Goal: Information Seeking & Learning: Learn about a topic

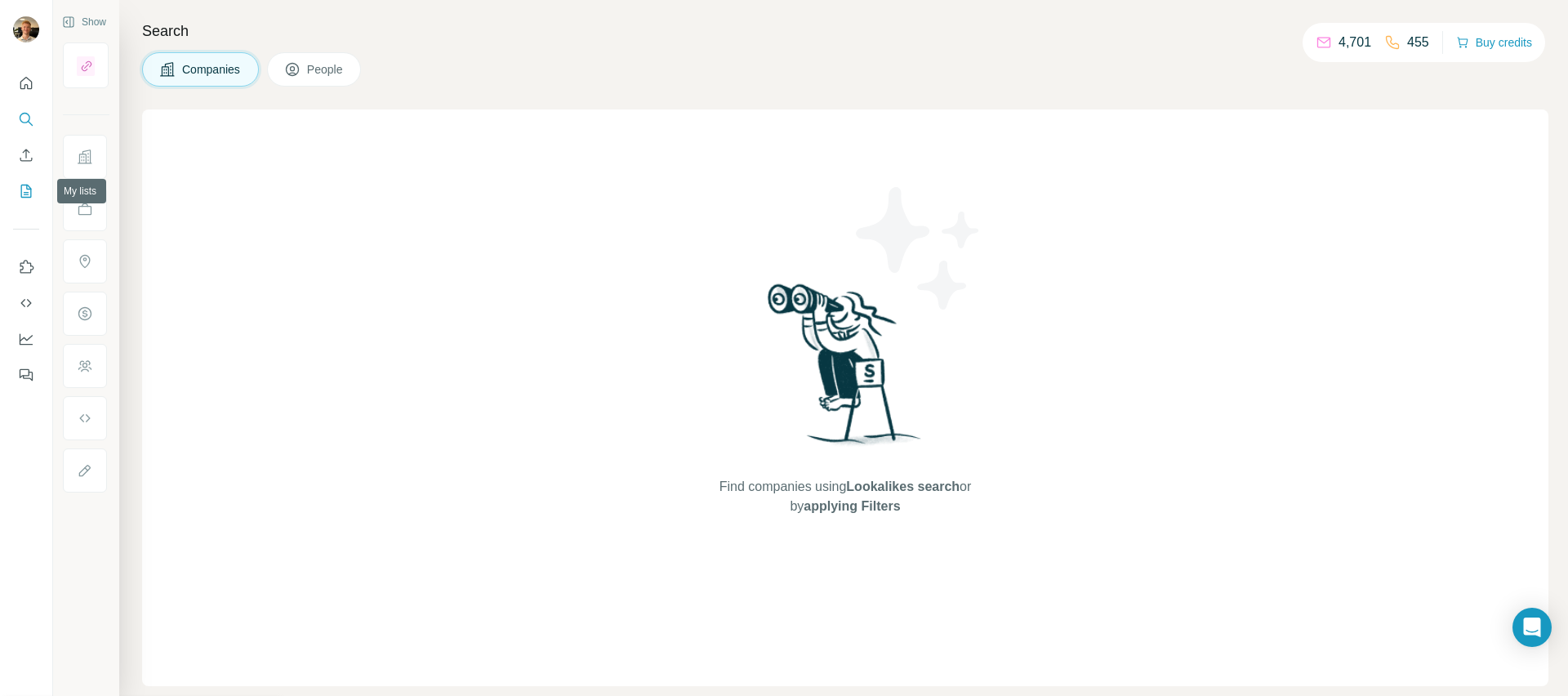
click at [18, 189] on icon "My lists" at bounding box center [26, 191] width 16 height 16
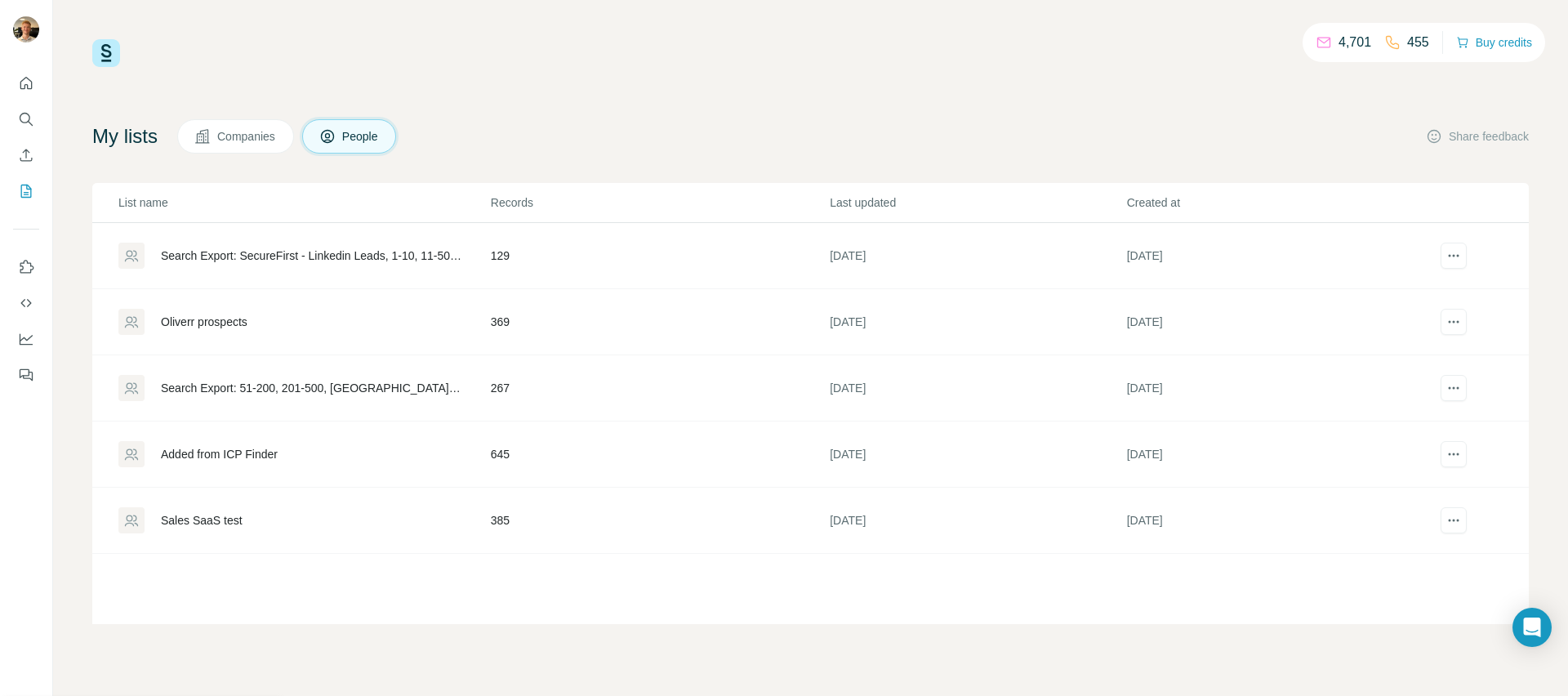
click at [272, 137] on span "Companies" at bounding box center [247, 136] width 60 height 16
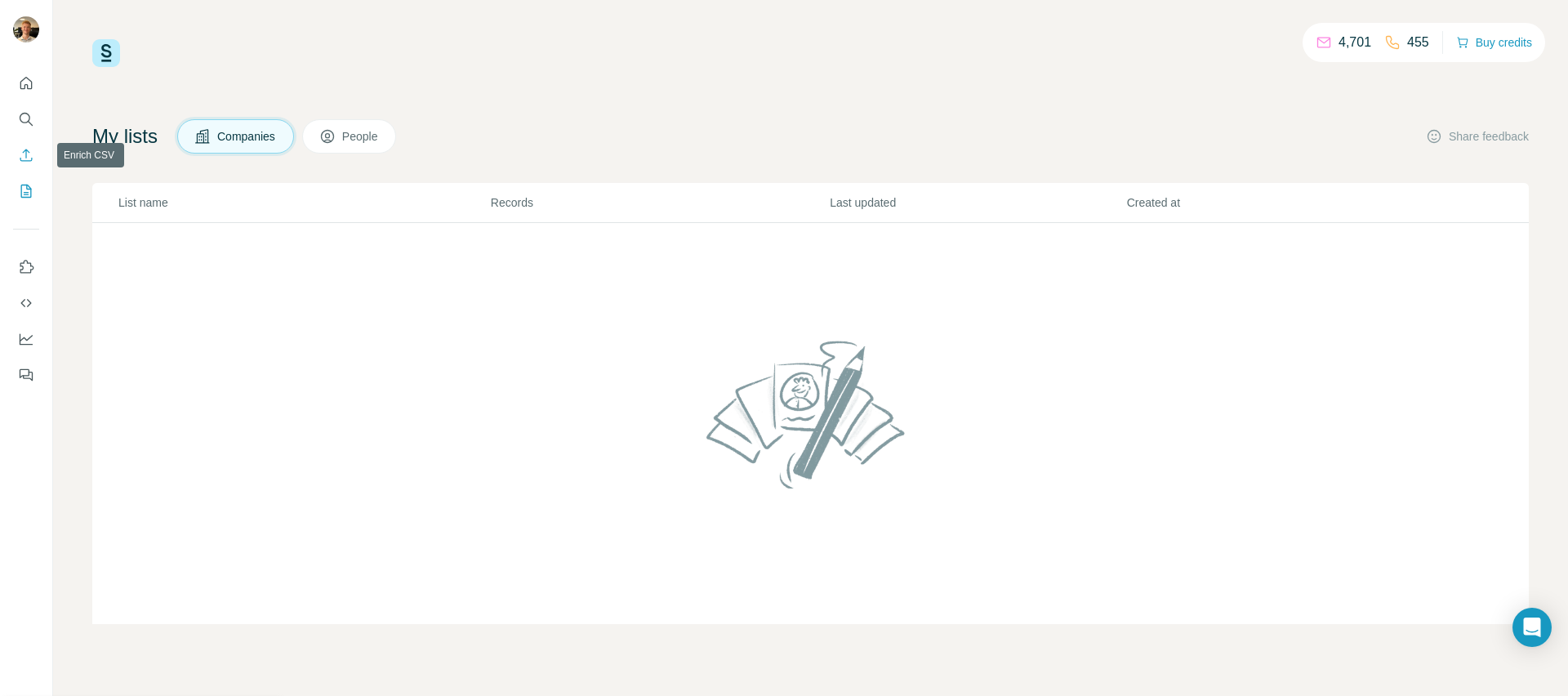
click at [34, 154] on icon "Enrich CSV" at bounding box center [26, 155] width 16 height 16
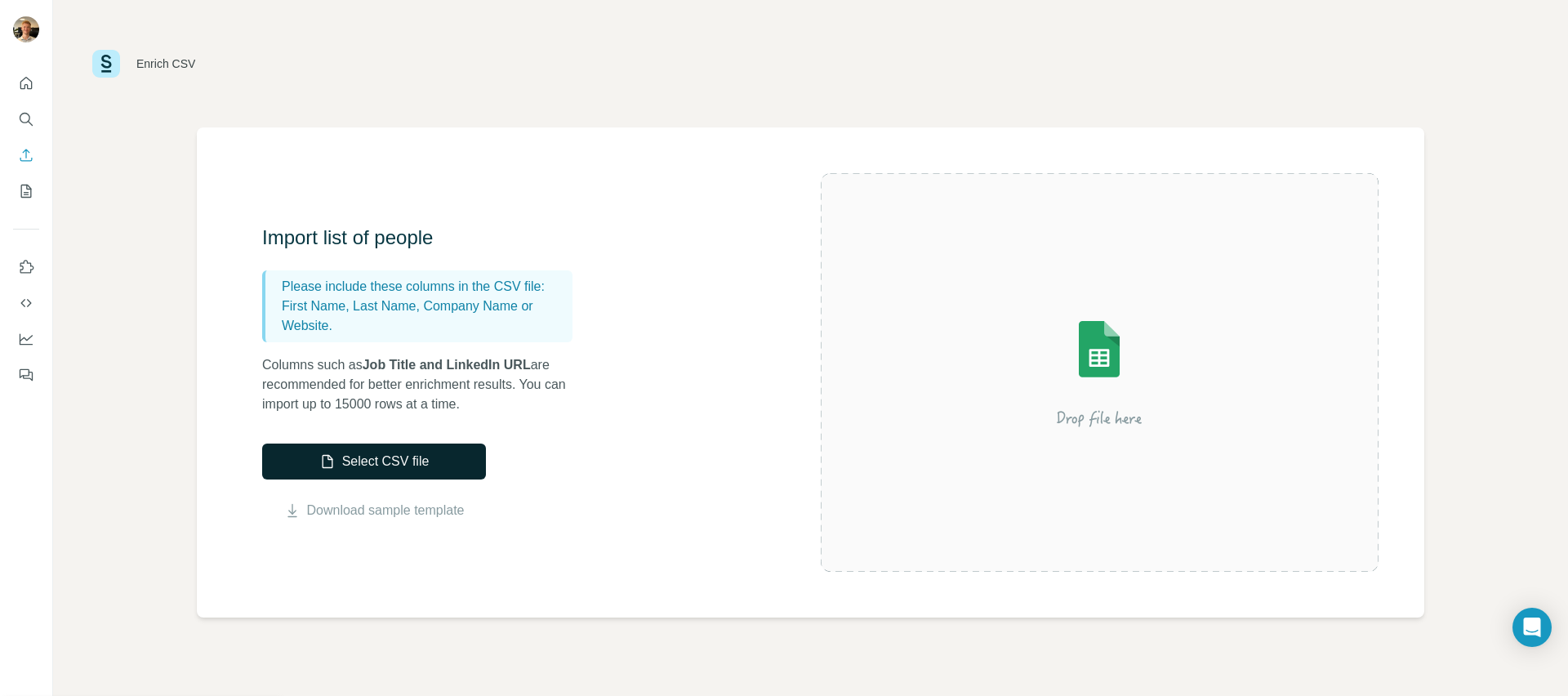
click at [418, 465] on button "Select CSV file" at bounding box center [373, 461] width 223 height 36
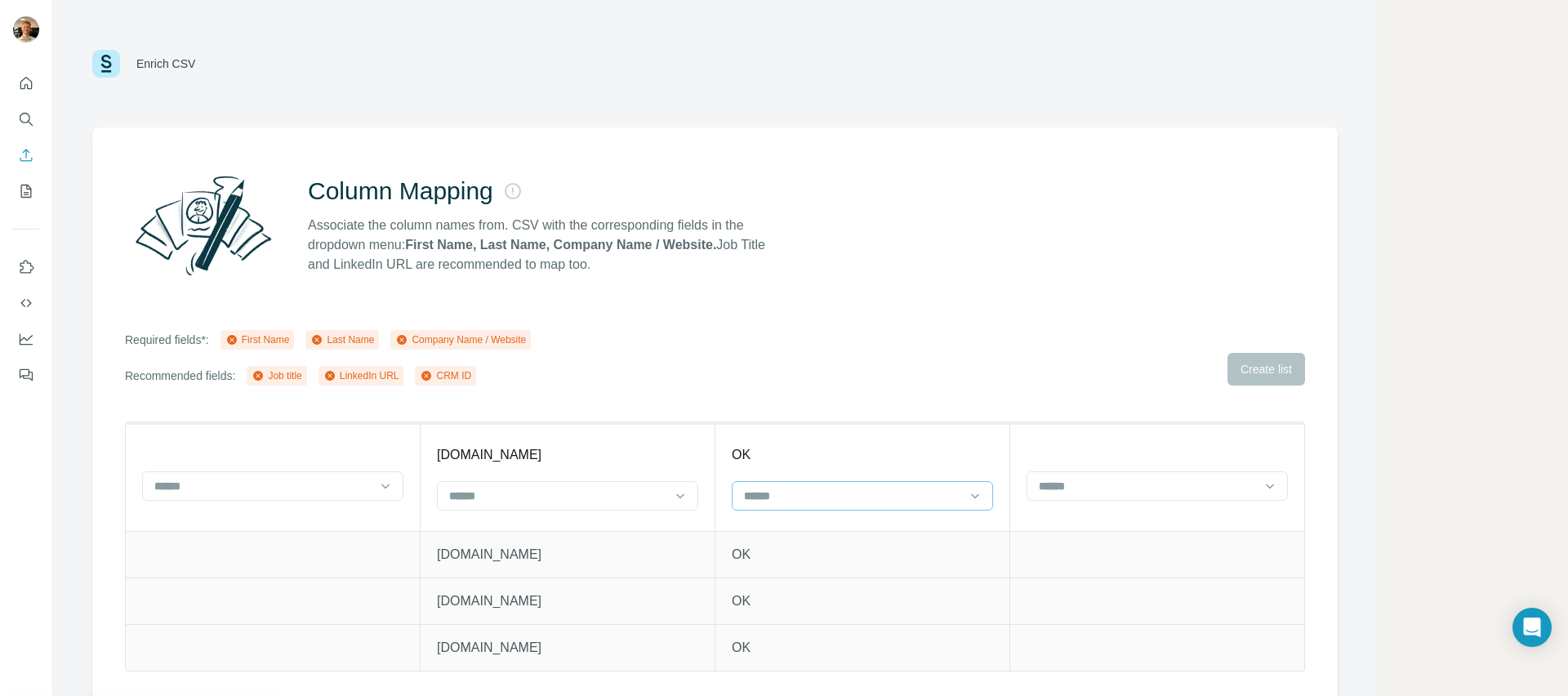
scroll to position [17, 0]
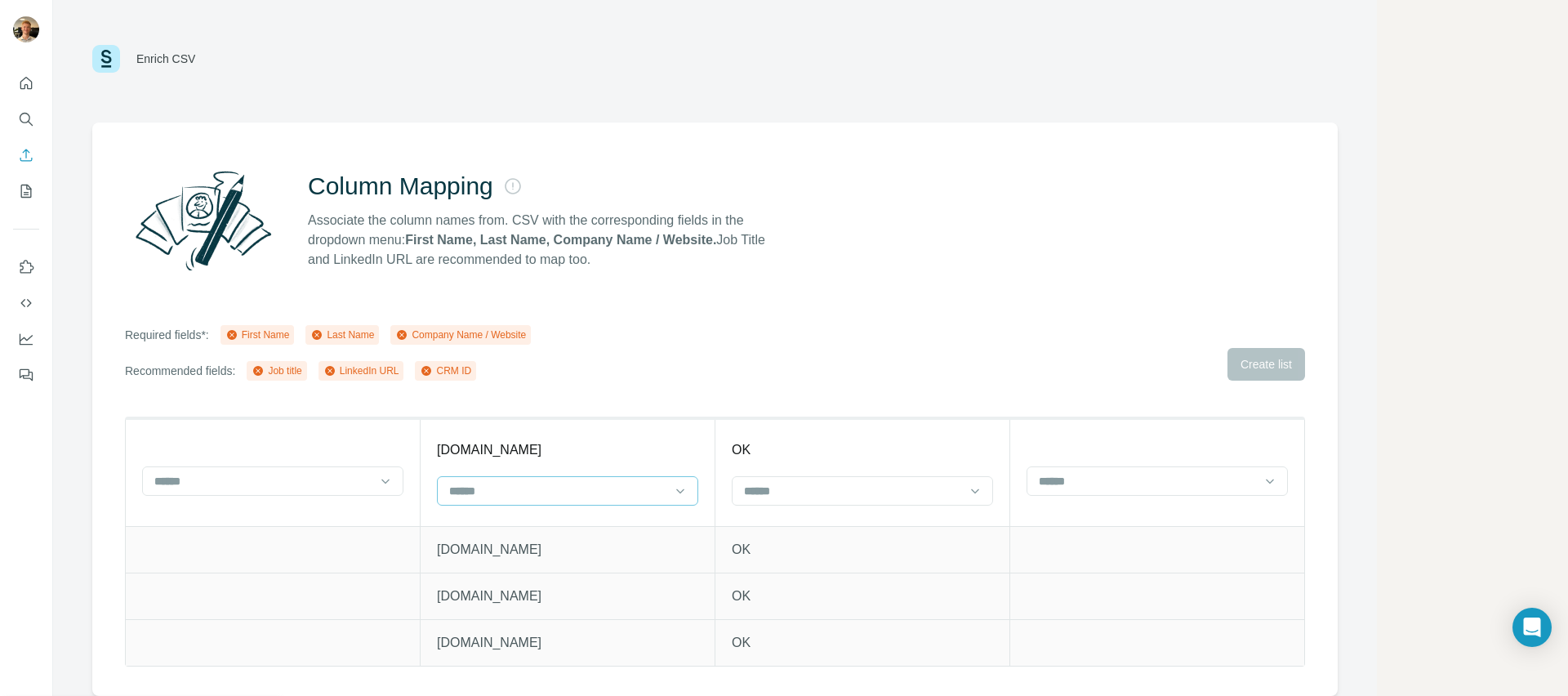
click at [654, 483] on input at bounding box center [557, 491] width 220 height 18
drag, startPoint x: 599, startPoint y: 603, endPoint x: 655, endPoint y: 566, distance: 67.1
click at [600, 602] on div "Company website" at bounding box center [567, 603] width 234 height 16
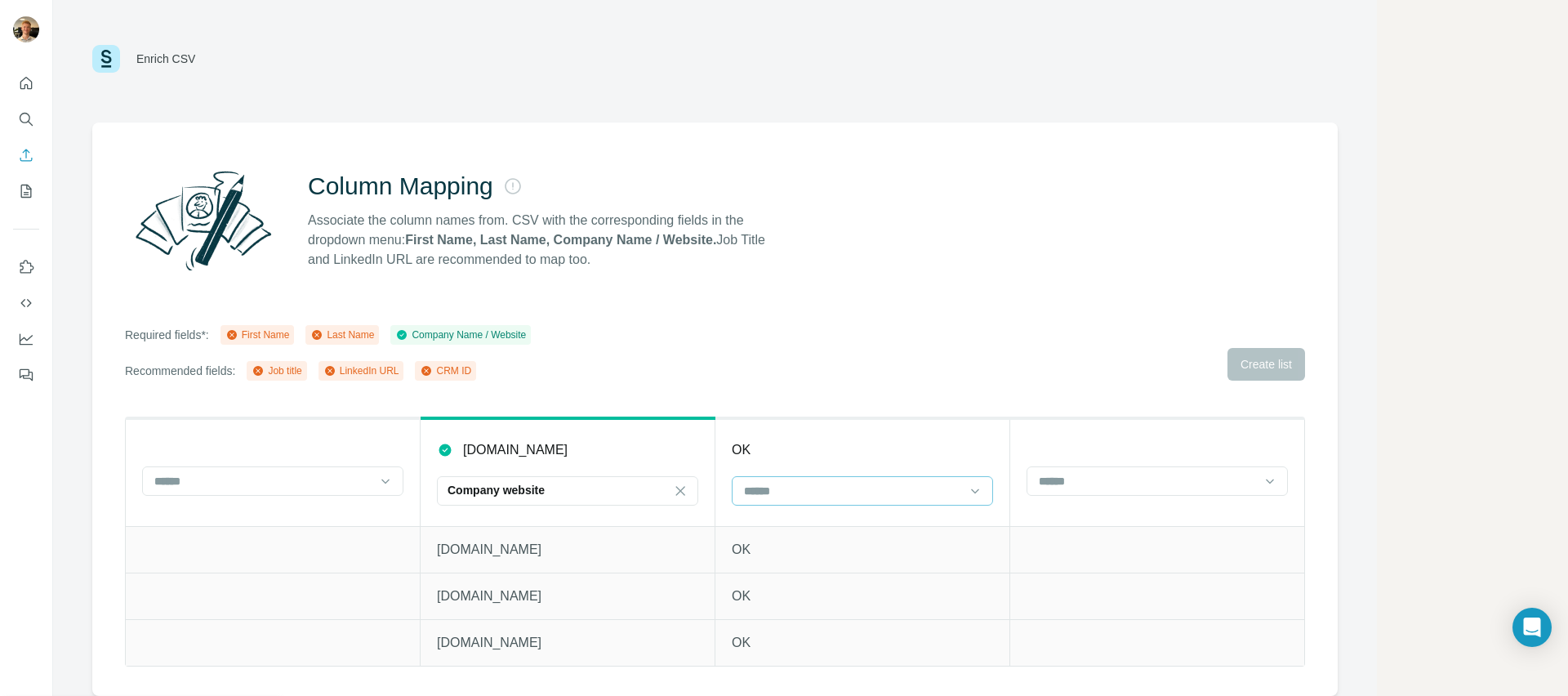
click at [812, 482] on input at bounding box center [852, 491] width 220 height 18
click at [985, 381] on div "Column Mapping Associate the column names from. CSV with the corresponding fiel…" at bounding box center [715, 409] width 1246 height 574
click at [340, 327] on div "Last Name" at bounding box center [342, 334] width 64 height 14
click at [24, 127] on button "Search" at bounding box center [26, 119] width 26 height 30
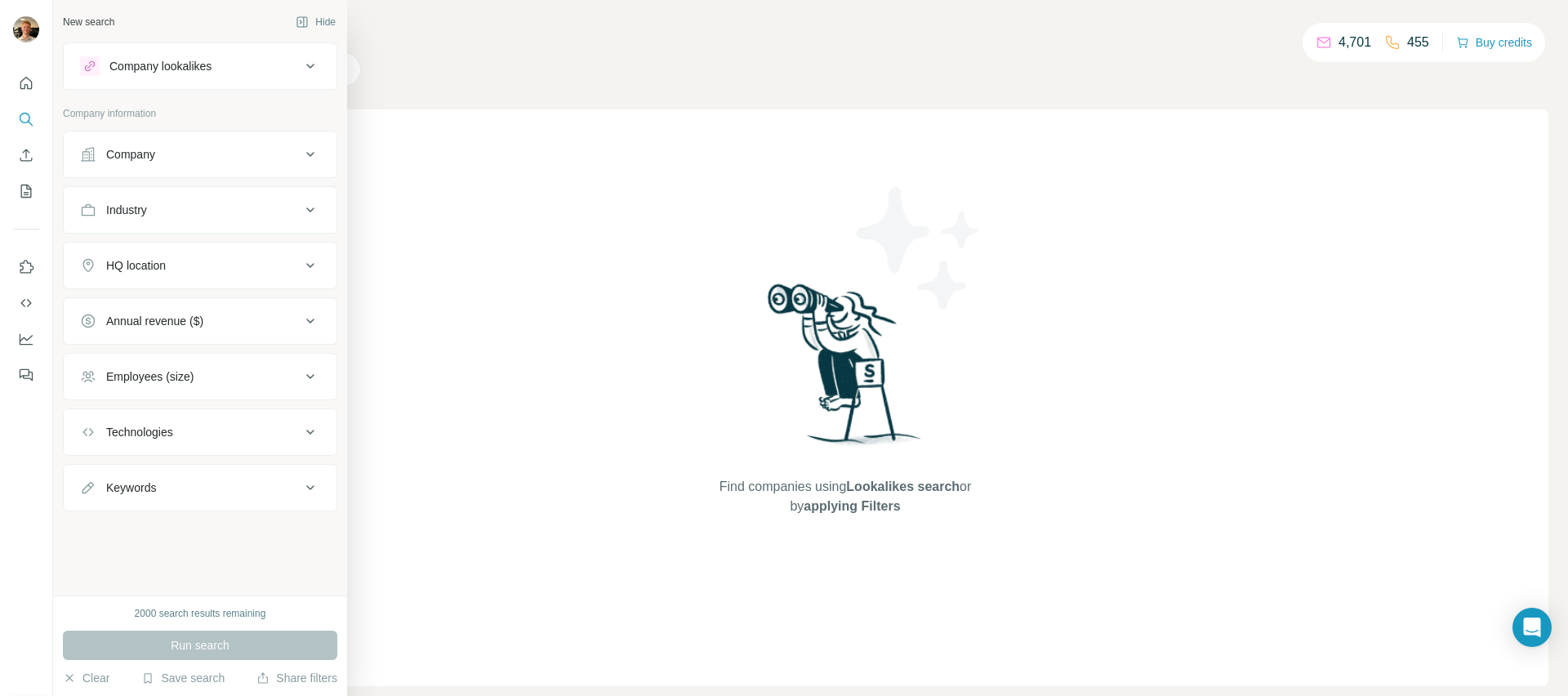
click at [145, 154] on div "Company" at bounding box center [130, 154] width 49 height 16
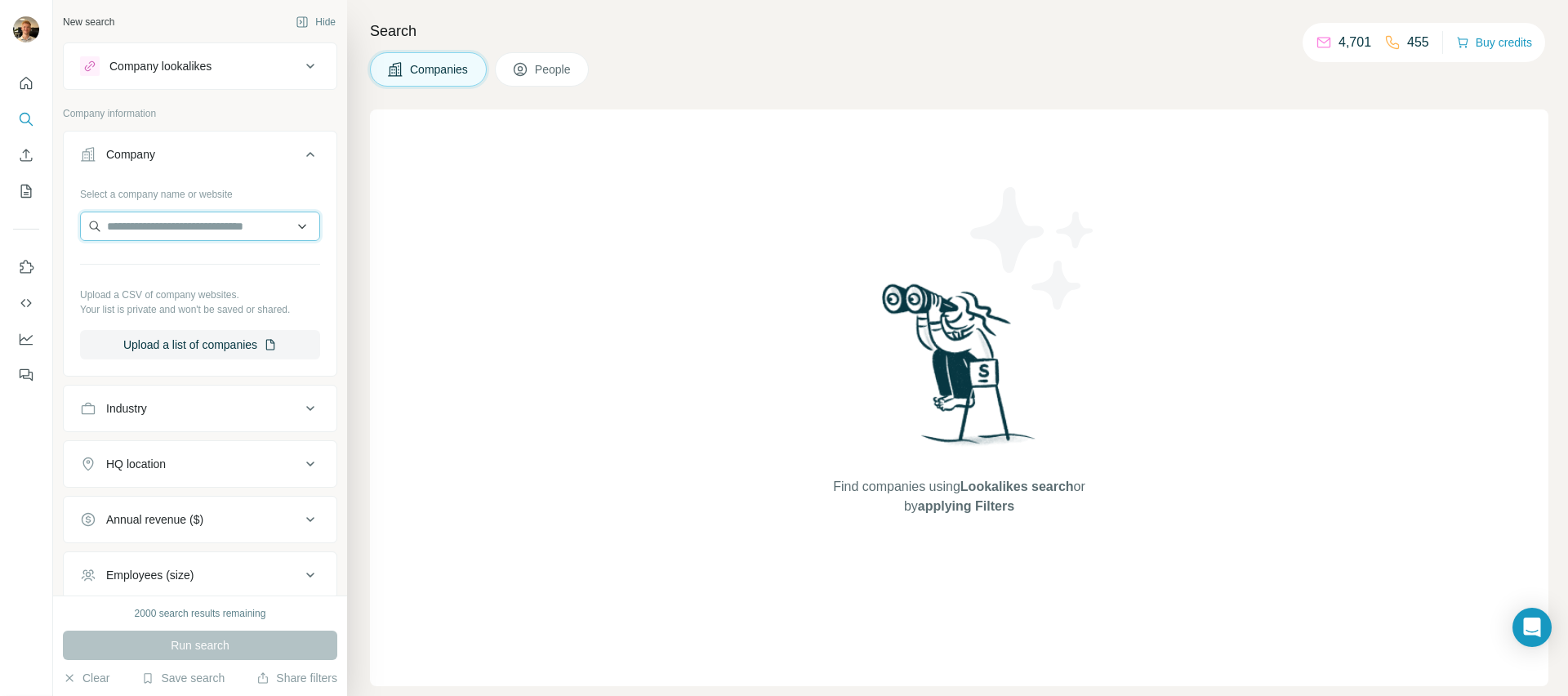
click at [186, 234] on input "text" at bounding box center [199, 226] width 240 height 30
click at [192, 343] on button "Upload a list of companies" at bounding box center [199, 345] width 240 height 30
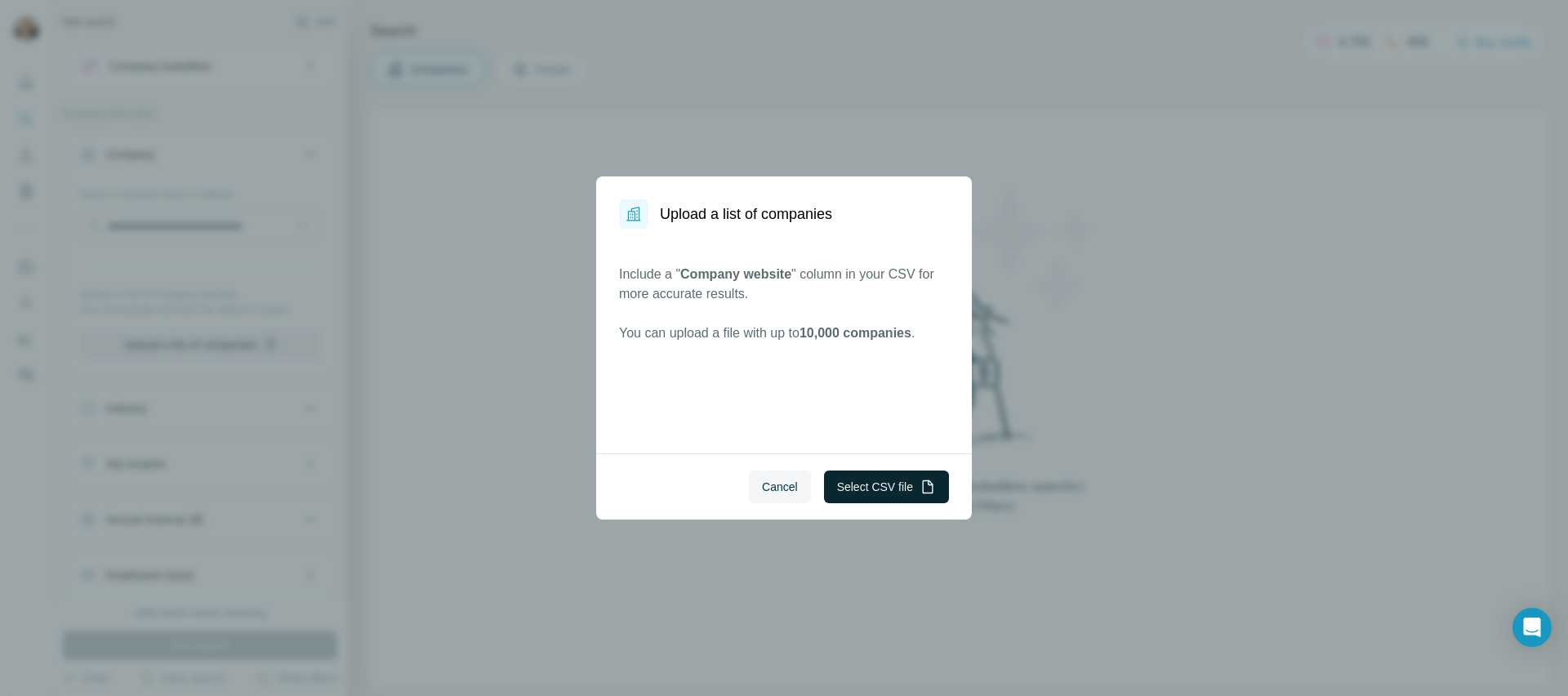
click at [921, 500] on button "Select CSV file" at bounding box center [887, 487] width 125 height 33
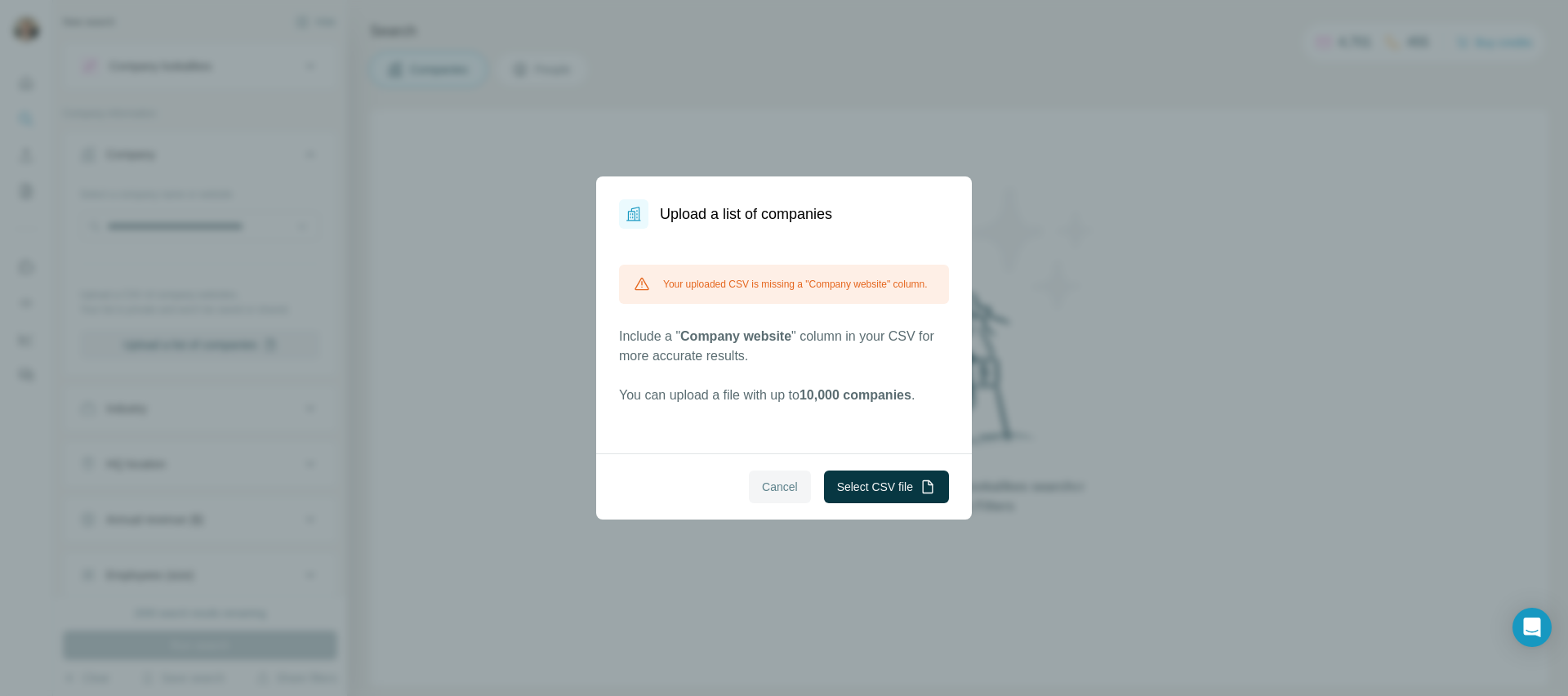
click at [778, 491] on span "Cancel" at bounding box center [780, 486] width 36 height 16
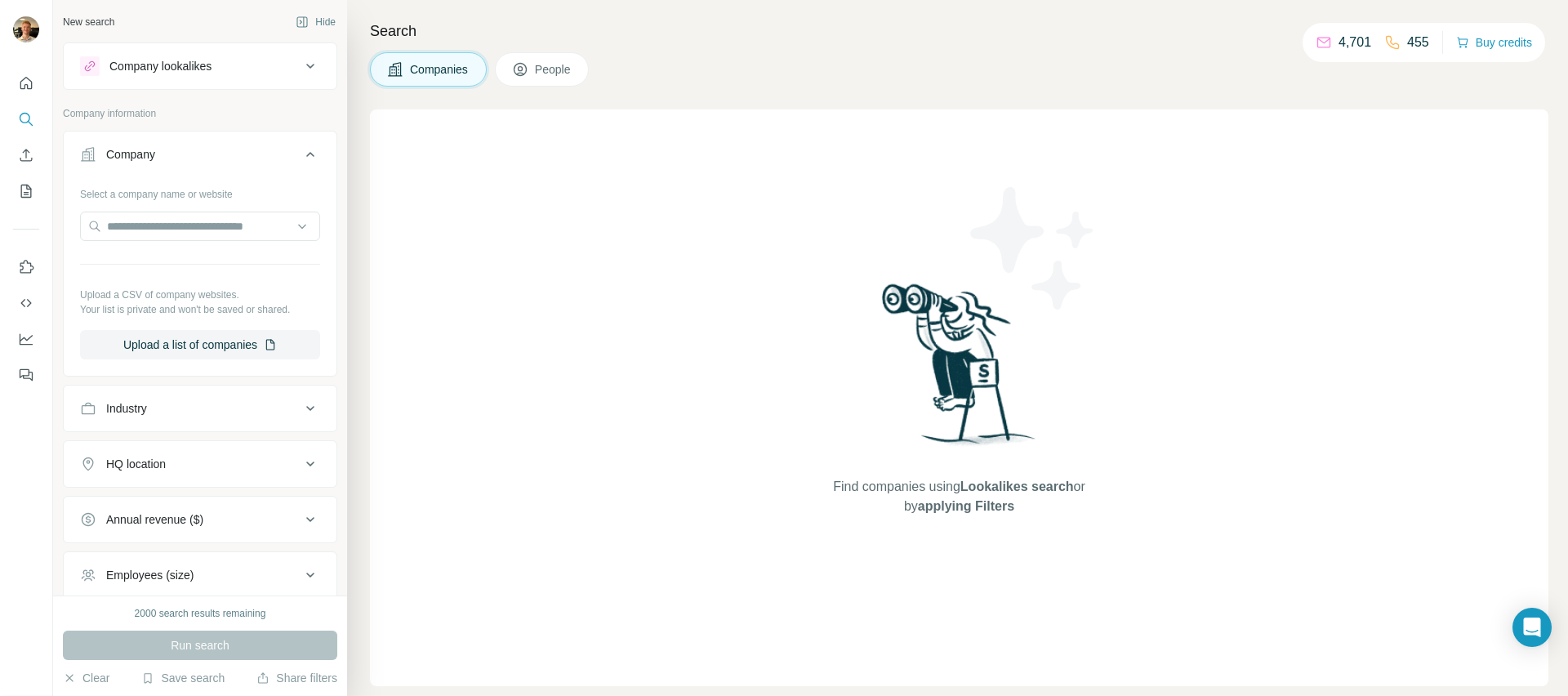
click at [240, 320] on div "Select a company name or website Upload a CSV of company websites. Your list is…" at bounding box center [199, 270] width 240 height 179
click at [229, 351] on button "Upload a list of companies" at bounding box center [199, 345] width 240 height 30
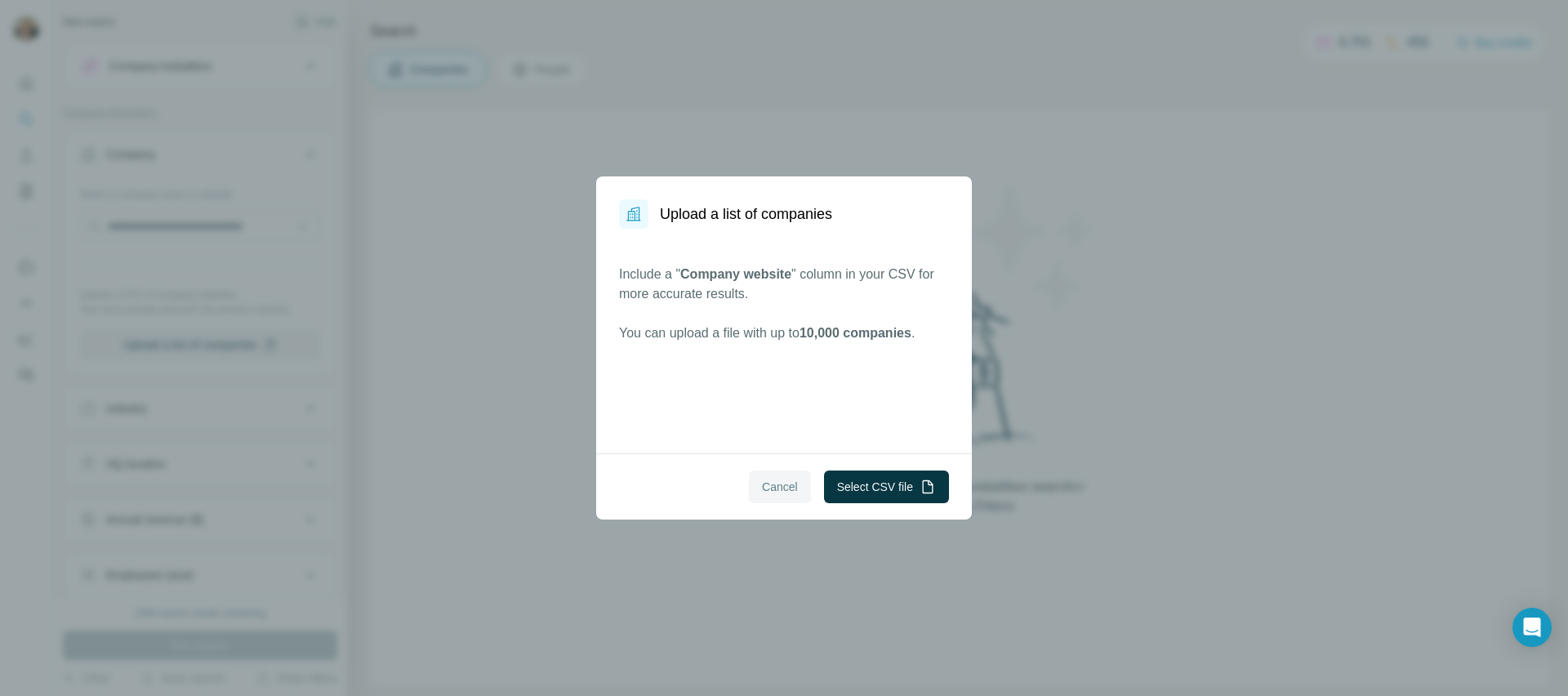
click at [766, 489] on span "Cancel" at bounding box center [780, 486] width 36 height 16
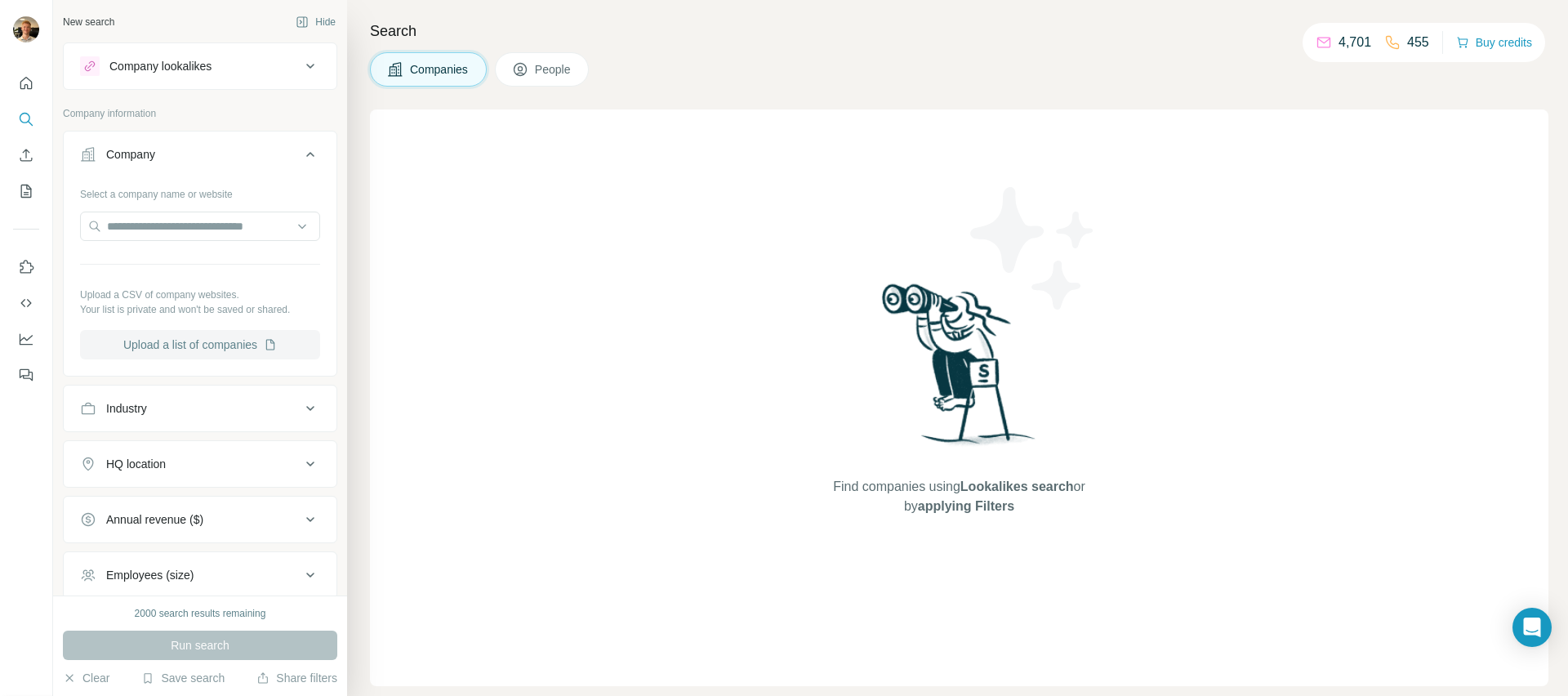
click at [218, 333] on button "Upload a list of companies" at bounding box center [199, 345] width 240 height 30
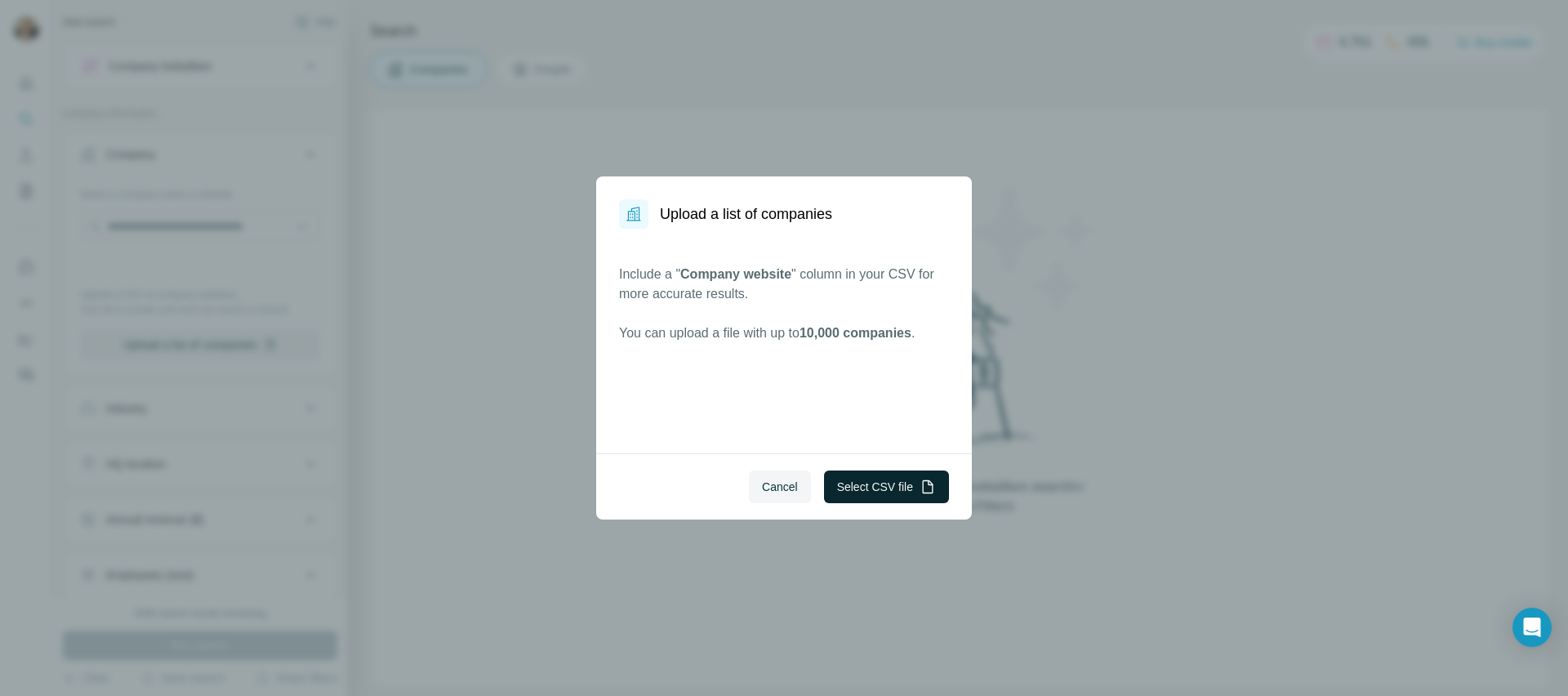
click at [902, 477] on button "Select CSV file" at bounding box center [887, 487] width 125 height 33
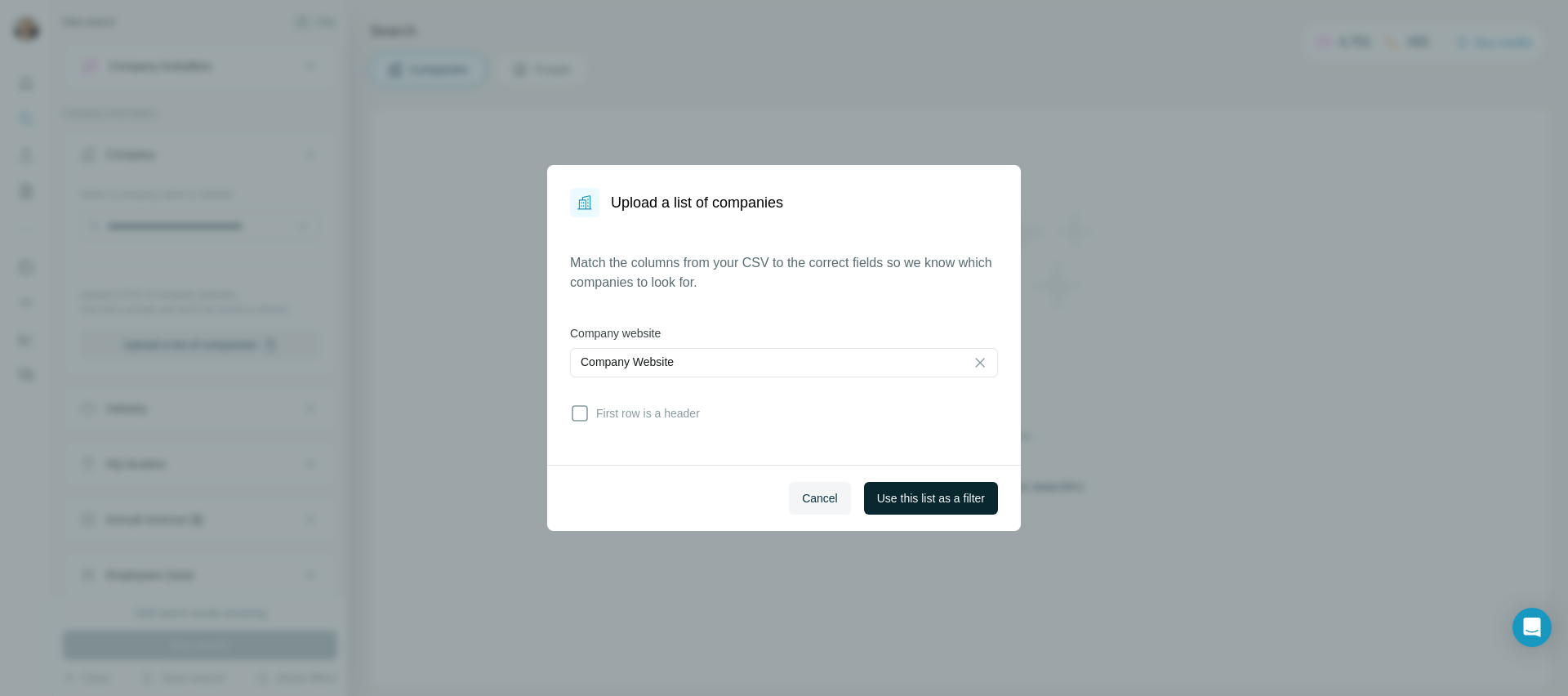
click at [956, 503] on span "Use this list as a filter" at bounding box center [931, 498] width 108 height 16
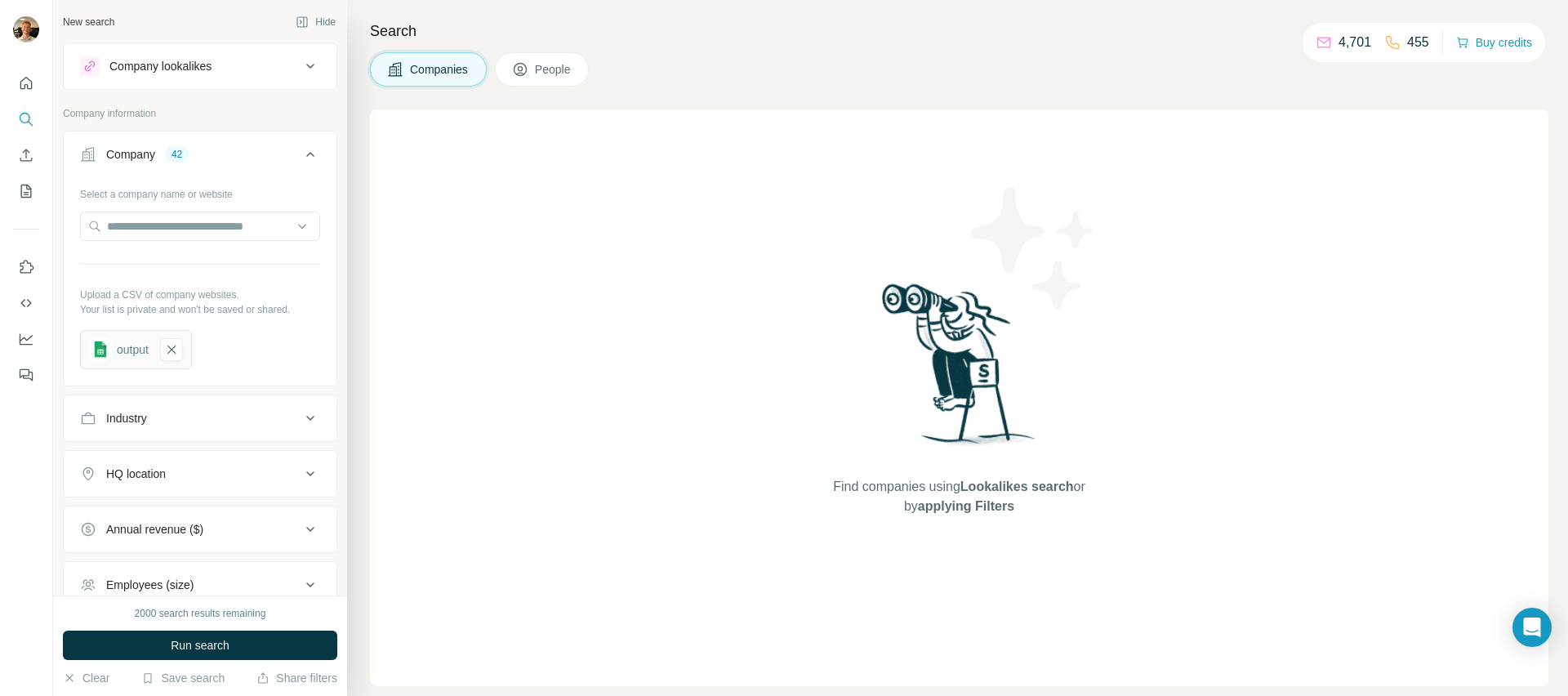
click at [234, 635] on button "Run search" at bounding box center [199, 645] width 274 height 30
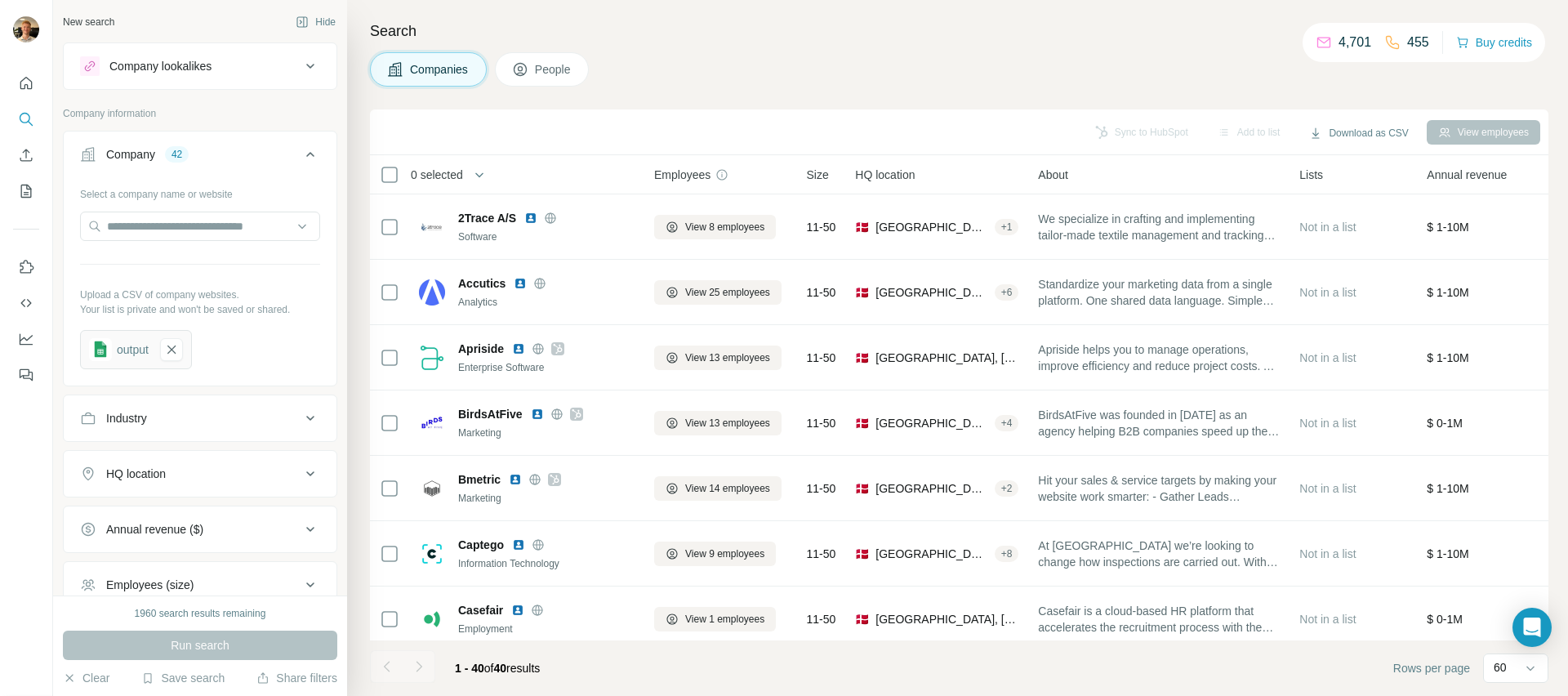
click at [536, 73] on button "People" at bounding box center [542, 69] width 94 height 35
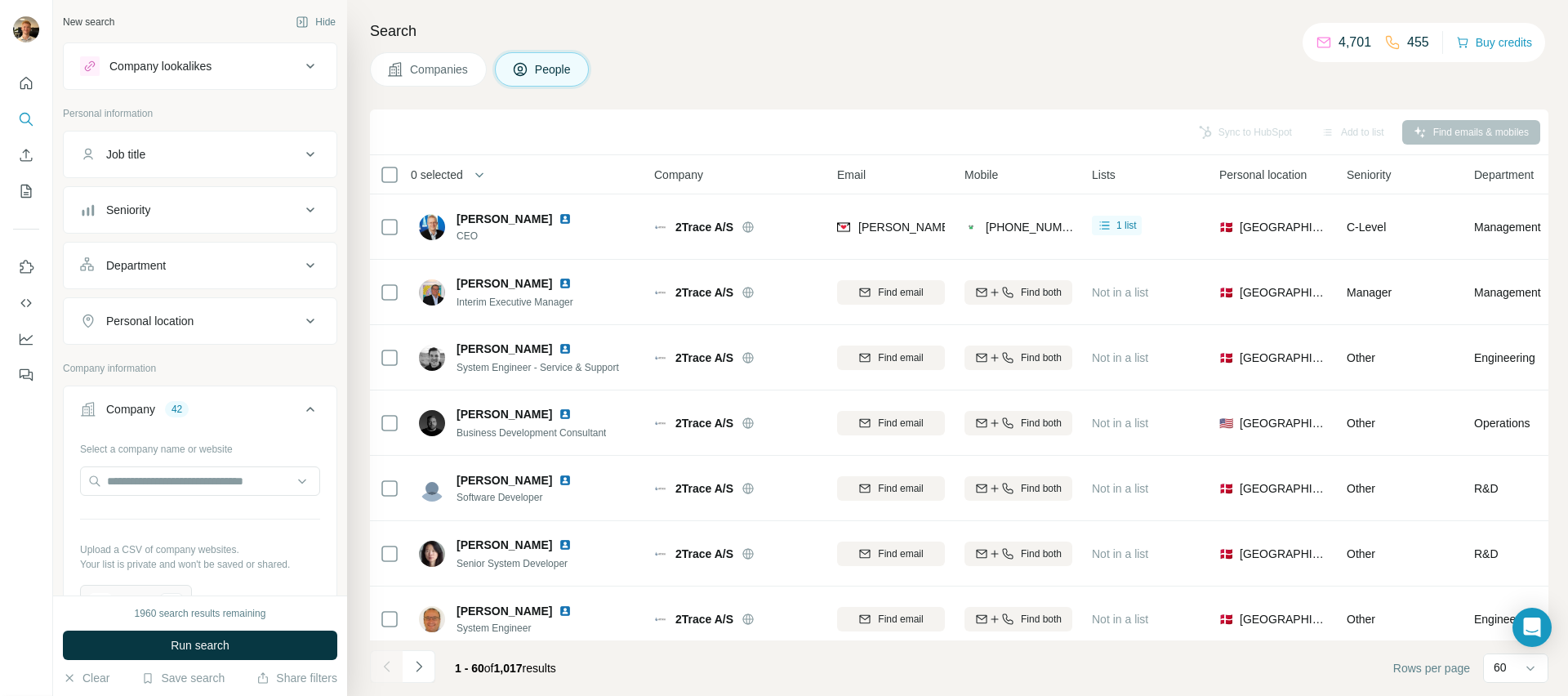
click at [186, 267] on div "Department" at bounding box center [190, 265] width 220 height 16
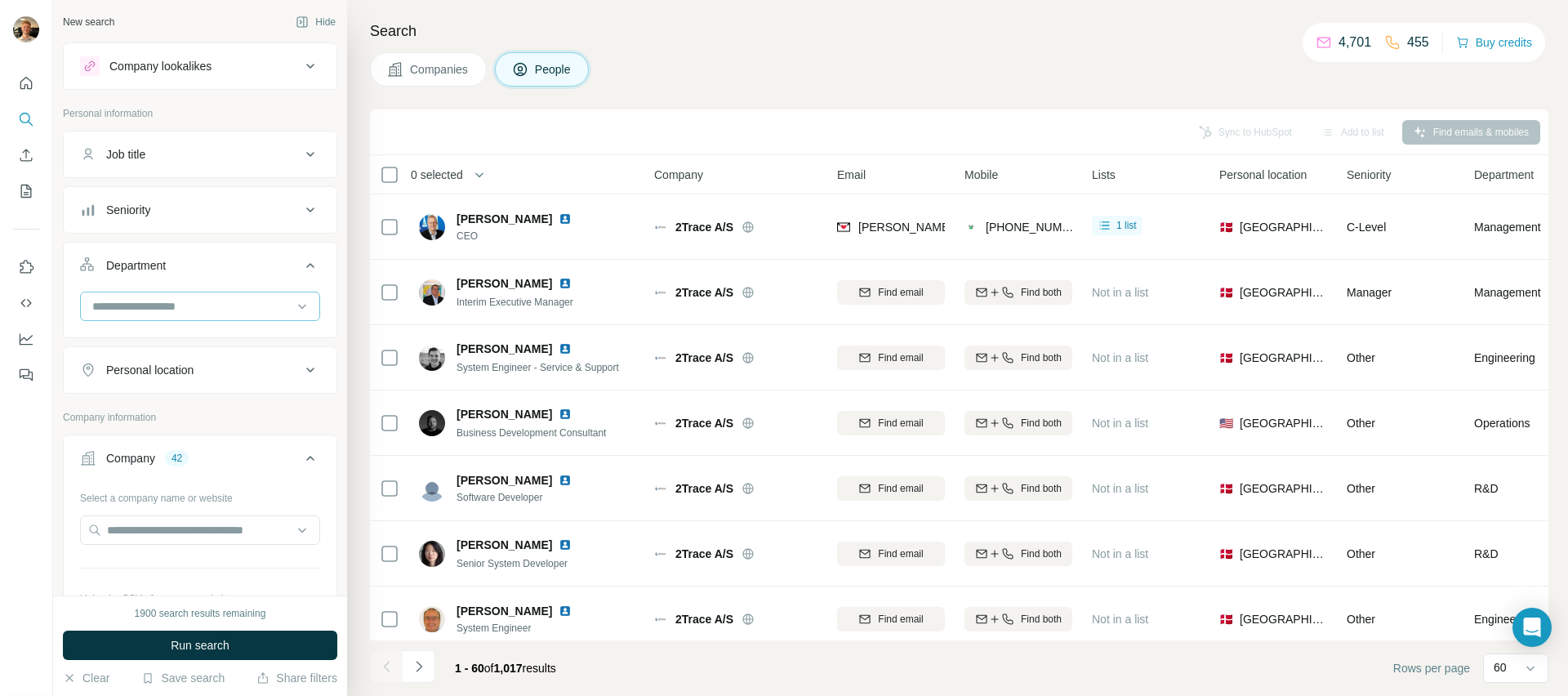
click at [196, 307] on input at bounding box center [192, 306] width 202 height 18
type input "****"
click at [226, 341] on div "Accounting and Finance" at bounding box center [194, 343] width 200 height 16
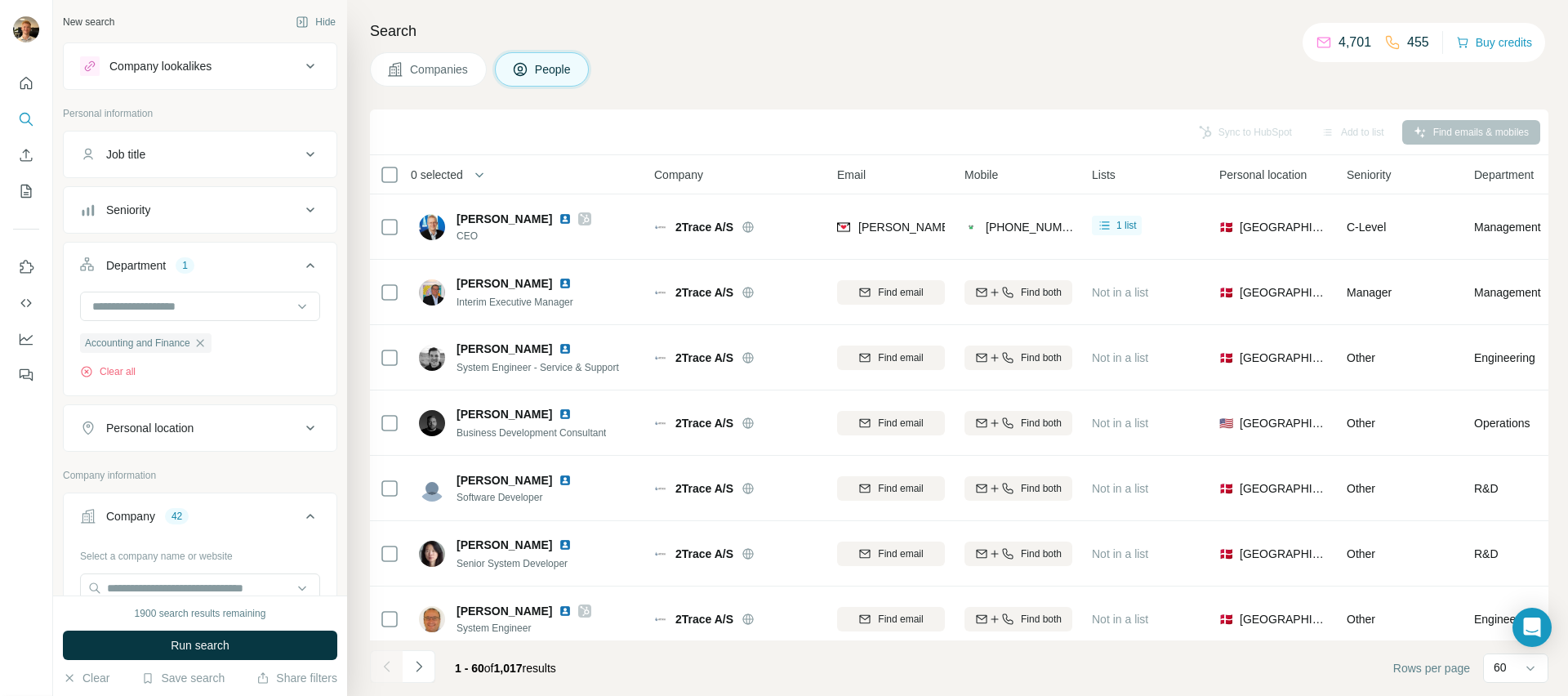
click at [251, 645] on button "Run search" at bounding box center [199, 645] width 274 height 30
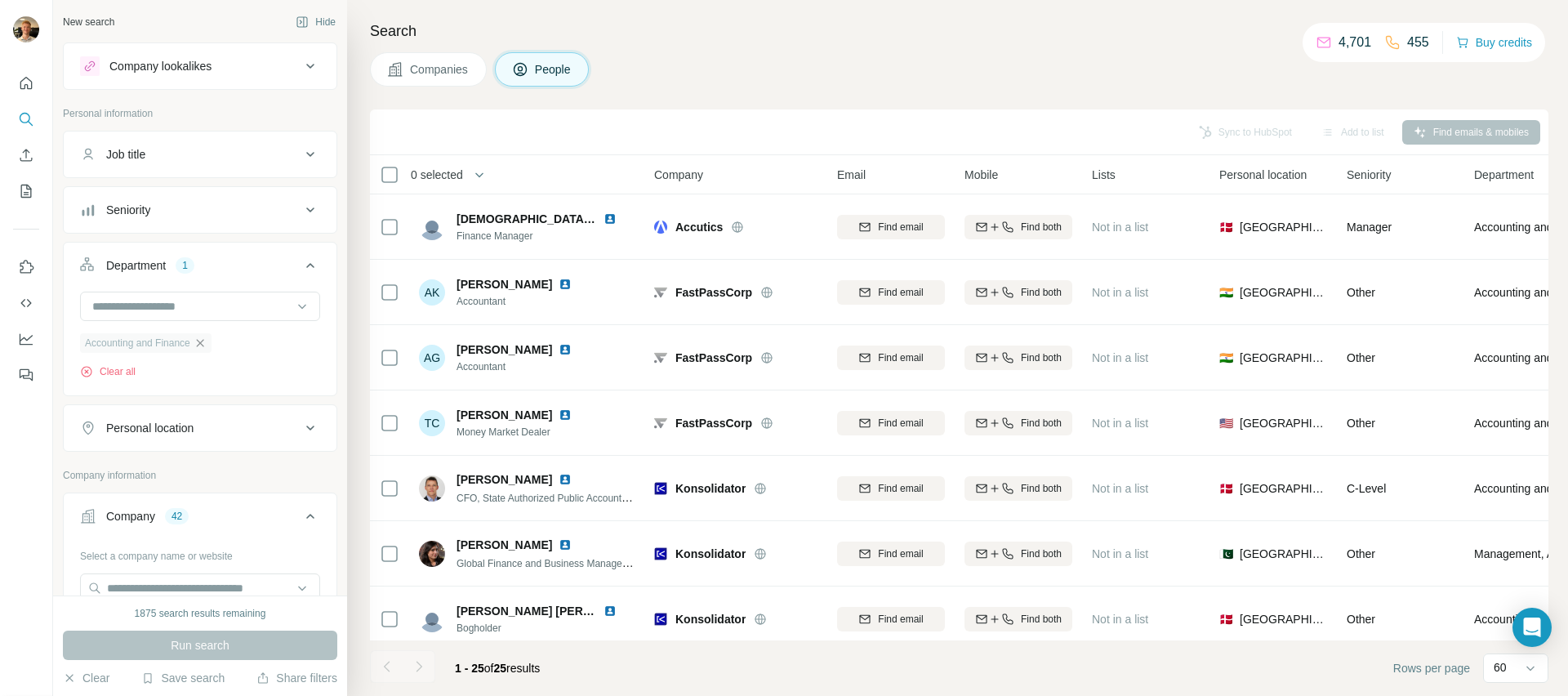
click at [206, 342] on icon "button" at bounding box center [200, 344] width 13 height 13
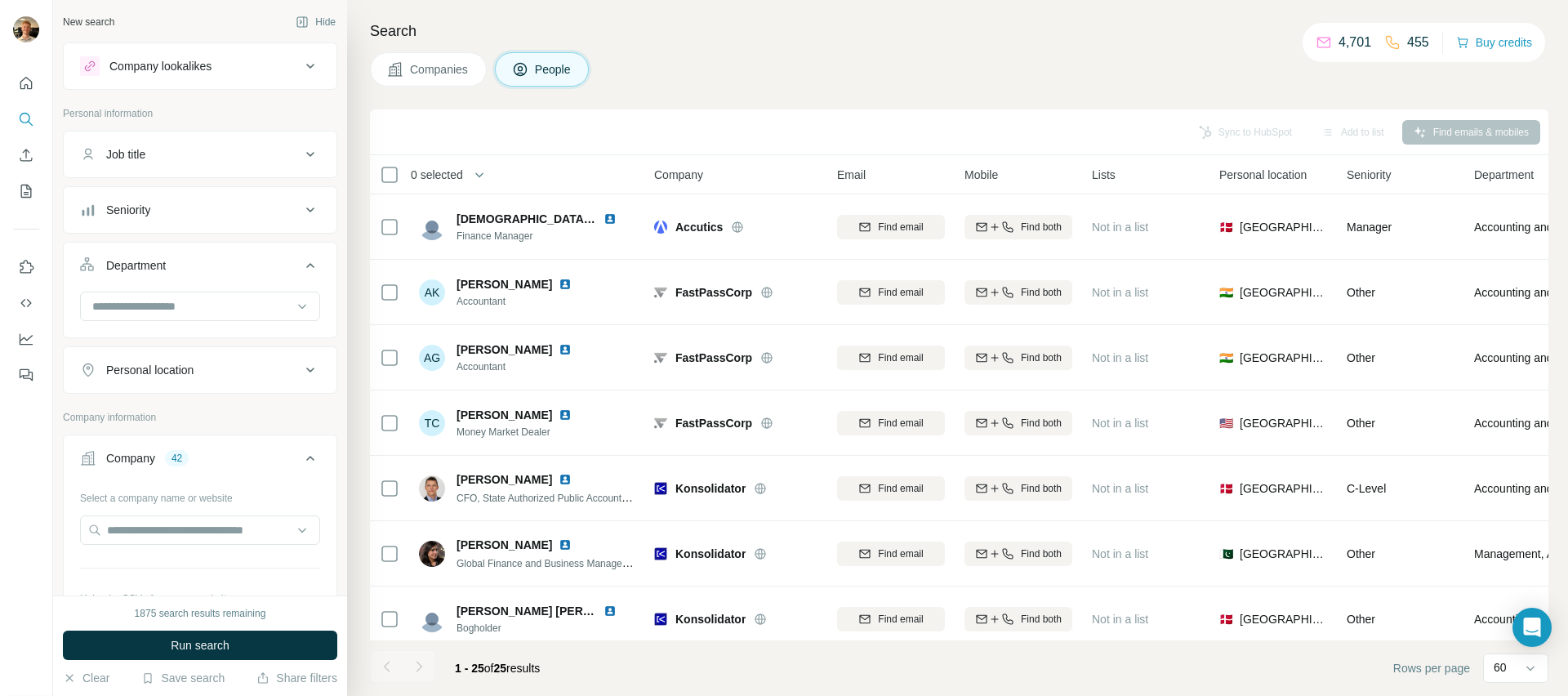
click at [229, 143] on button "Job title" at bounding box center [199, 154] width 272 height 39
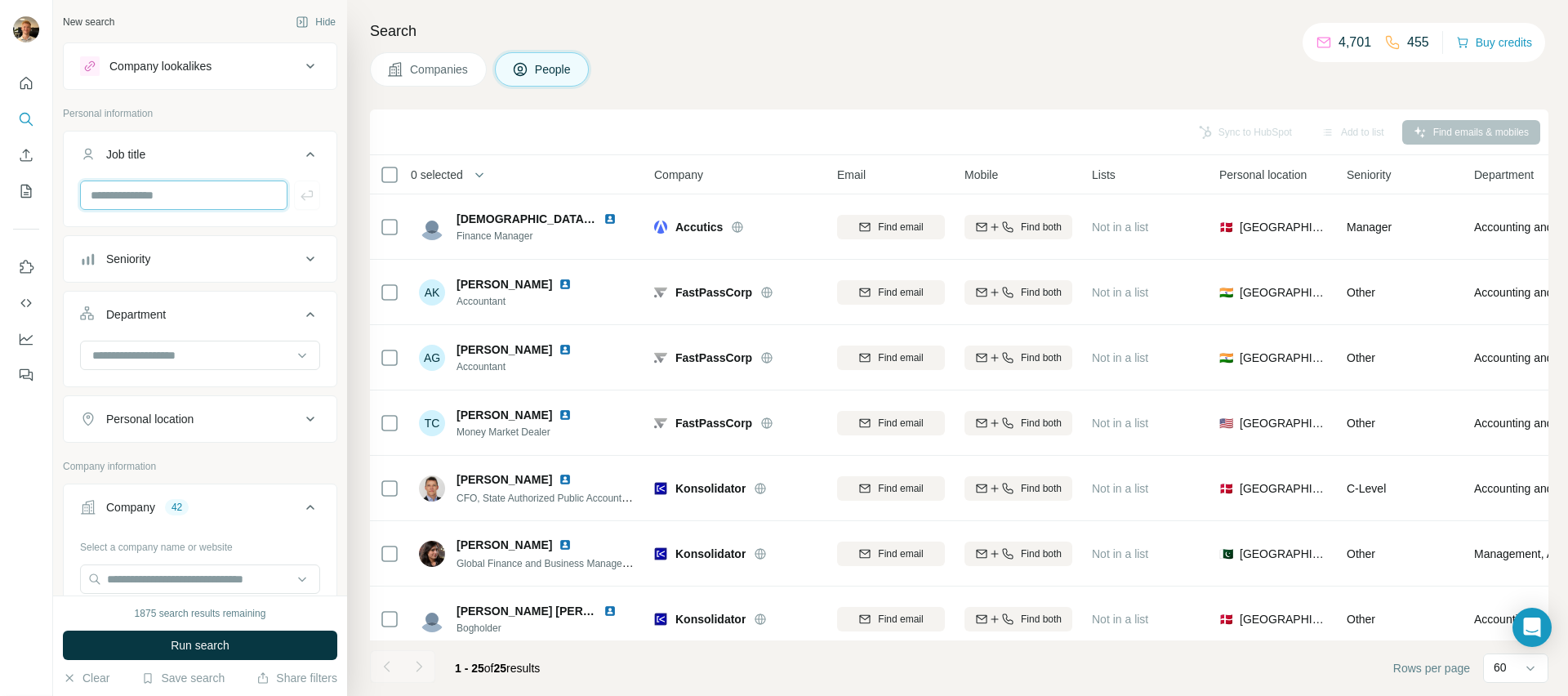
click at [190, 202] on input "text" at bounding box center [183, 194] width 207 height 30
type input "***"
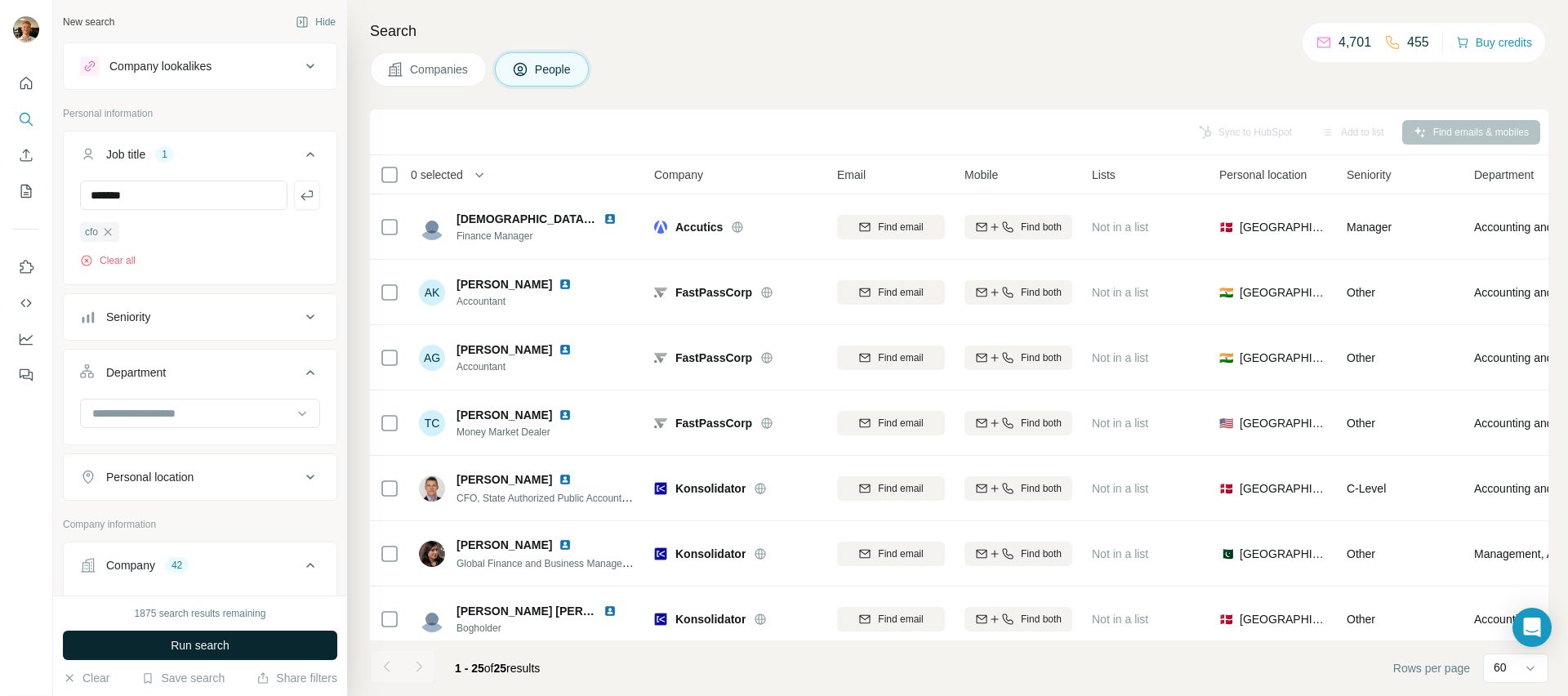
click at [182, 634] on button "Run search" at bounding box center [199, 645] width 274 height 30
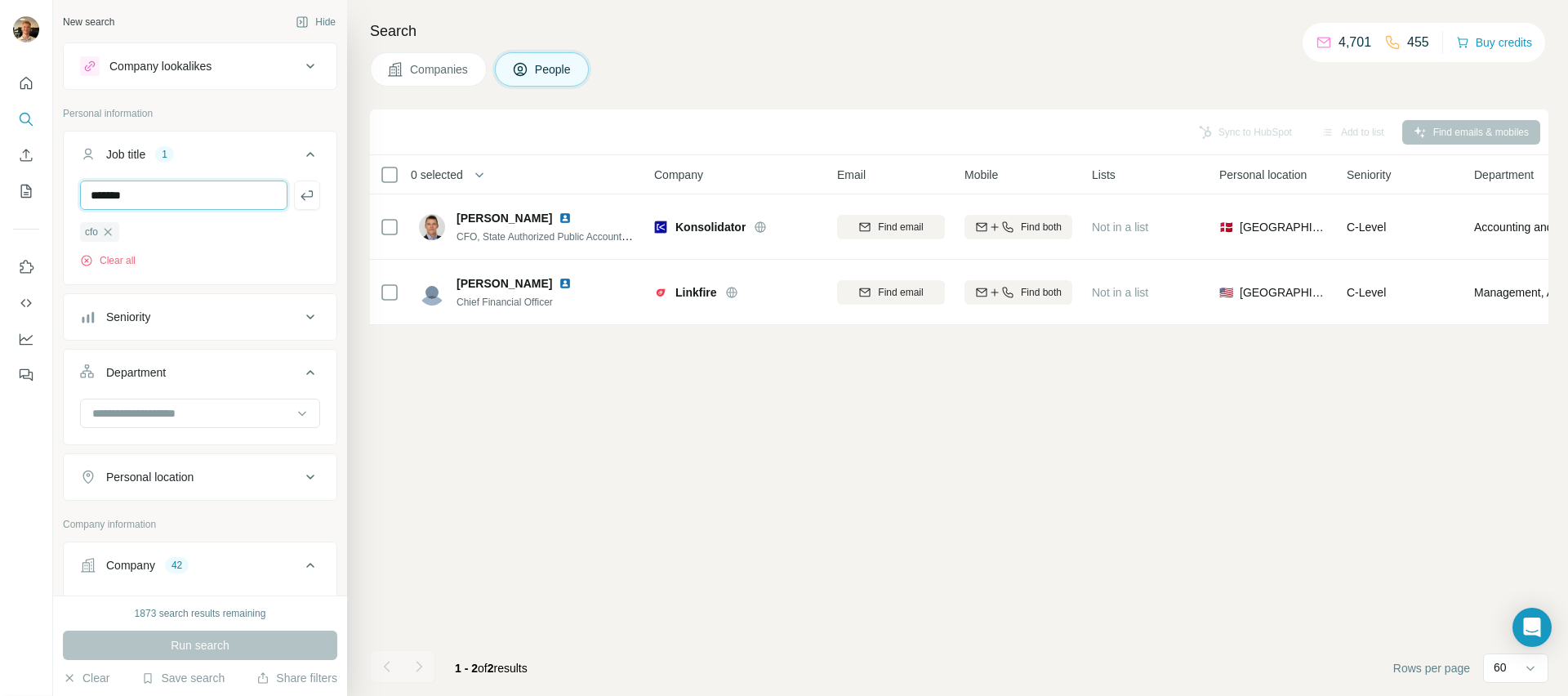
click at [154, 202] on input "*******" at bounding box center [183, 194] width 207 height 30
type input "**********"
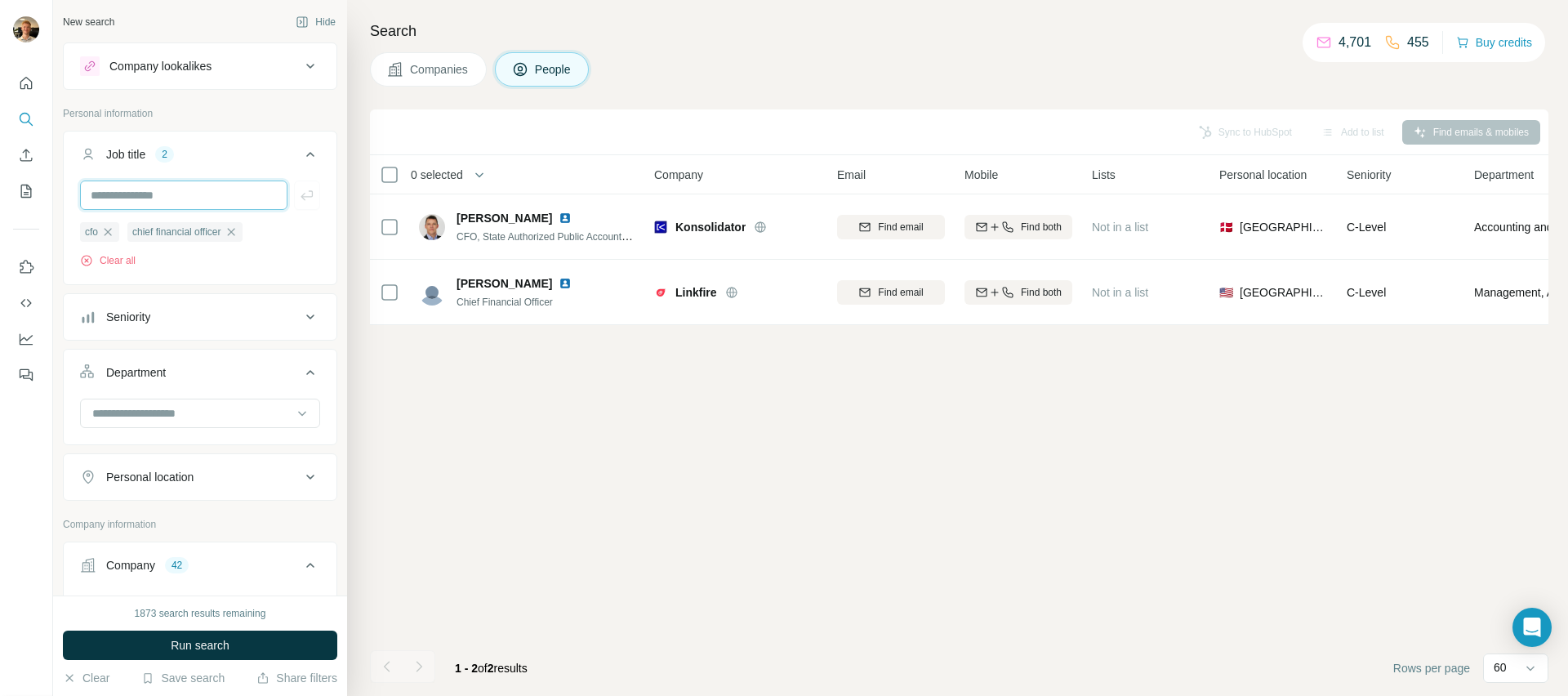
click at [146, 204] on input "text" at bounding box center [183, 194] width 207 height 30
click at [204, 644] on span "Run search" at bounding box center [199, 645] width 59 height 16
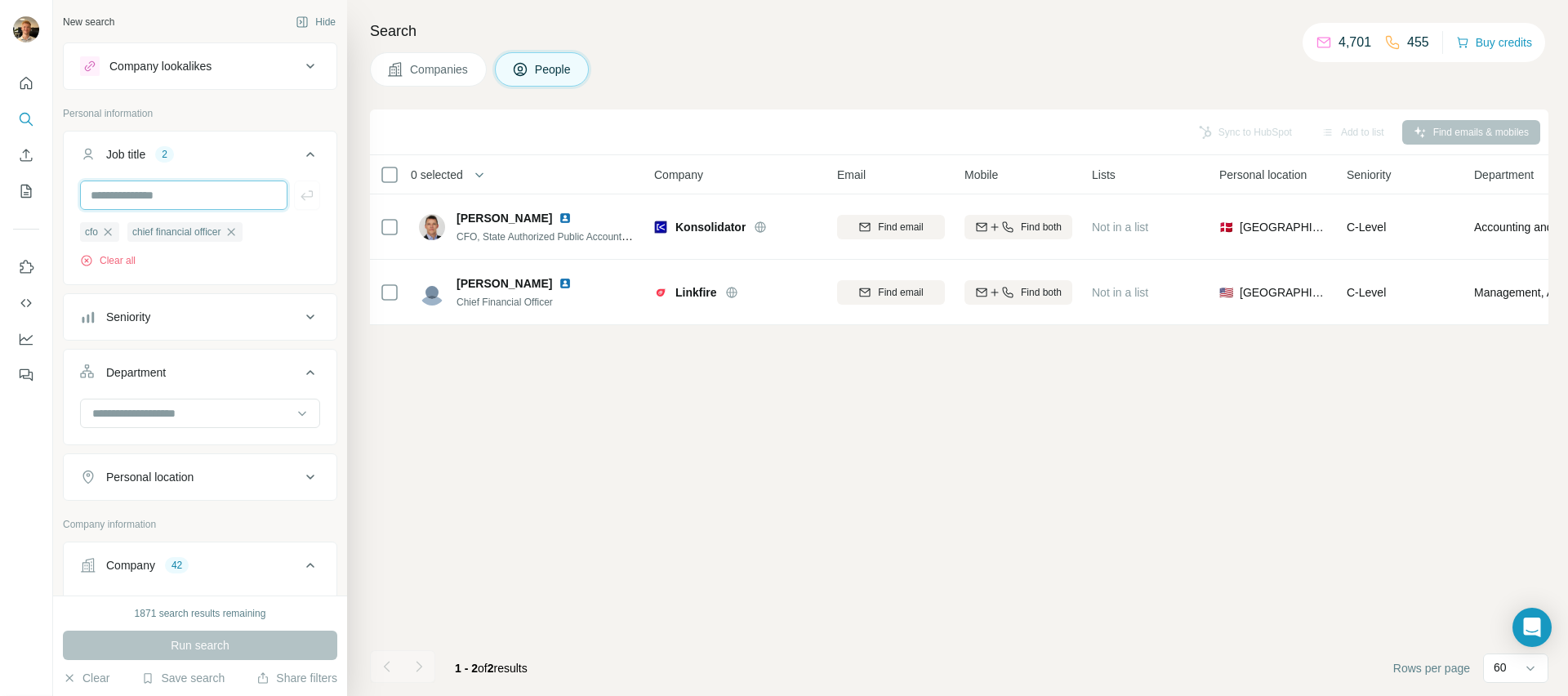
click at [175, 195] on input "text" at bounding box center [183, 194] width 207 height 30
type input "*********"
click at [250, 646] on div "Run search" at bounding box center [199, 645] width 274 height 30
click at [183, 197] on input "*********" at bounding box center [183, 194] width 207 height 30
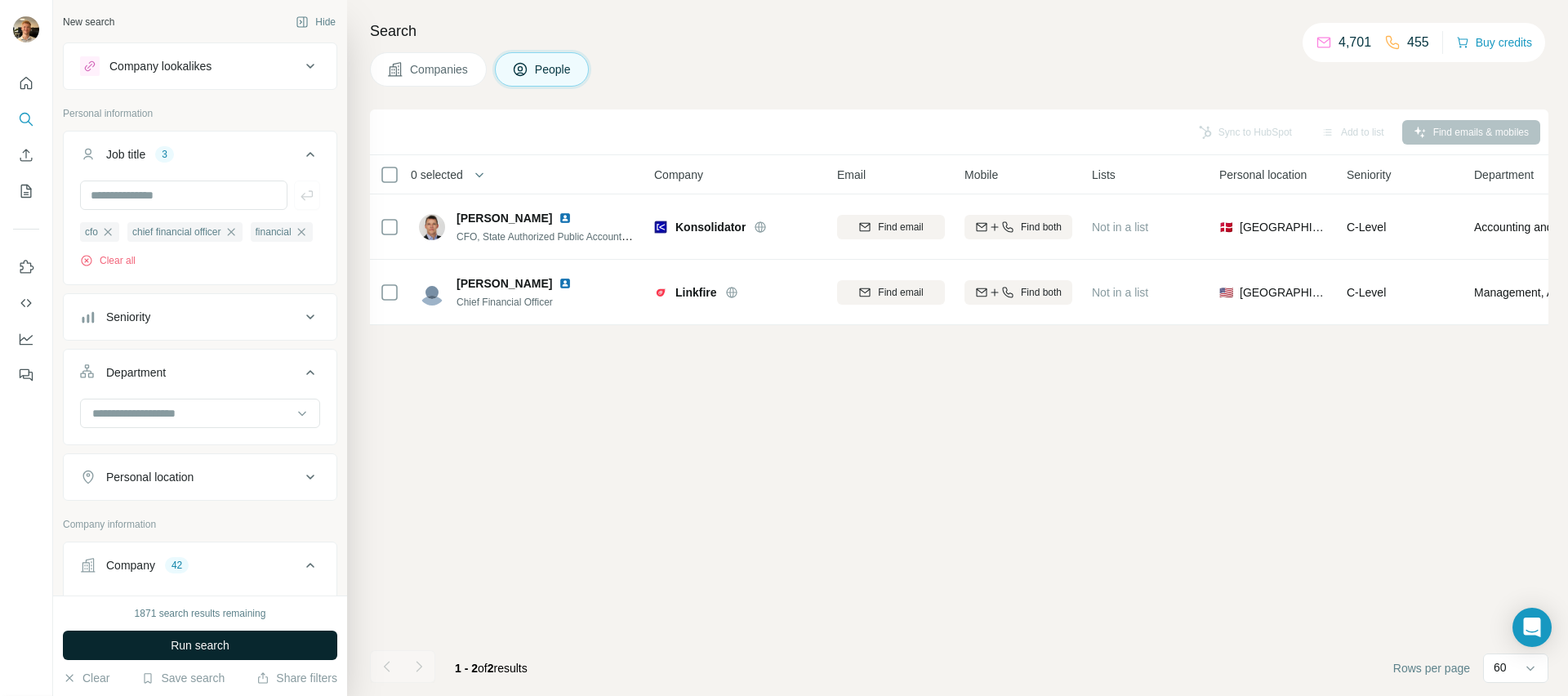
click at [184, 644] on span "Run search" at bounding box center [199, 645] width 59 height 16
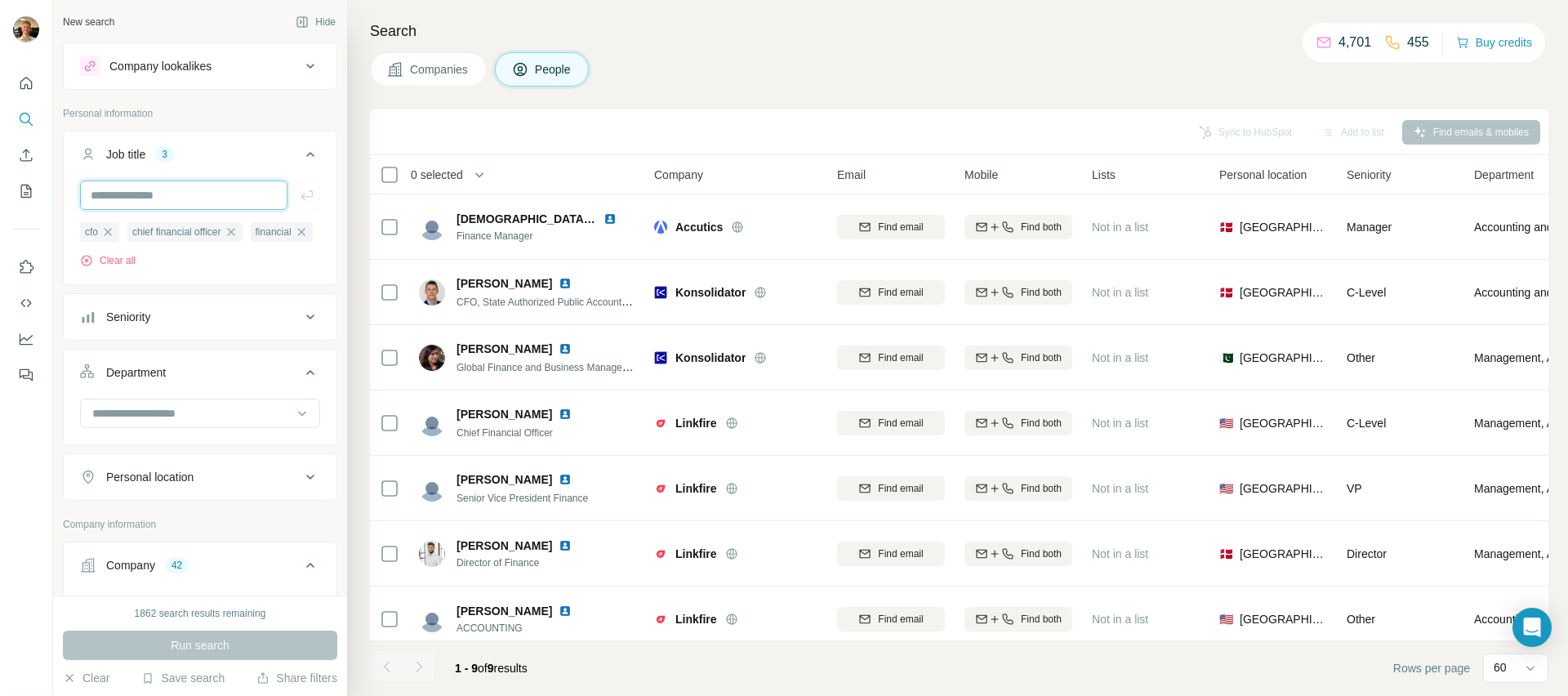
click at [202, 199] on input "text" at bounding box center [183, 194] width 207 height 30
type input "*******"
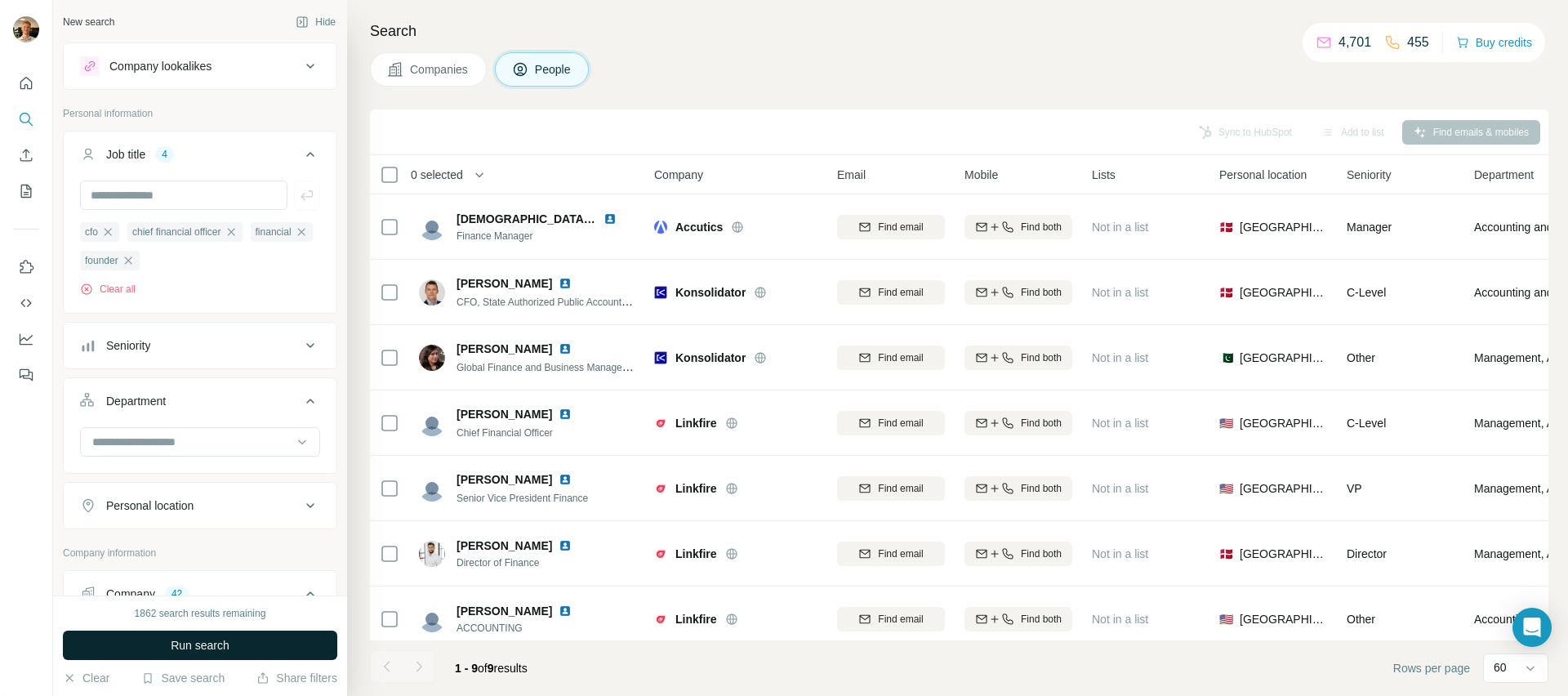
click at [199, 638] on span "Run search" at bounding box center [199, 645] width 59 height 16
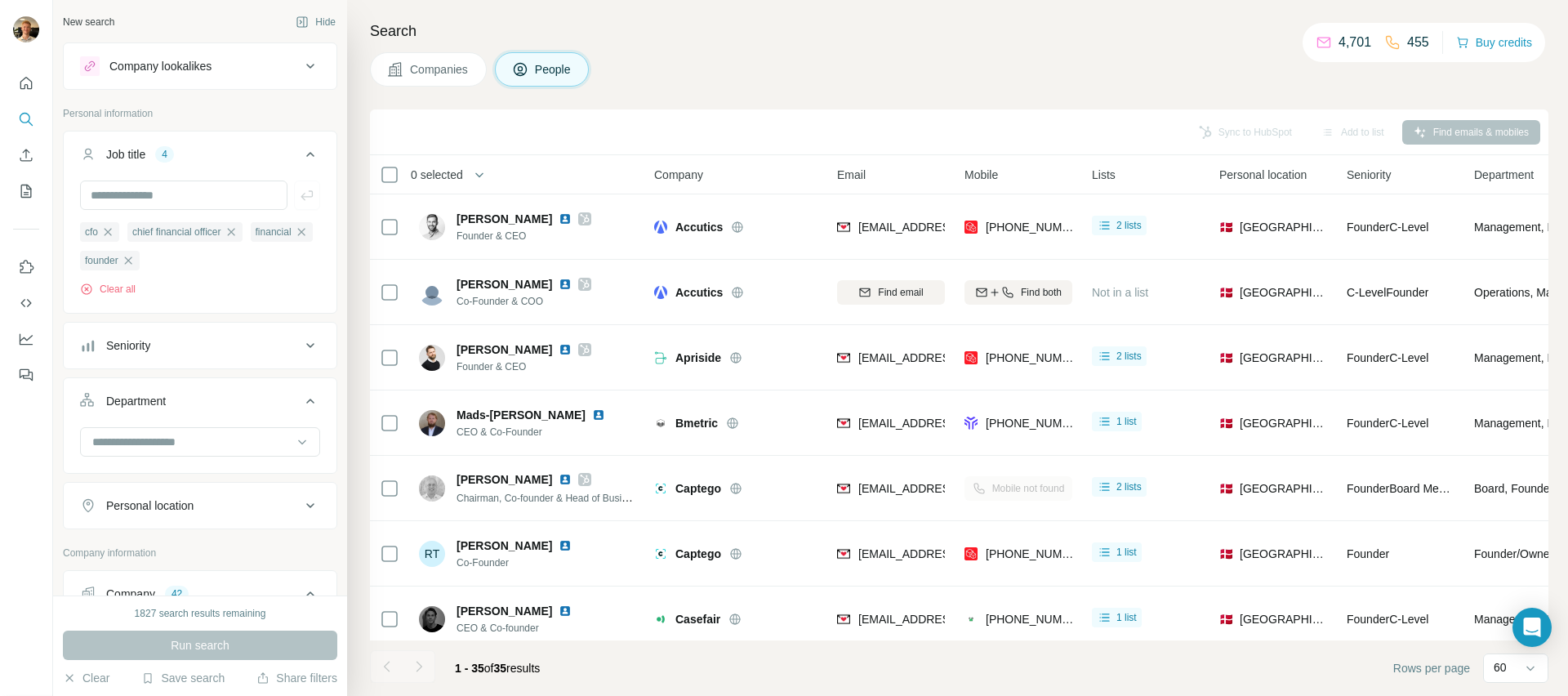
click at [192, 346] on div "Seniority" at bounding box center [190, 345] width 220 height 16
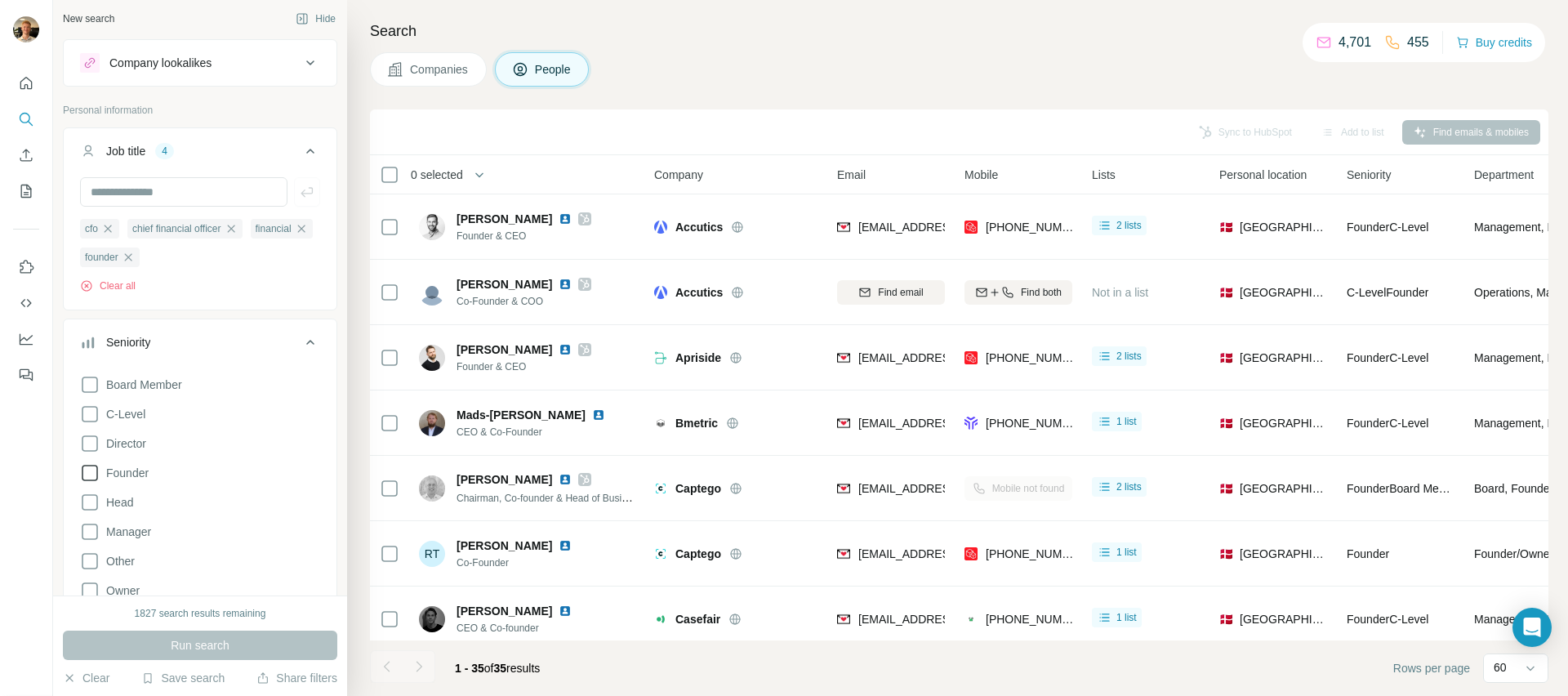
click at [127, 467] on span "Founder" at bounding box center [124, 473] width 49 height 16
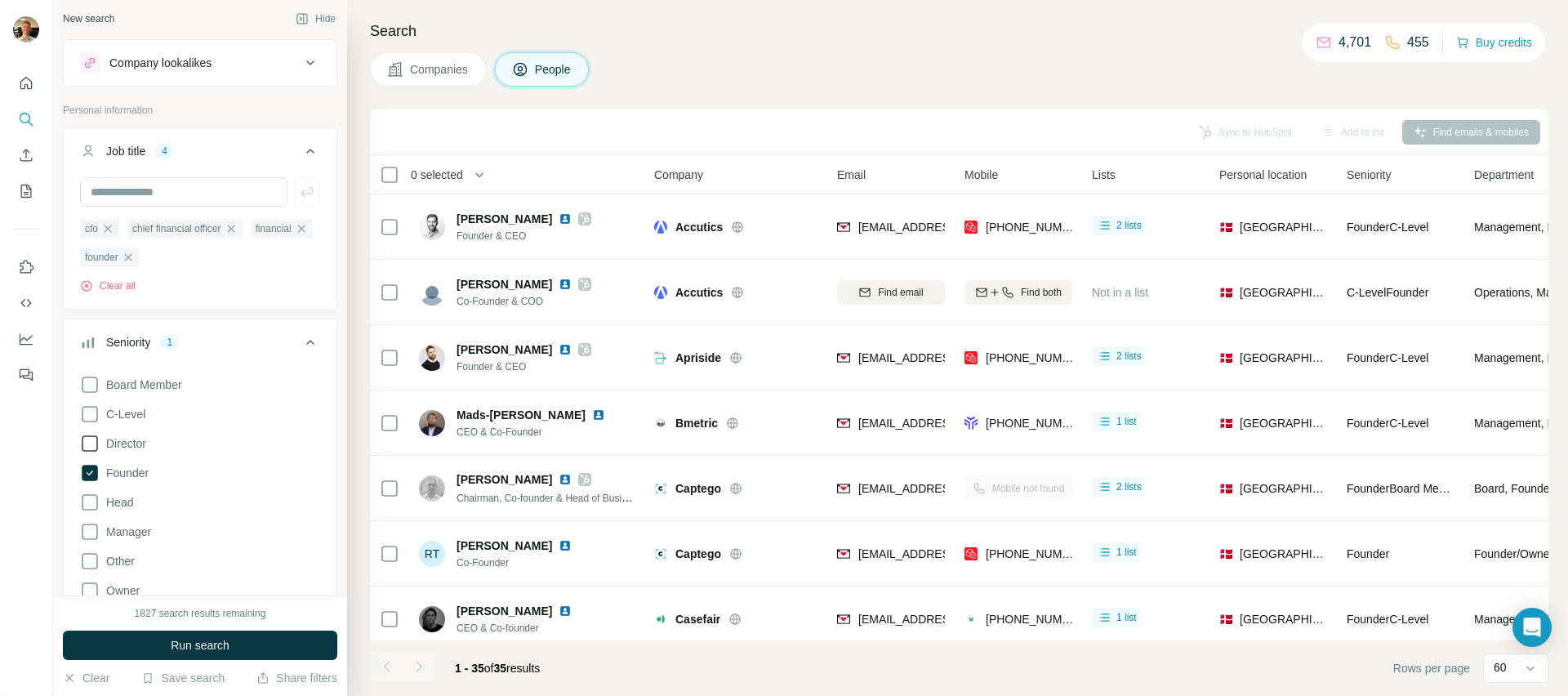
click at [127, 449] on span "Director" at bounding box center [123, 443] width 46 height 16
drag, startPoint x: 127, startPoint y: 419, endPoint x: 142, endPoint y: 459, distance: 42.7
click at [126, 420] on span "C-Level" at bounding box center [123, 414] width 46 height 16
click at [114, 229] on icon "button" at bounding box center [108, 229] width 13 height 13
click at [187, 228] on icon "button" at bounding box center [184, 228] width 8 height 8
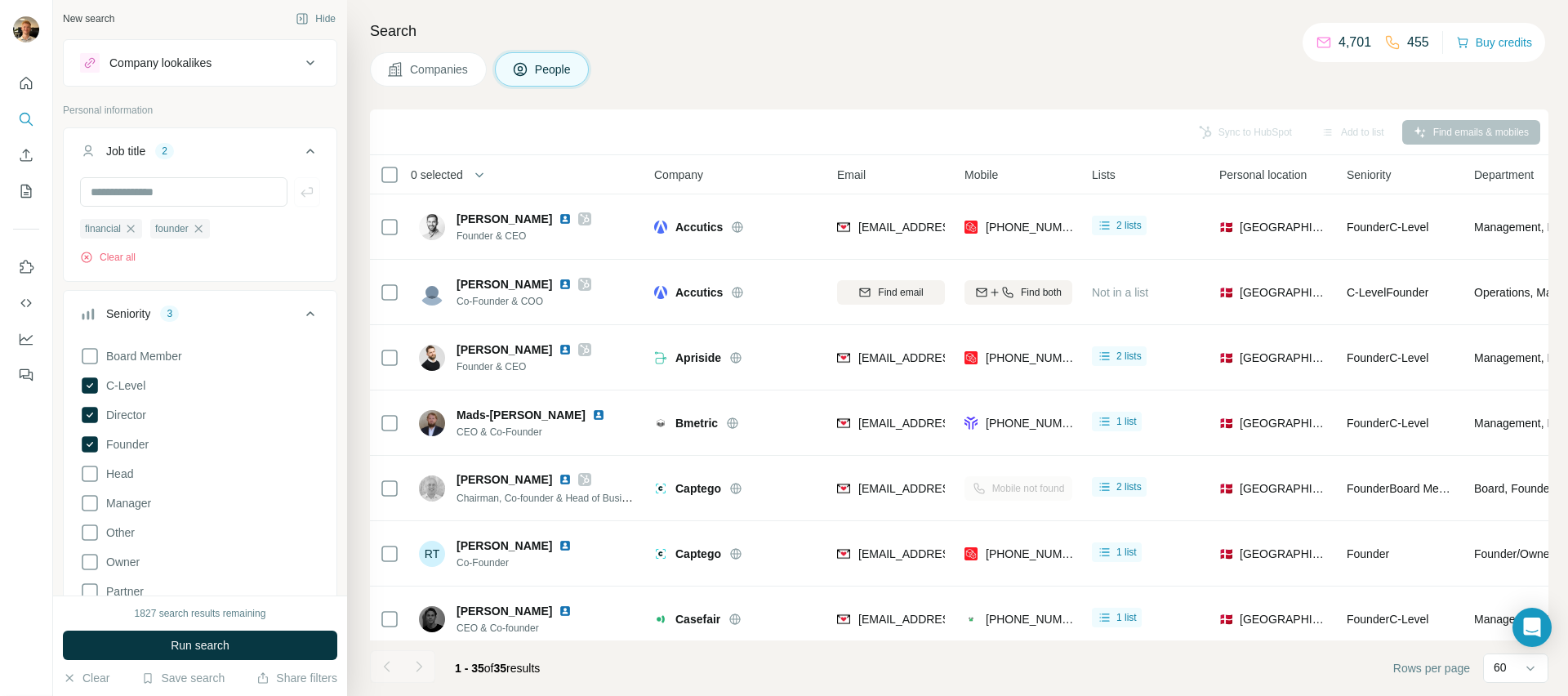
drag, startPoint x: 198, startPoint y: 227, endPoint x: 190, endPoint y: 229, distance: 8.2
click at [197, 227] on icon "button" at bounding box center [198, 229] width 13 height 13
click at [139, 231] on div "financial" at bounding box center [111, 228] width 62 height 19
click at [223, 639] on span "Run search" at bounding box center [199, 645] width 59 height 16
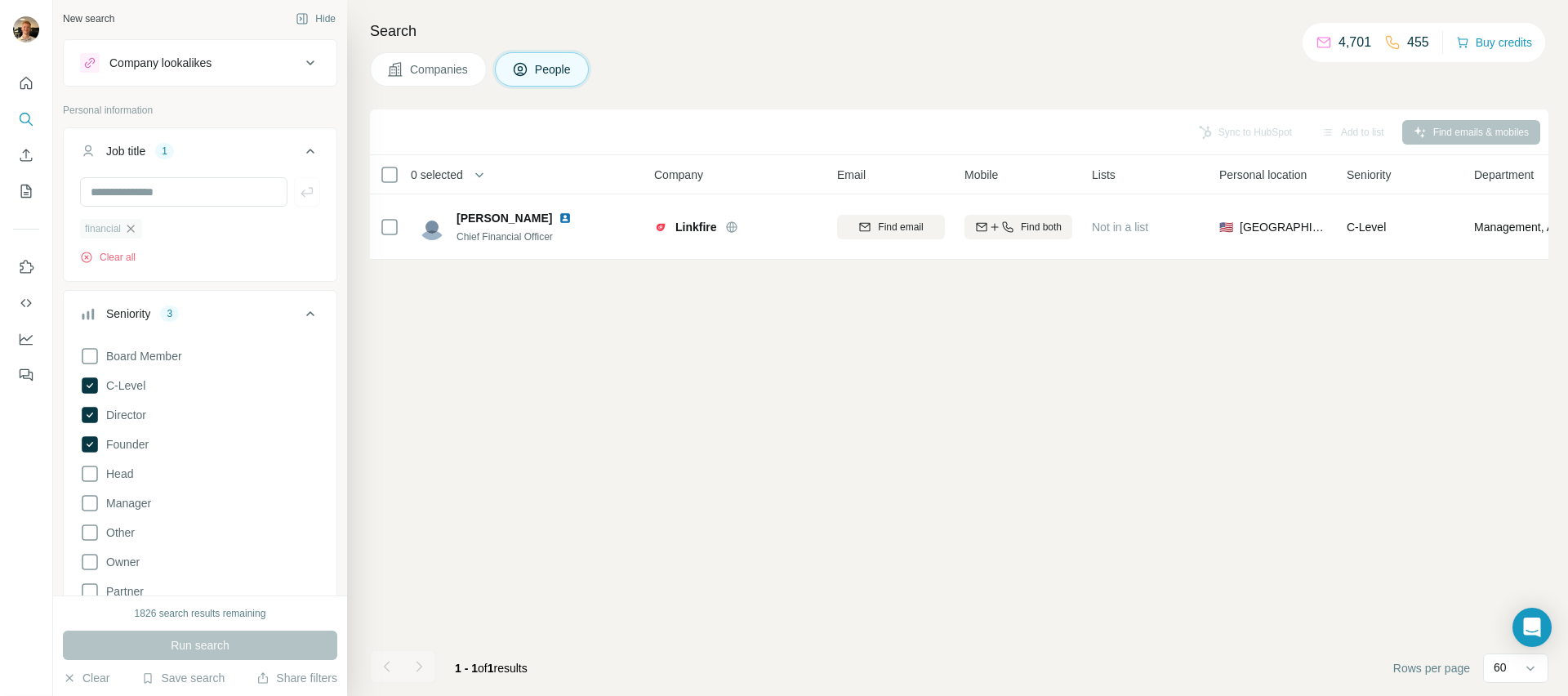
click at [130, 225] on icon "button" at bounding box center [131, 229] width 13 height 13
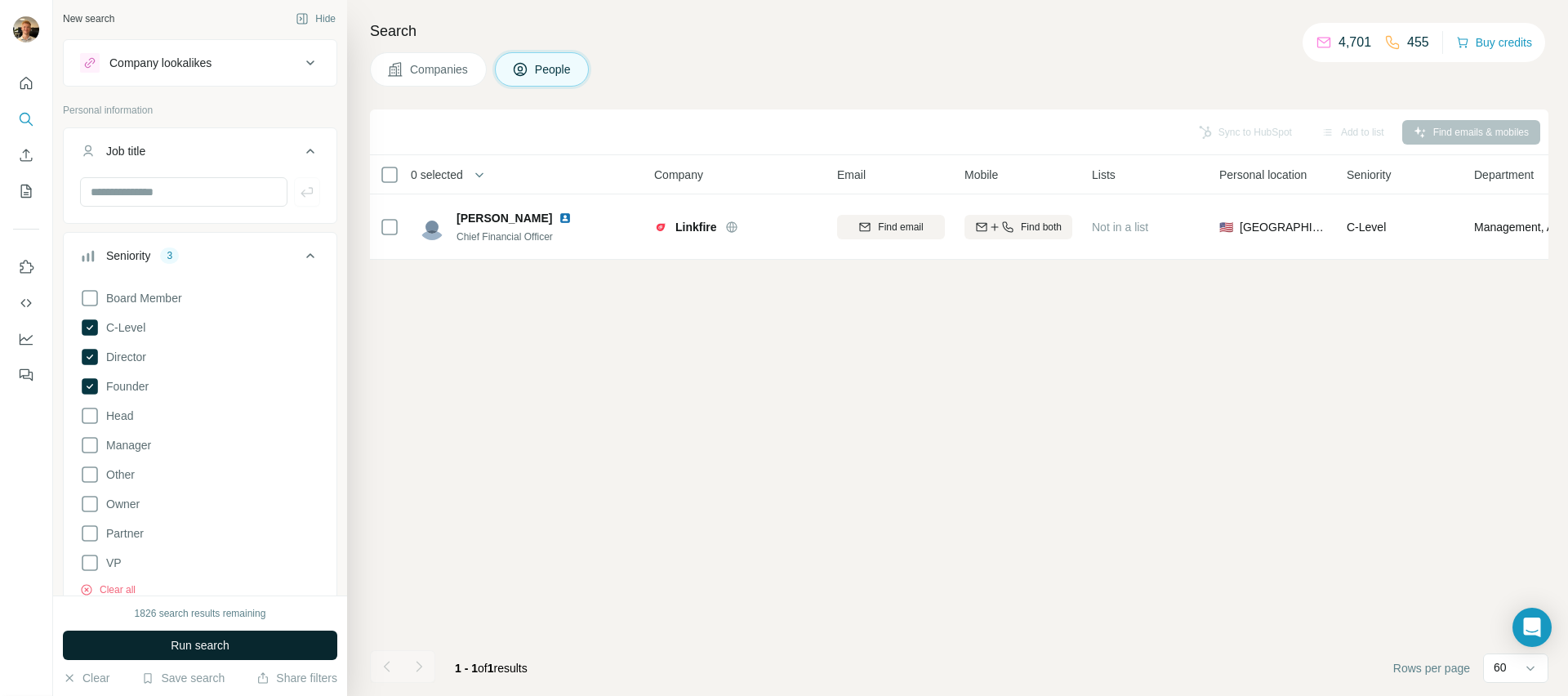
click at [202, 644] on span "Run search" at bounding box center [199, 645] width 59 height 16
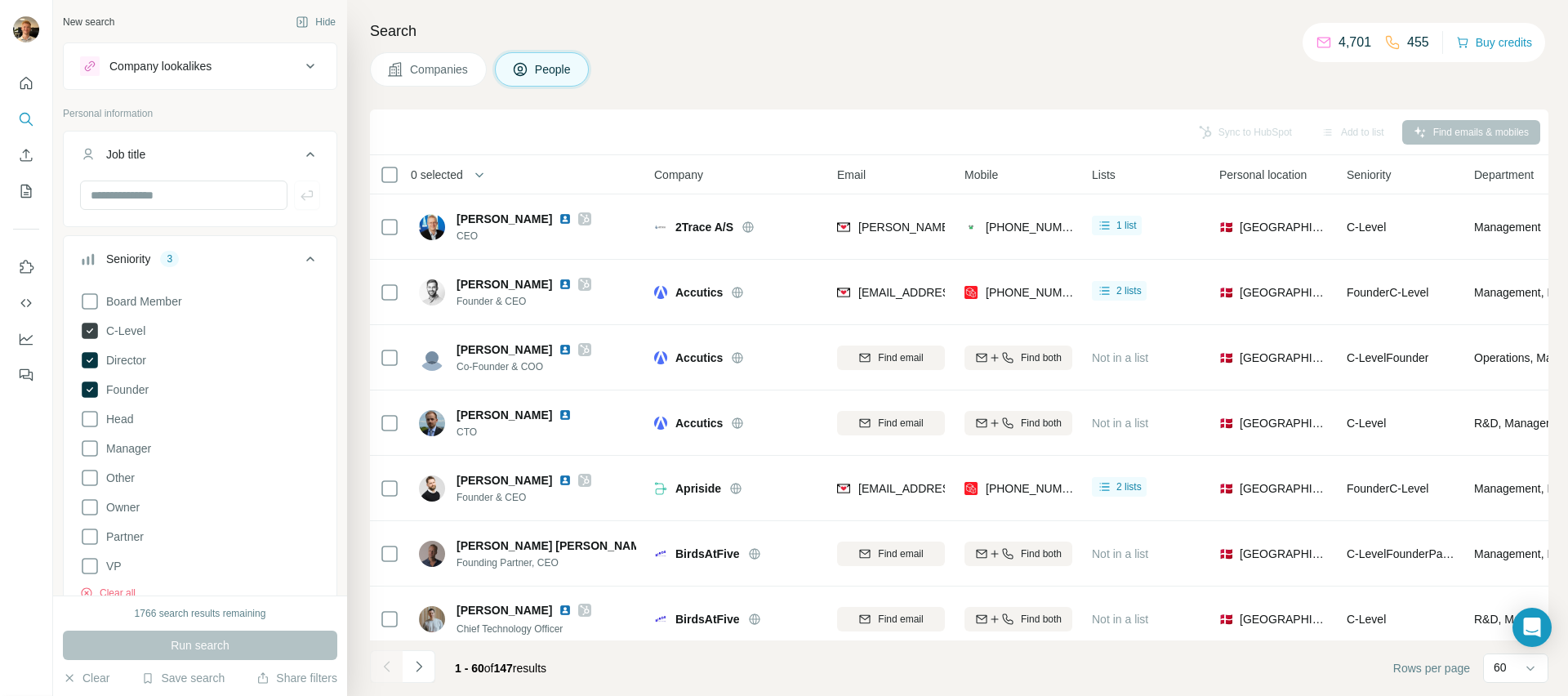
click at [88, 330] on icon at bounding box center [90, 330] width 16 height 16
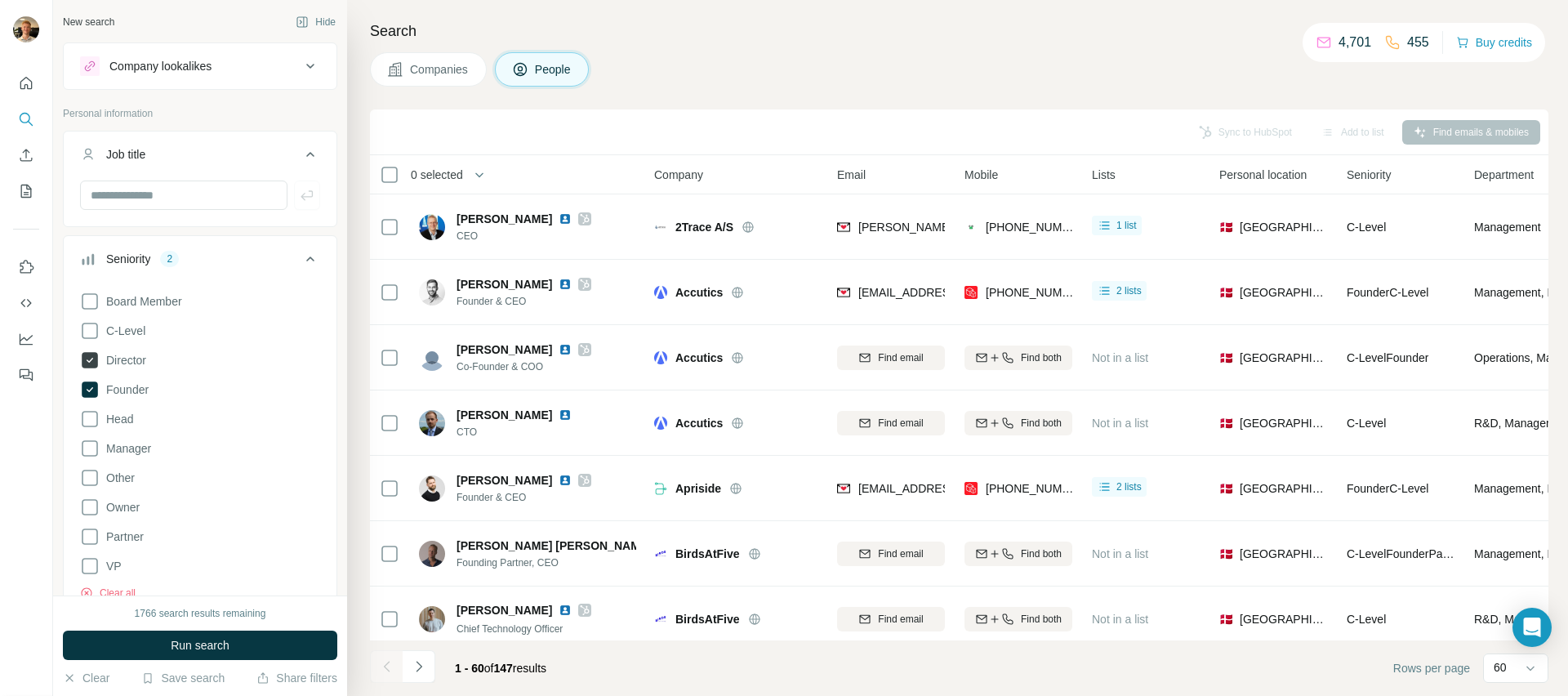
click at [93, 358] on icon at bounding box center [90, 360] width 16 height 16
click at [94, 363] on icon at bounding box center [90, 360] width 19 height 19
click at [85, 326] on icon at bounding box center [90, 330] width 19 height 19
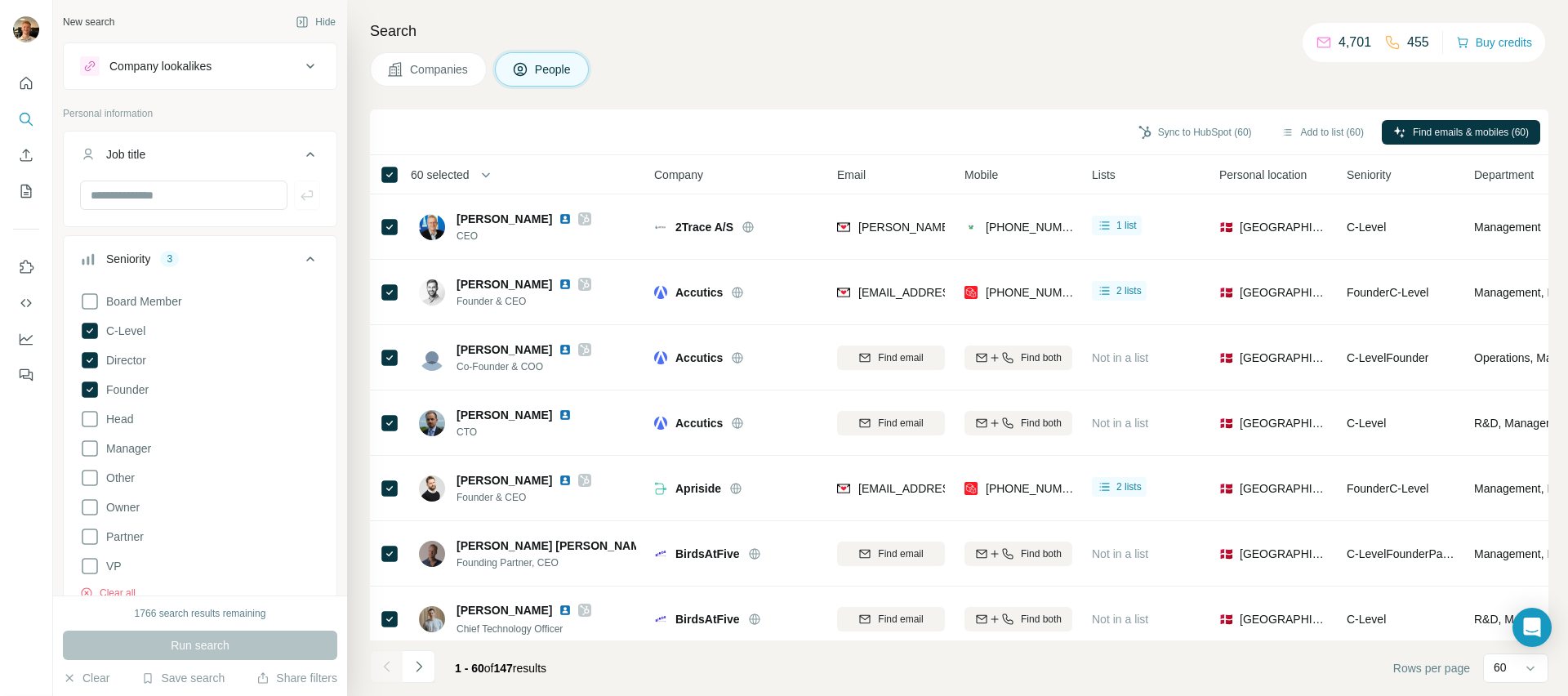
click at [470, 180] on span "60 selected" at bounding box center [440, 174] width 59 height 16
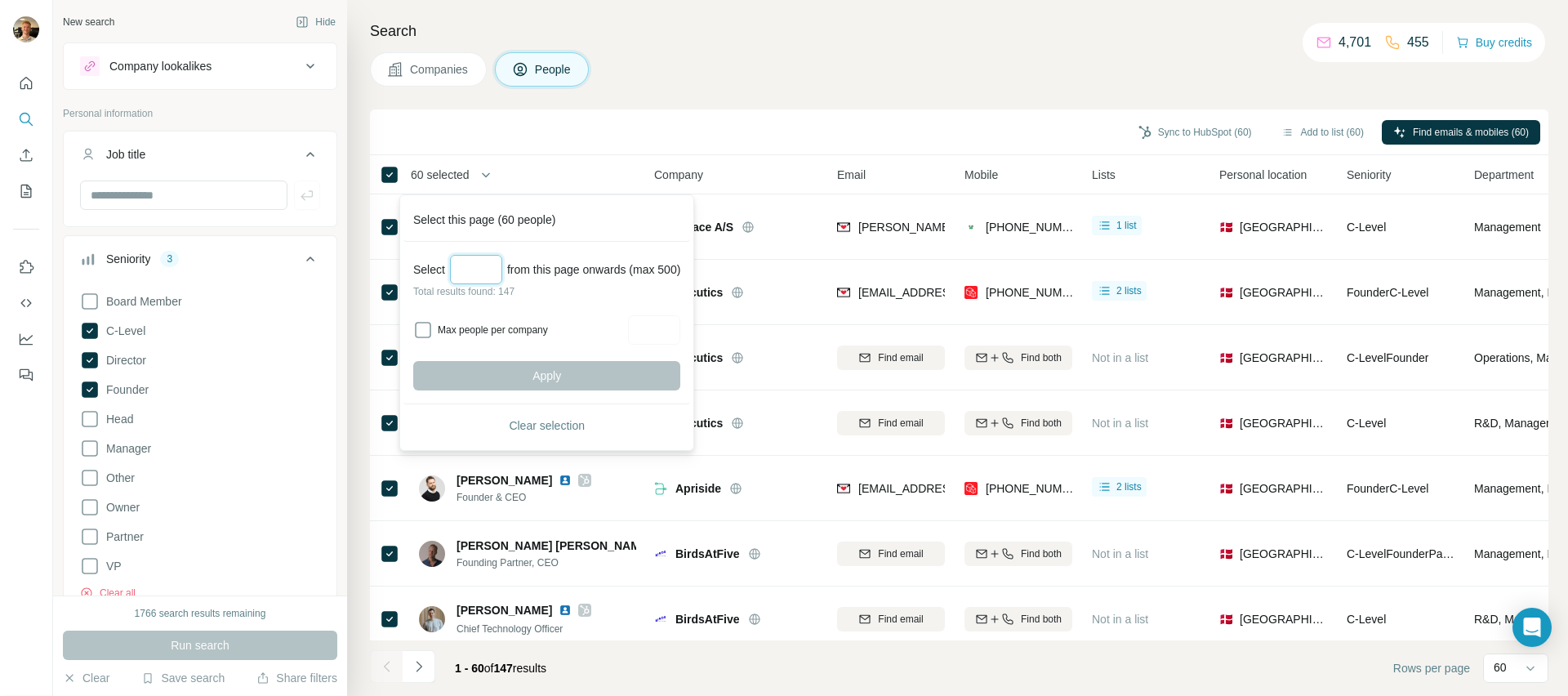
click at [483, 268] on input "Select a number (up to 500)" at bounding box center [476, 270] width 52 height 30
type input "*"
type input "***"
click at [501, 333] on label "Max people per company" at bounding box center [530, 329] width 186 height 14
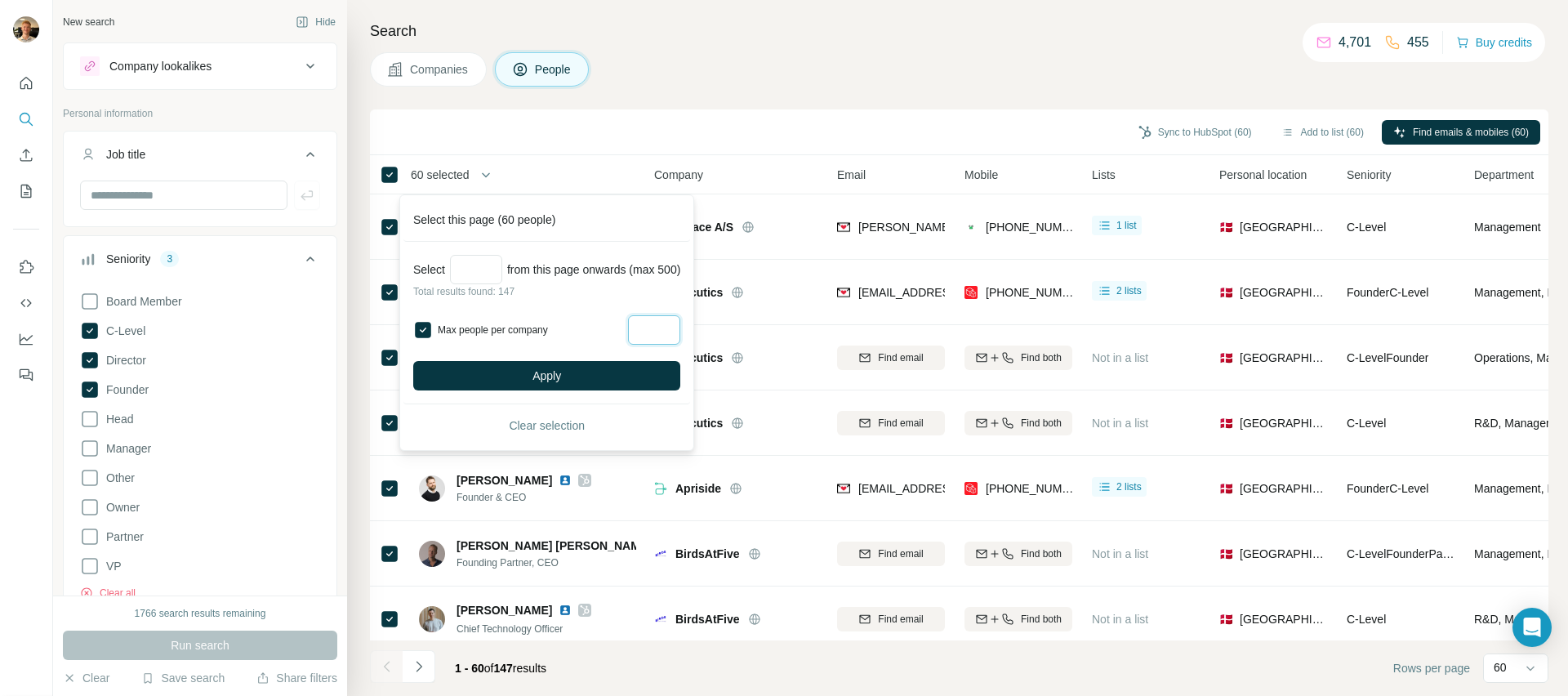
click at [657, 331] on input "Max people per company" at bounding box center [654, 329] width 52 height 30
type input "*"
click at [630, 379] on button "Apply" at bounding box center [546, 375] width 267 height 30
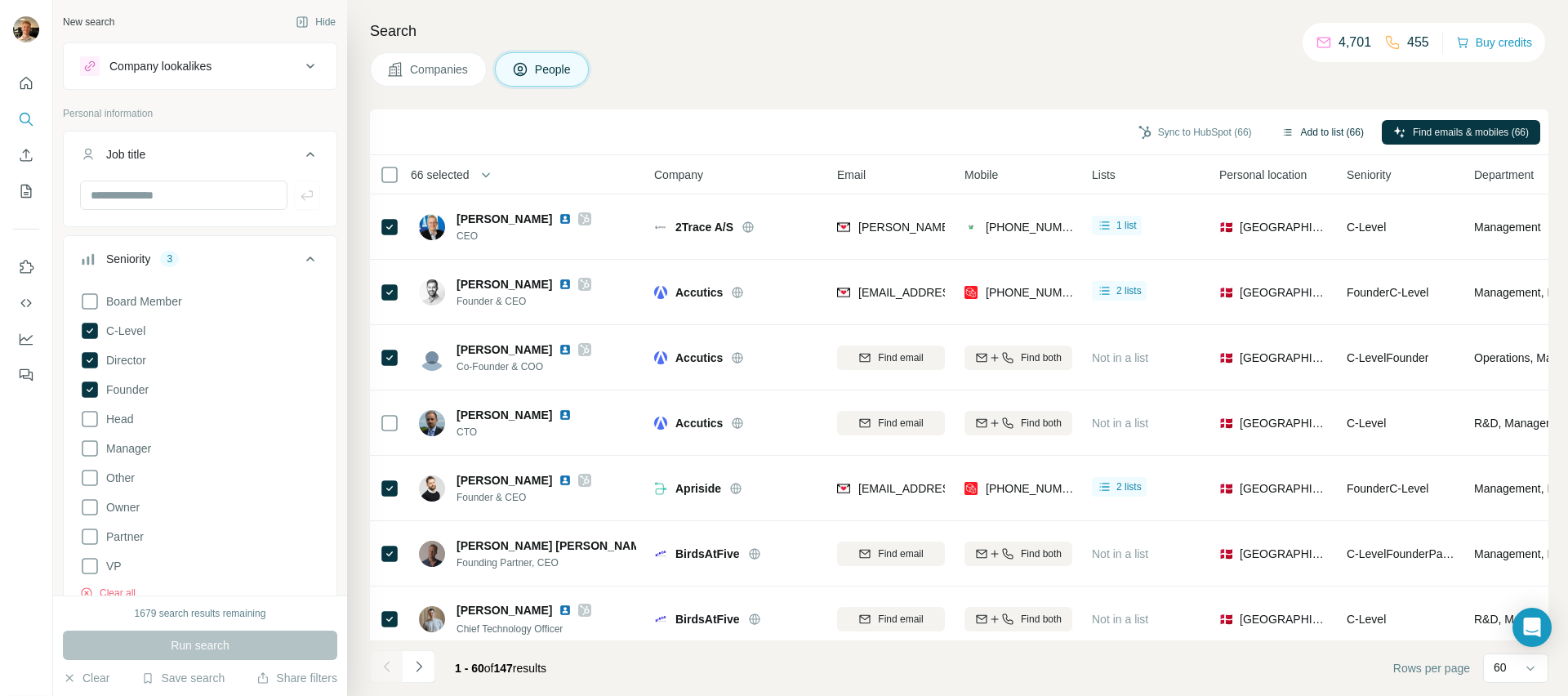
click at [1347, 137] on button "Add to list (66)" at bounding box center [1322, 132] width 105 height 24
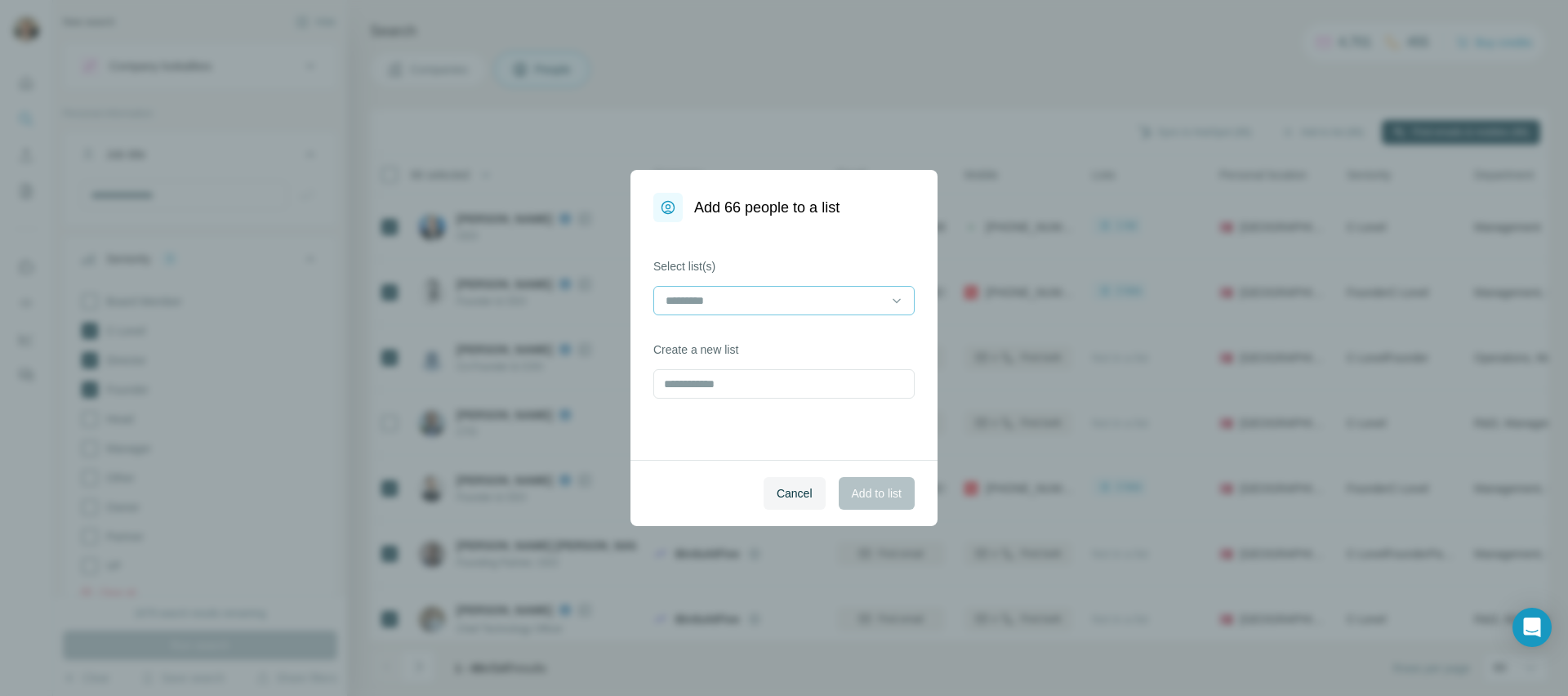
click at [797, 298] on input at bounding box center [774, 300] width 220 height 18
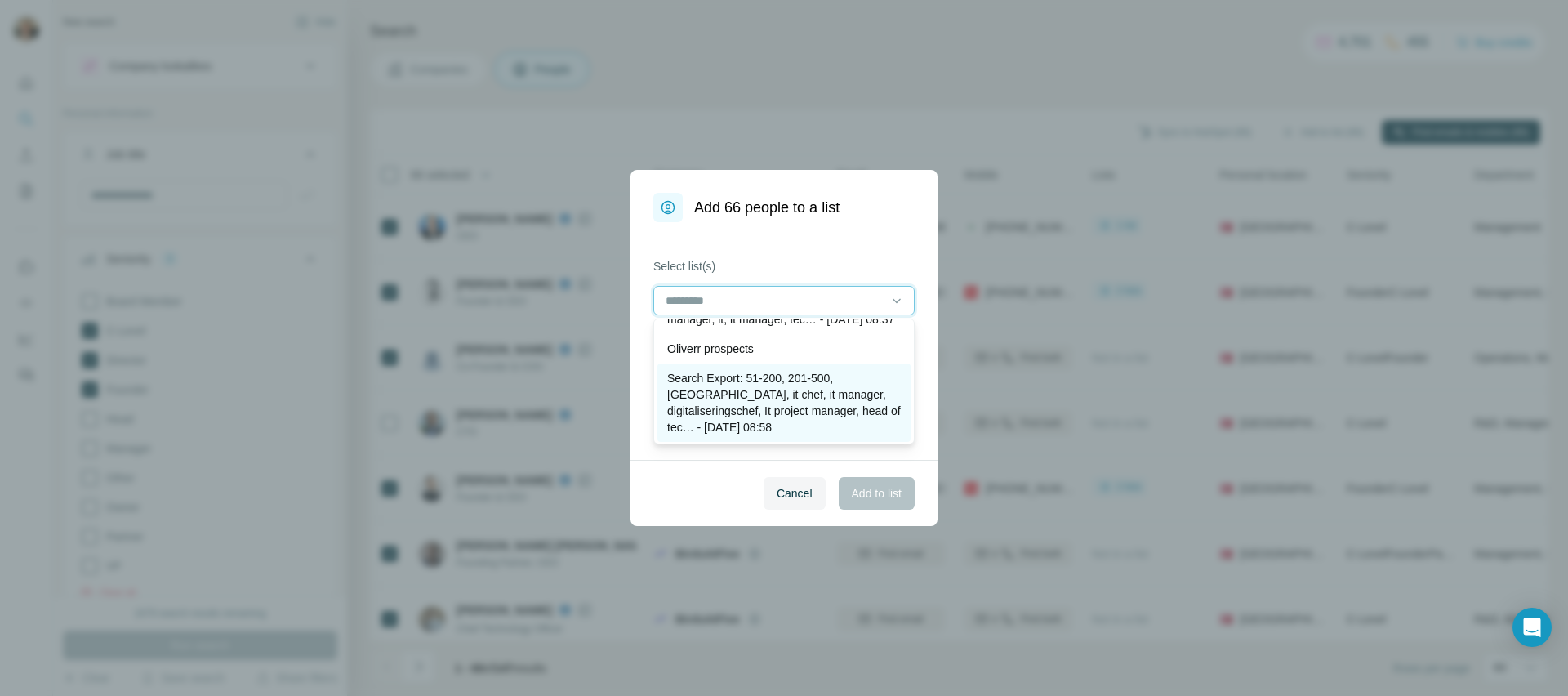
scroll to position [98, 0]
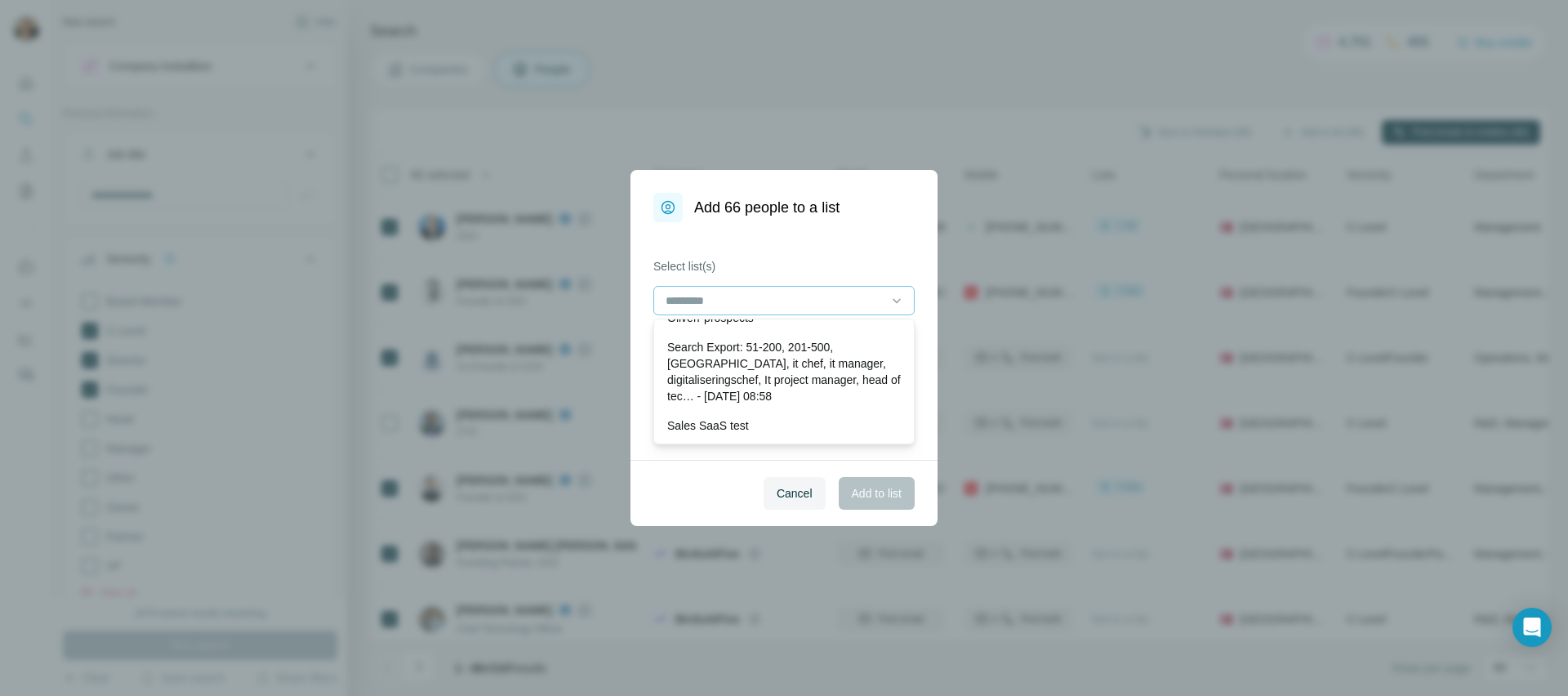
click at [781, 287] on div at bounding box center [774, 300] width 220 height 28
click at [816, 229] on div "Select list(s) Create a new list" at bounding box center [784, 341] width 307 height 238
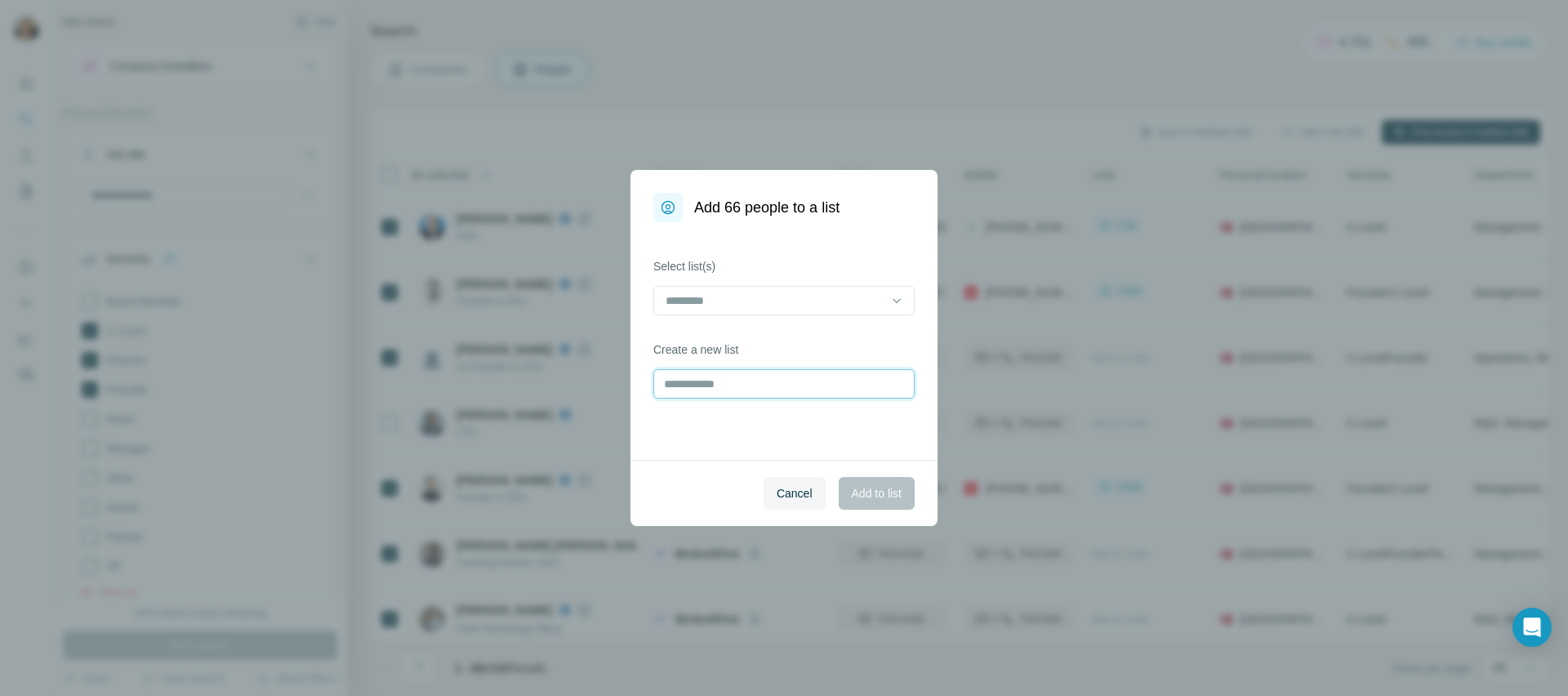
click at [758, 392] on input "text" at bounding box center [784, 383] width 261 height 30
type input "*******"
drag, startPoint x: 875, startPoint y: 486, endPoint x: 892, endPoint y: 482, distance: 17.5
click at [875, 486] on span "Add to list" at bounding box center [877, 493] width 50 height 16
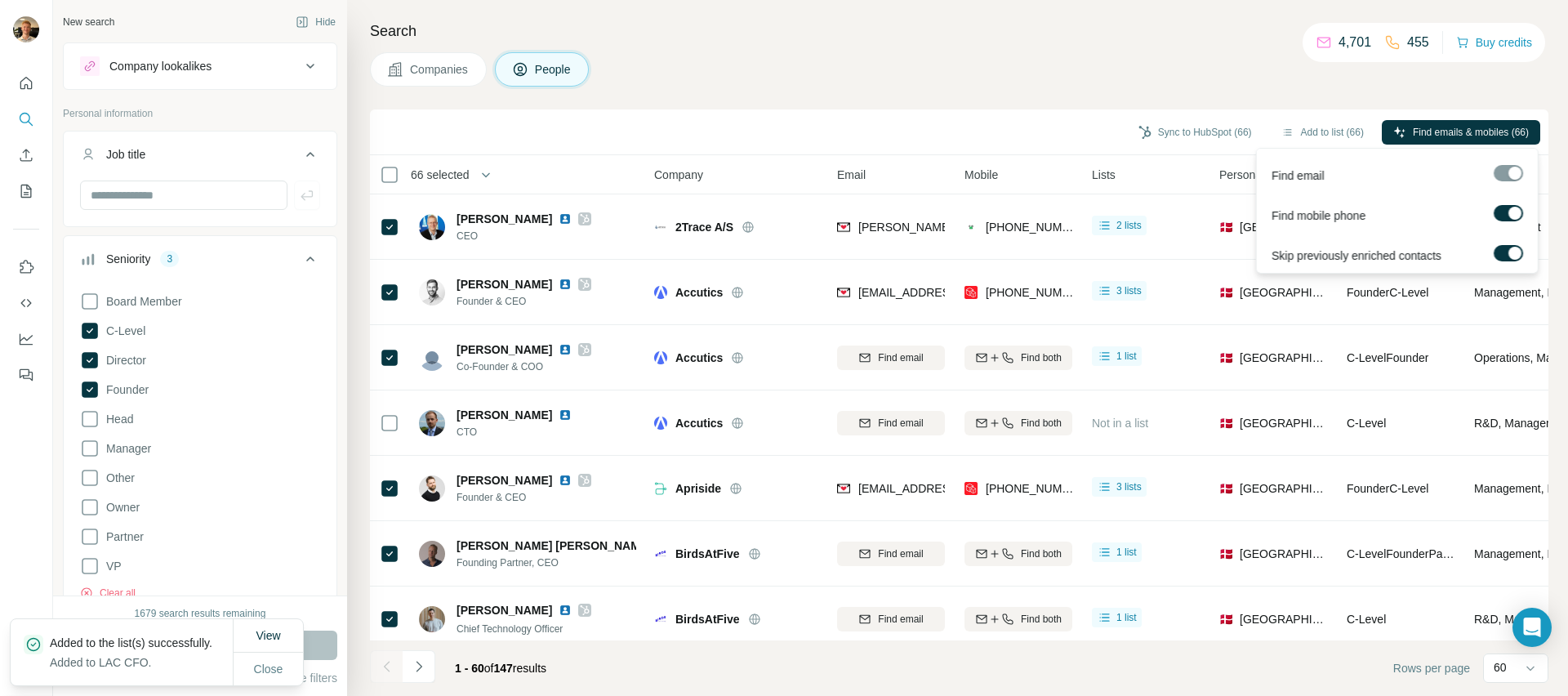
click at [1497, 132] on span "Find emails & mobiles (66)" at bounding box center [1471, 132] width 116 height 14
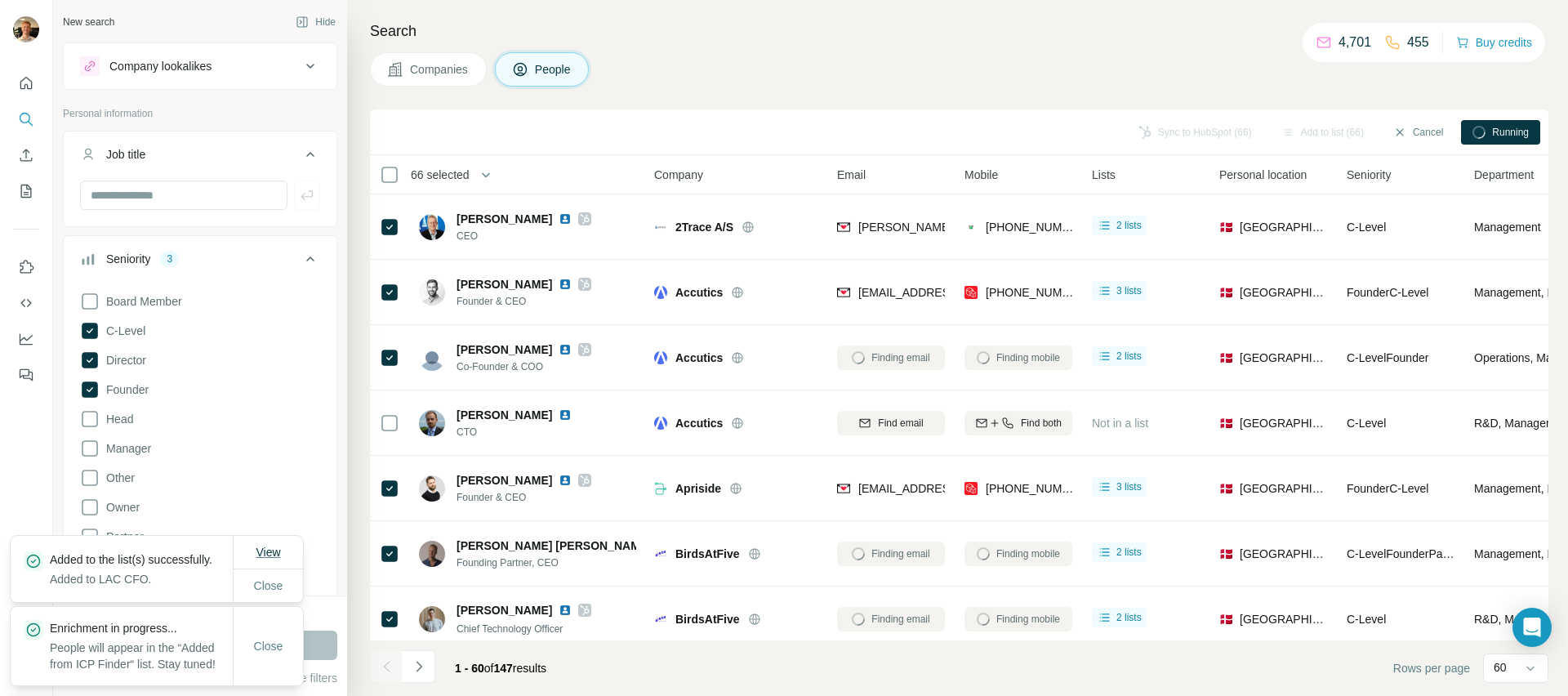
click at [267, 544] on span "View" at bounding box center [268, 552] width 24 height 16
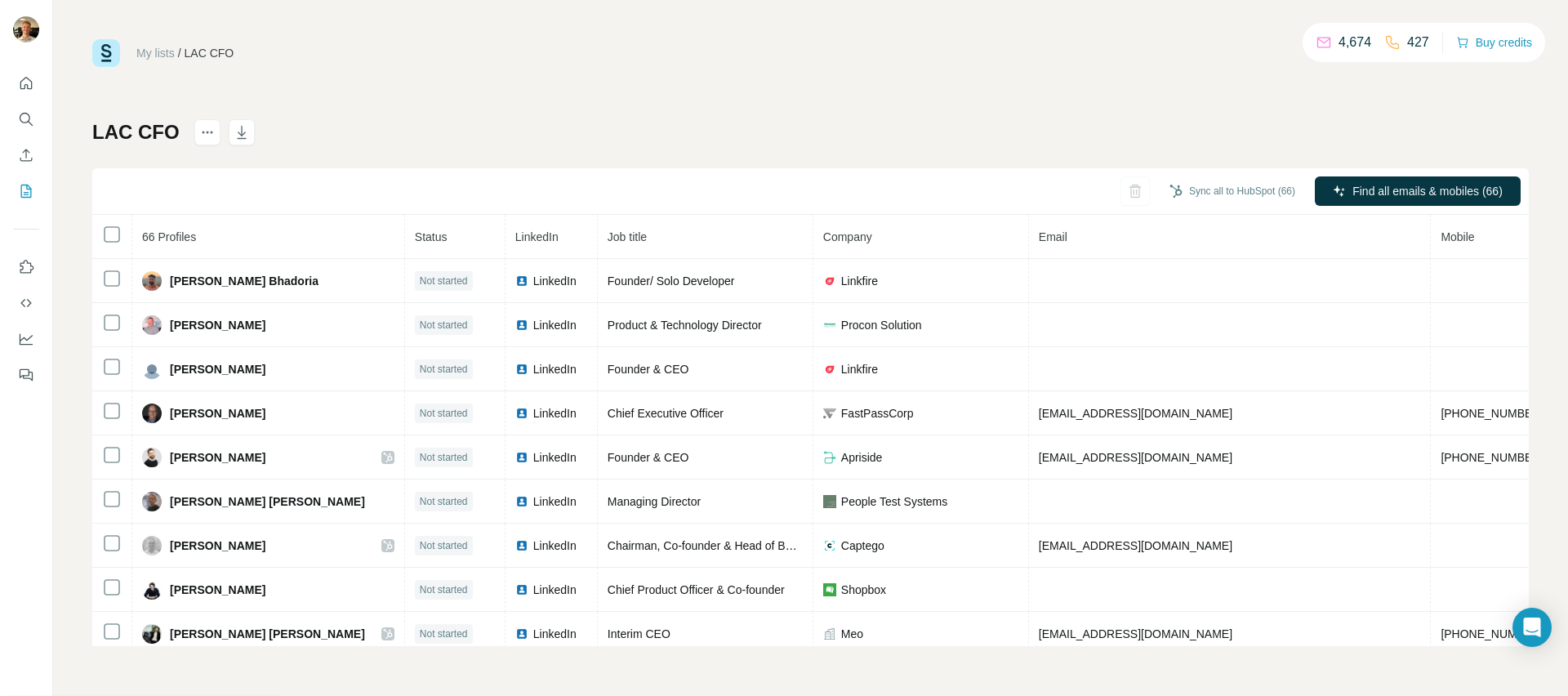
click at [39, 80] on div at bounding box center [26, 224] width 52 height 331
click at [33, 84] on icon "Quick start" at bounding box center [26, 83] width 16 height 16
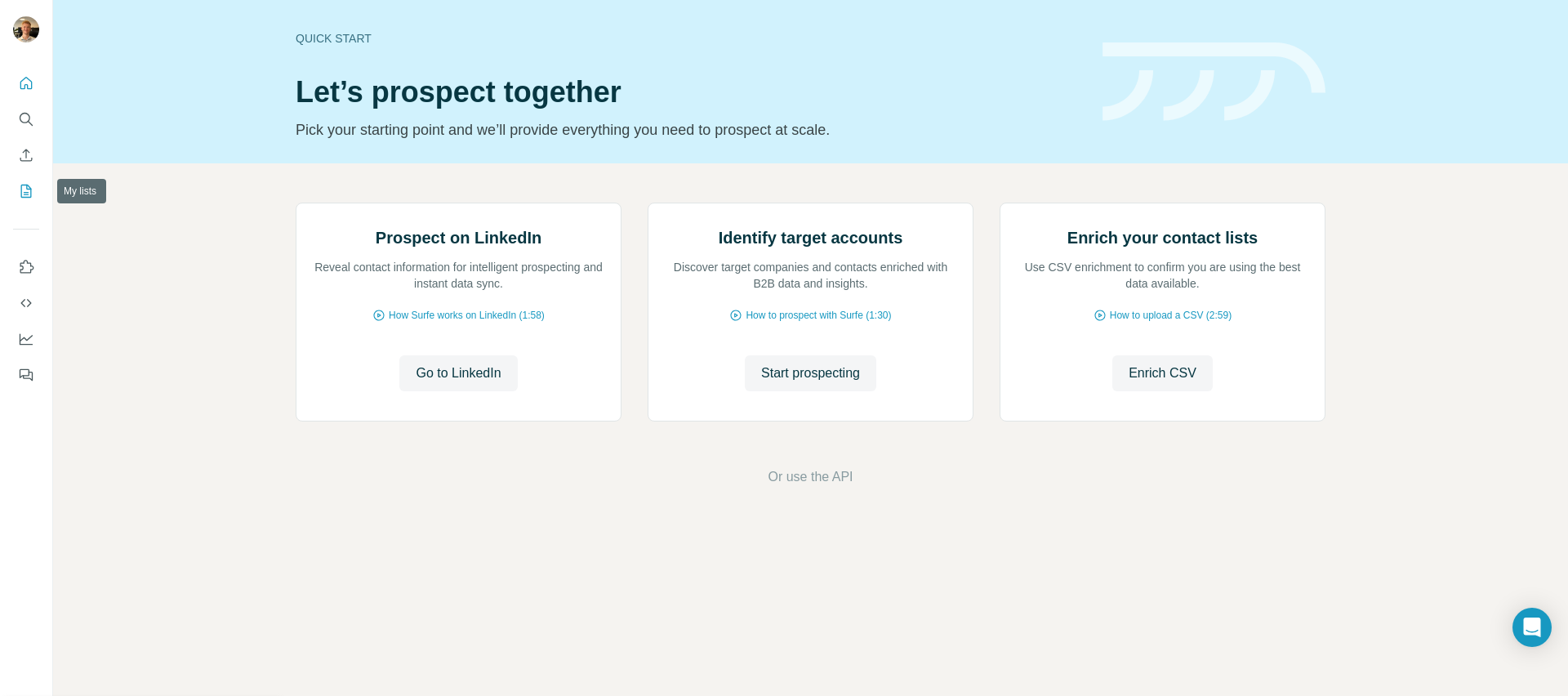
click at [19, 193] on icon "My lists" at bounding box center [26, 191] width 16 height 16
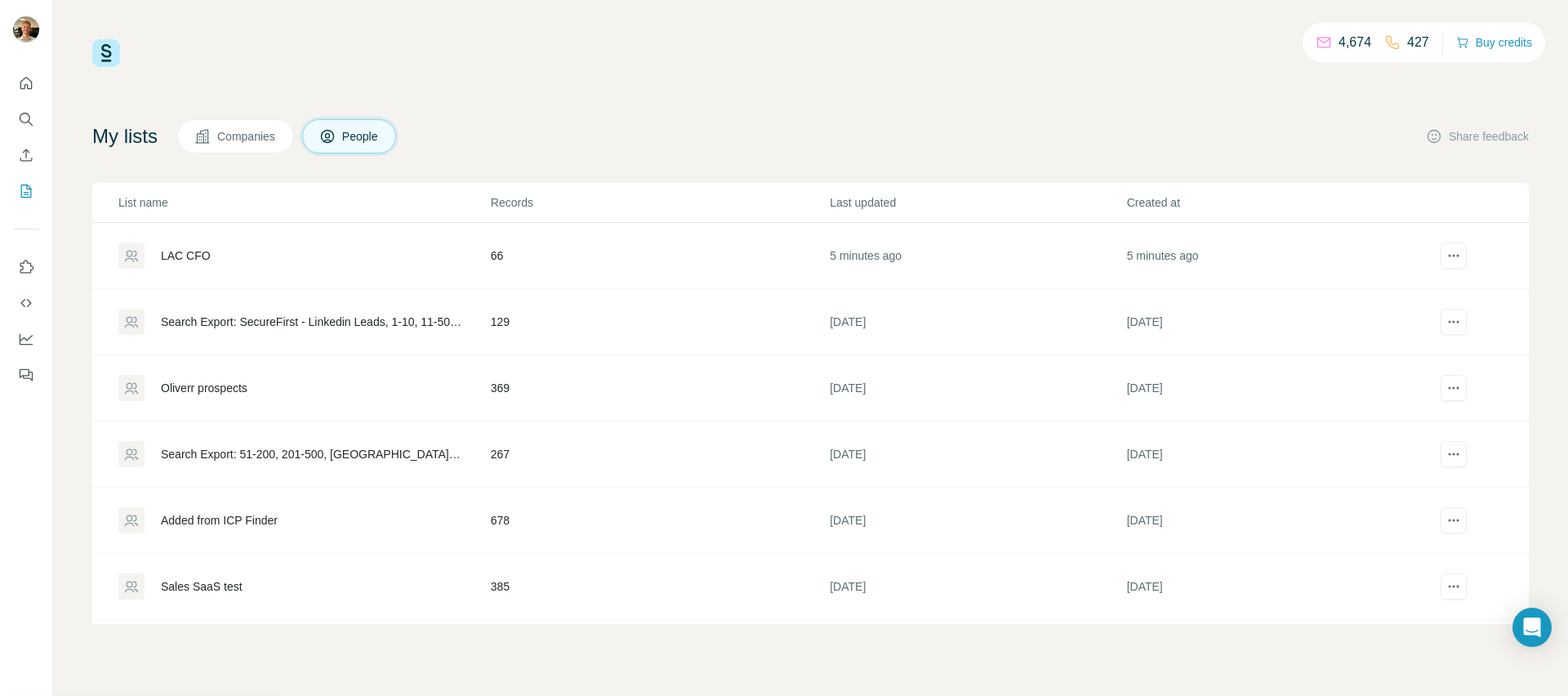
click at [370, 255] on div "LAC CFO" at bounding box center [303, 255] width 371 height 26
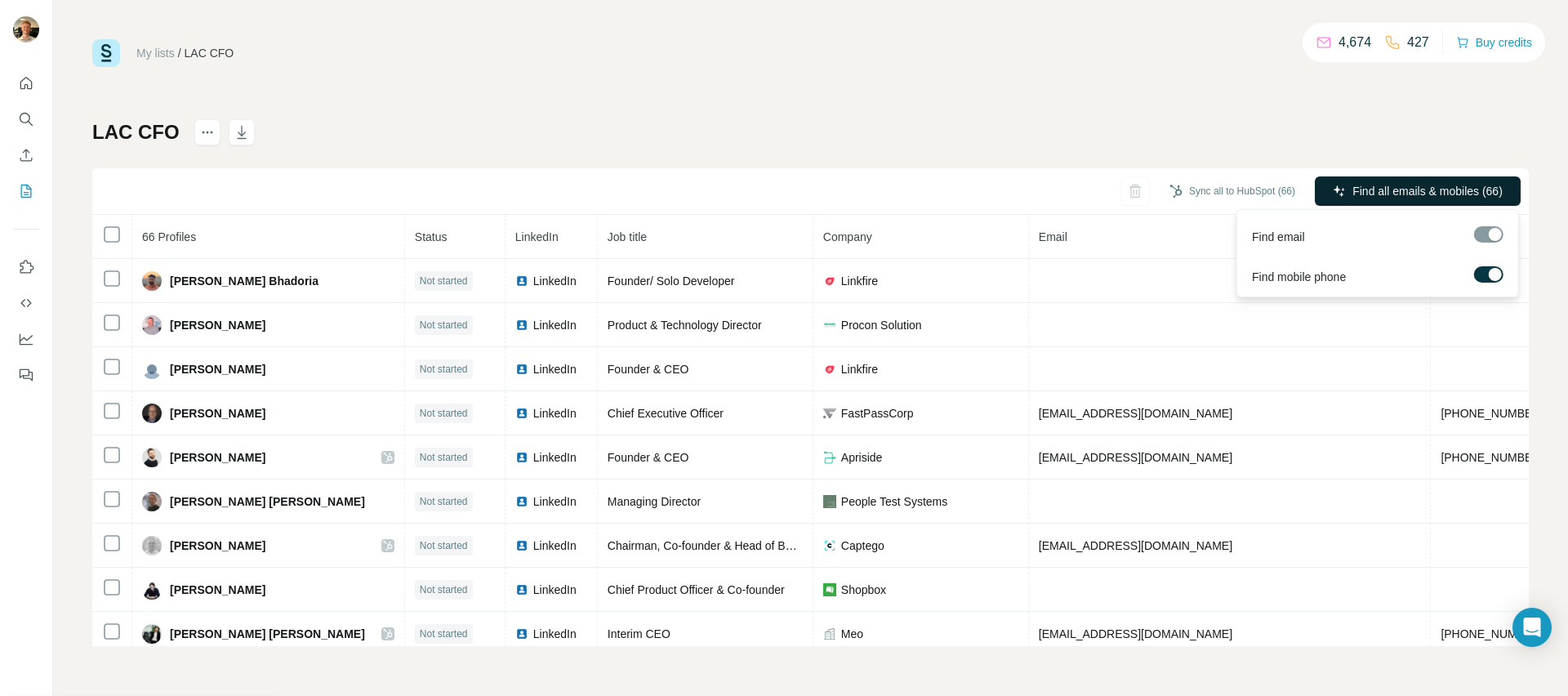
click at [1347, 193] on button "Find all emails & mobiles (66)" at bounding box center [1418, 191] width 206 height 30
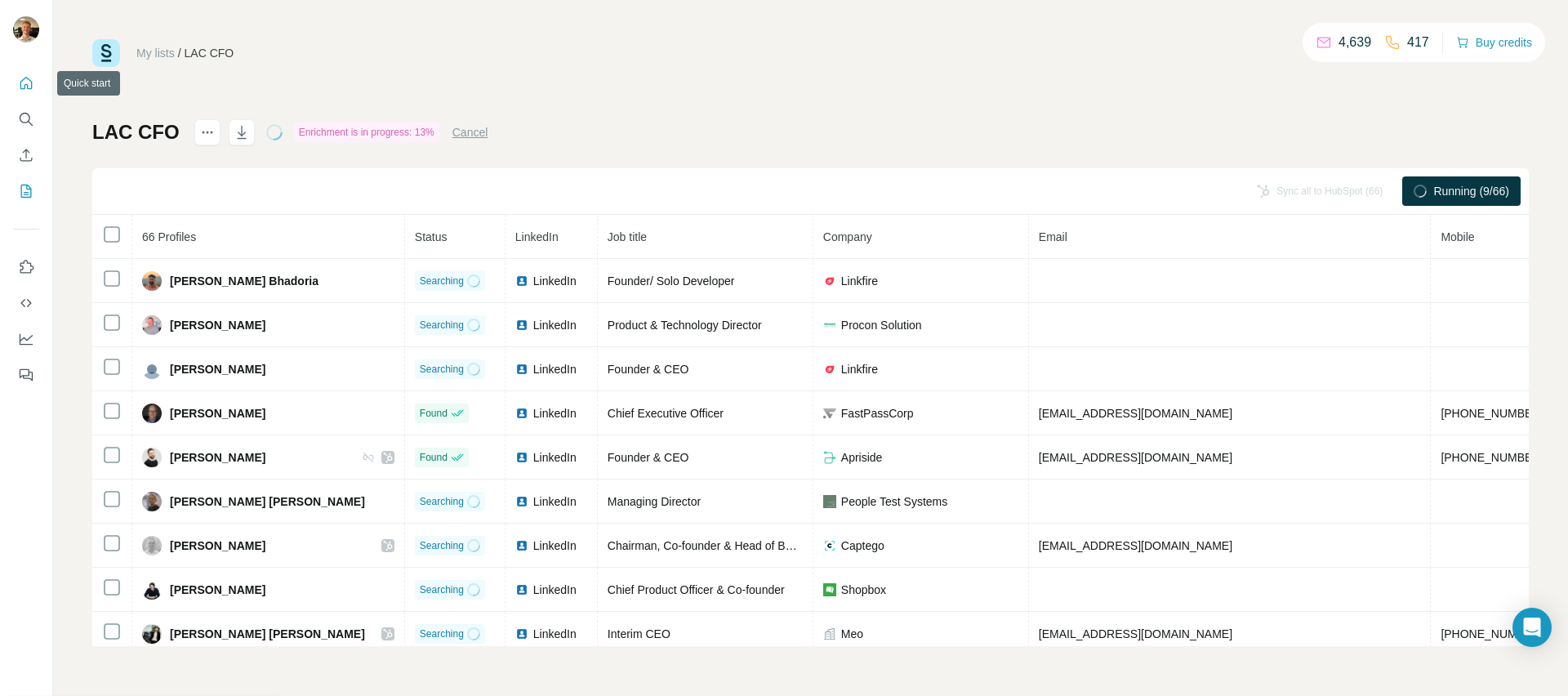
click at [27, 80] on icon "Quick start" at bounding box center [26, 83] width 16 height 16
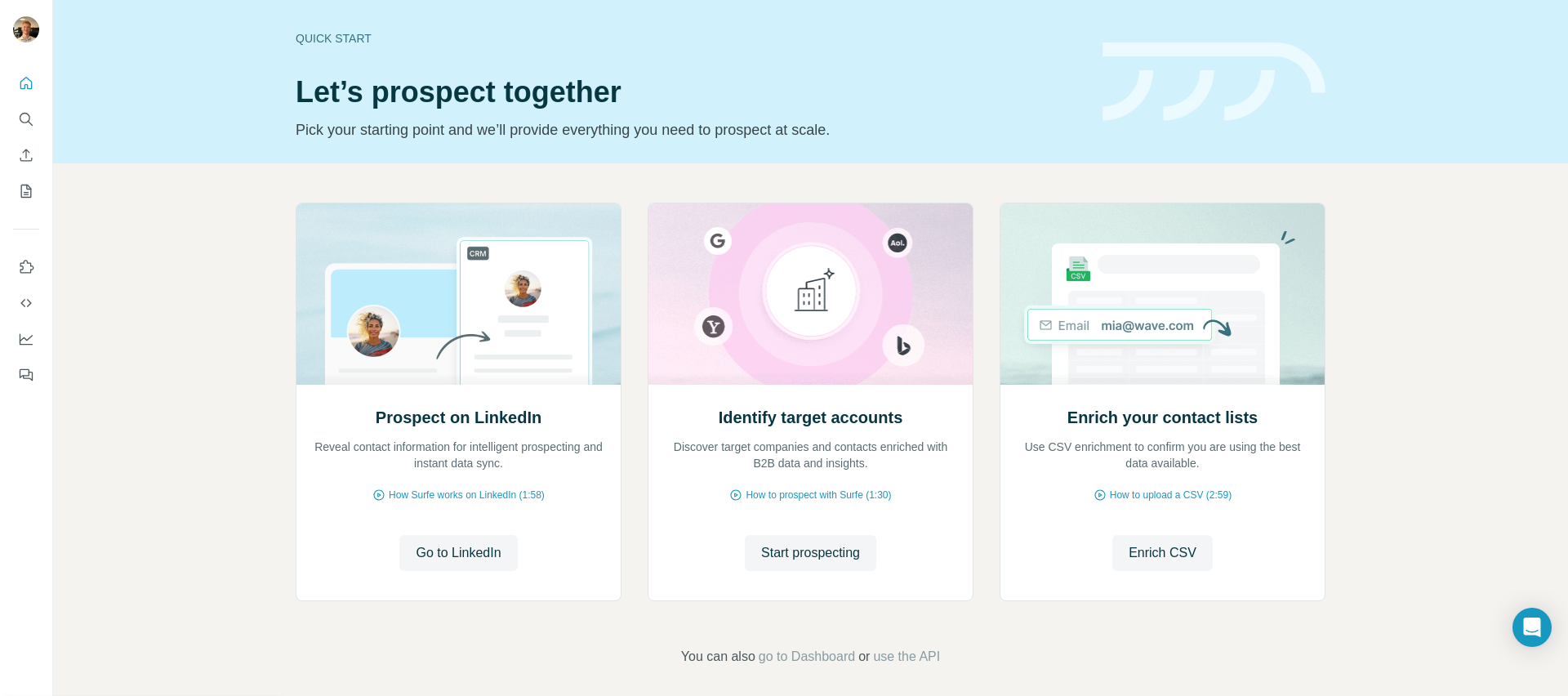
click at [34, 128] on button "Search" at bounding box center [26, 119] width 26 height 30
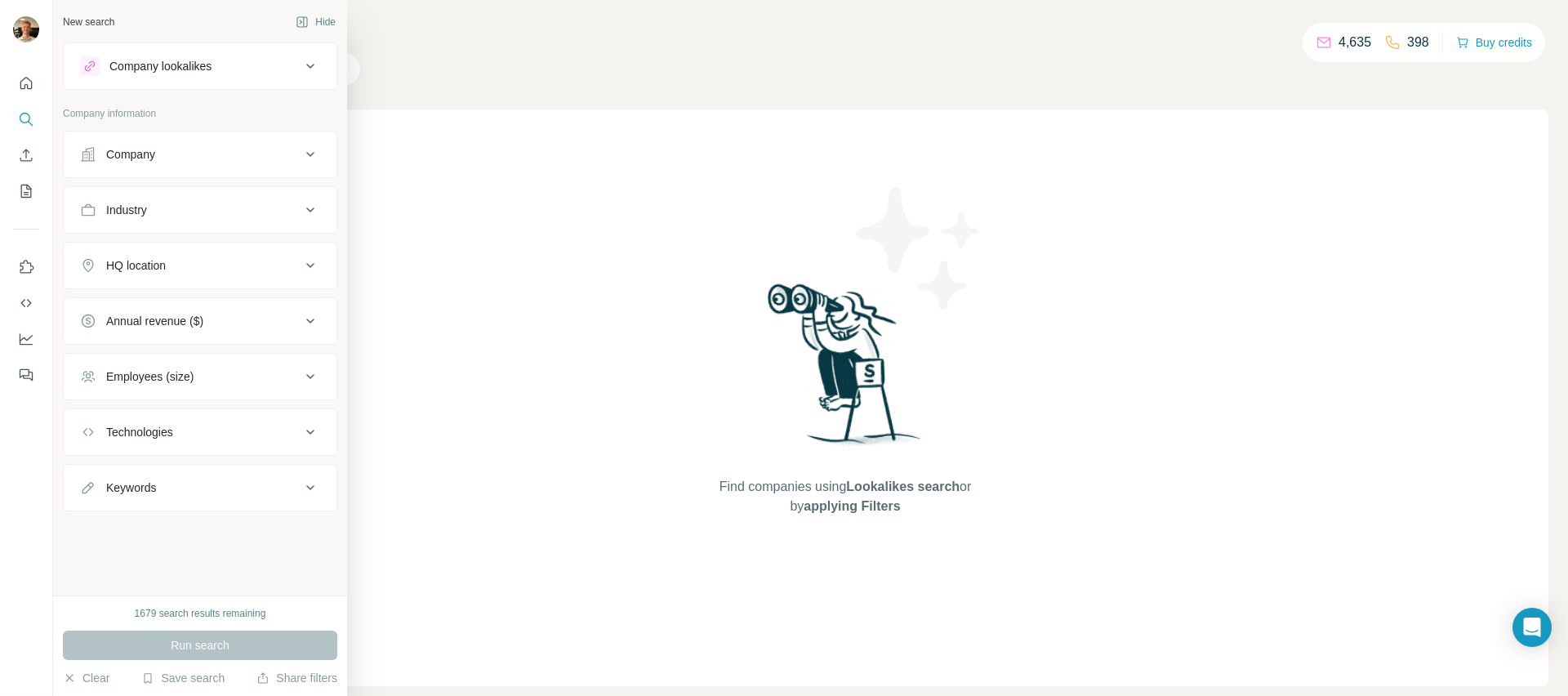
click at [138, 146] on div "Company" at bounding box center [130, 154] width 49 height 16
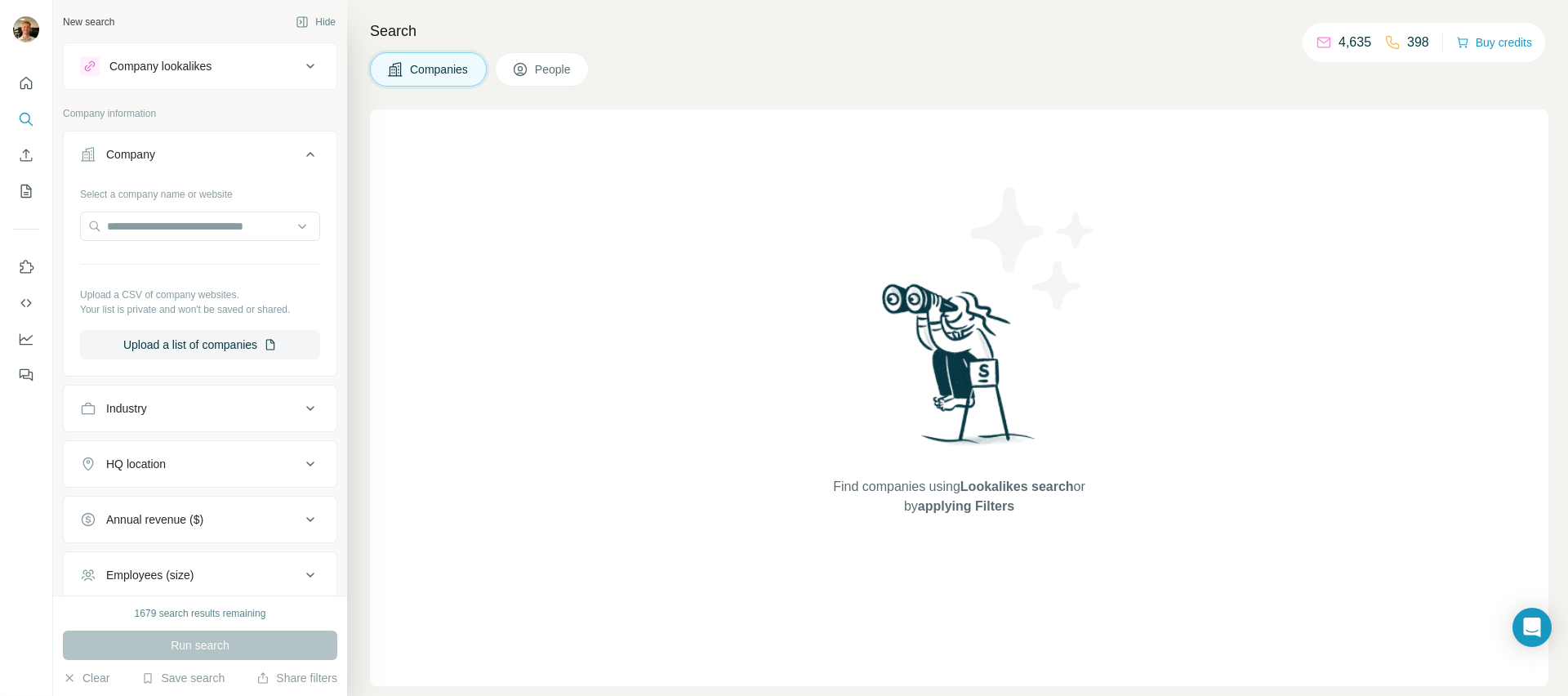
click at [164, 412] on div "Industry" at bounding box center [190, 408] width 220 height 16
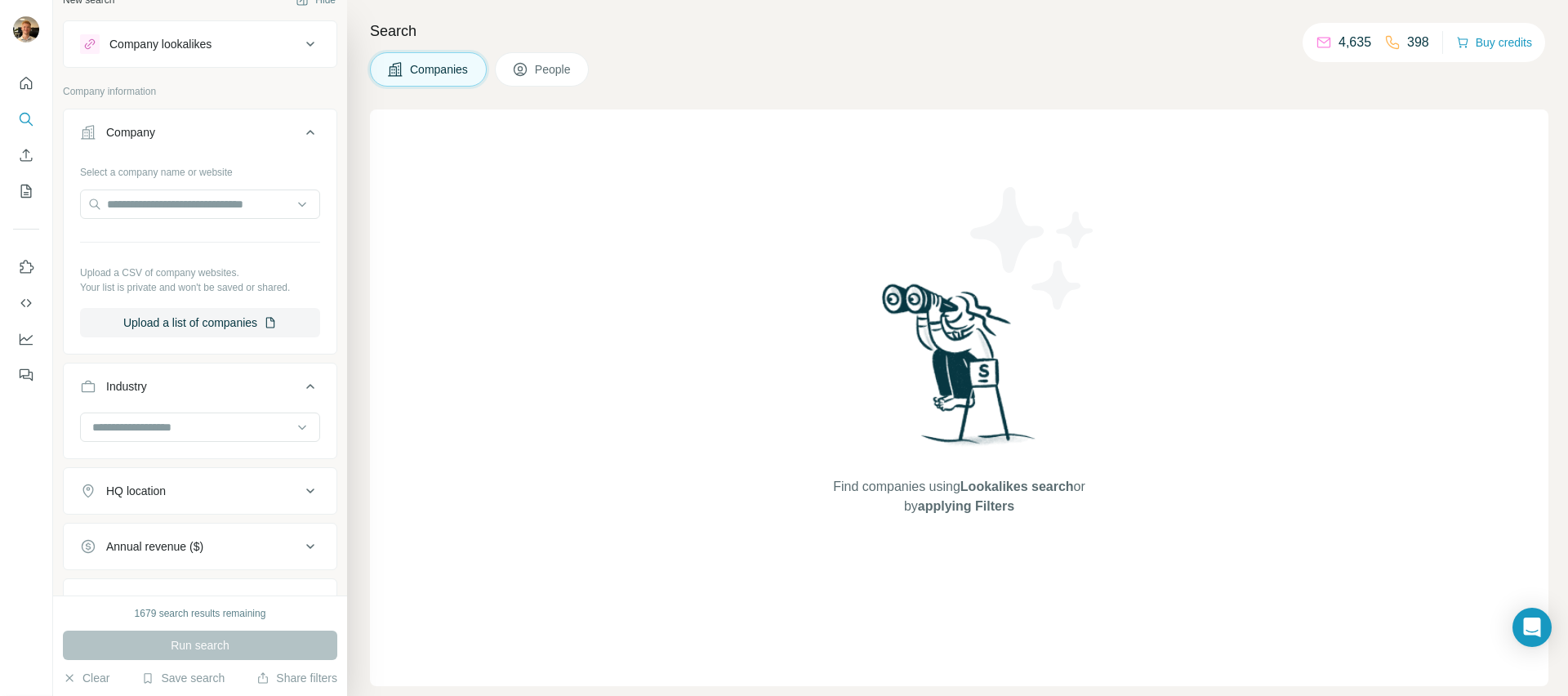
scroll to position [35, 0]
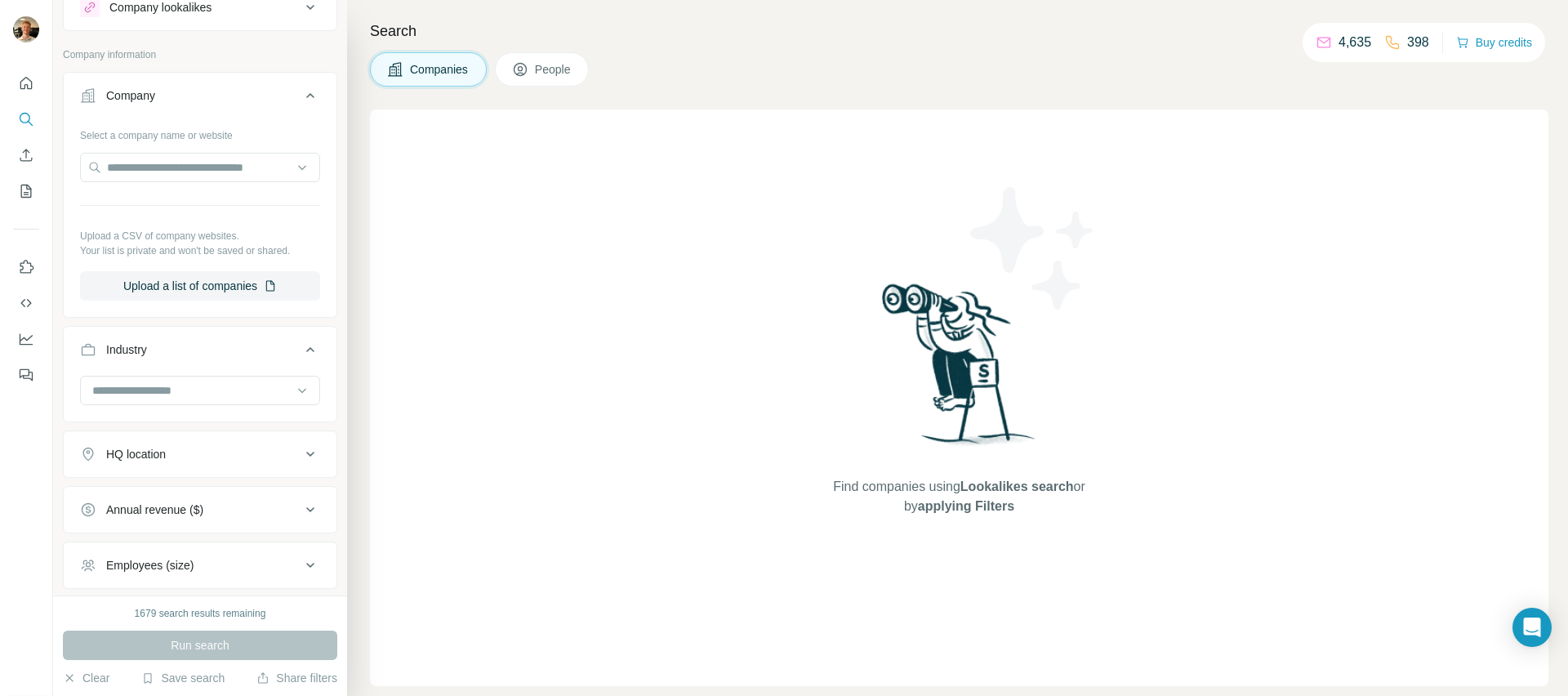
click at [173, 446] on div "HQ location" at bounding box center [190, 453] width 220 height 16
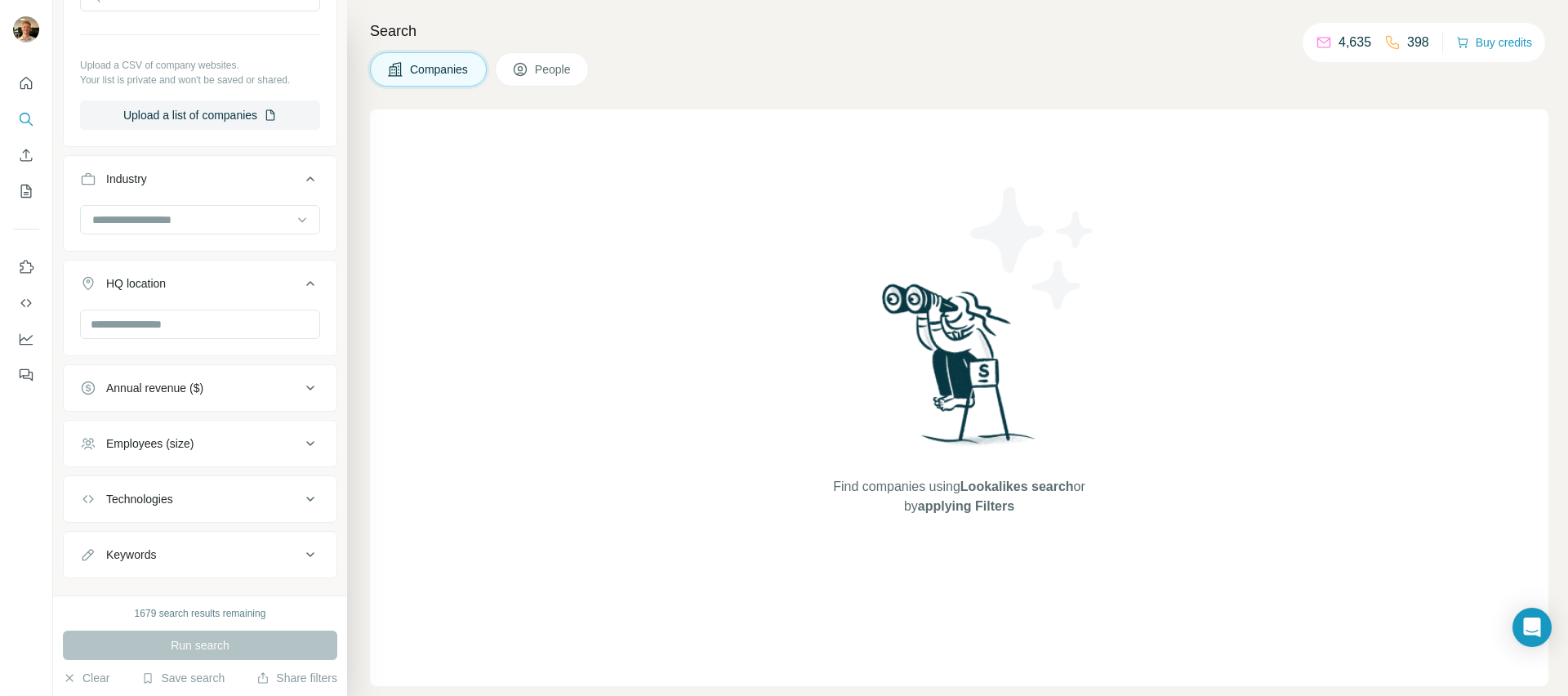
scroll to position [258, 0]
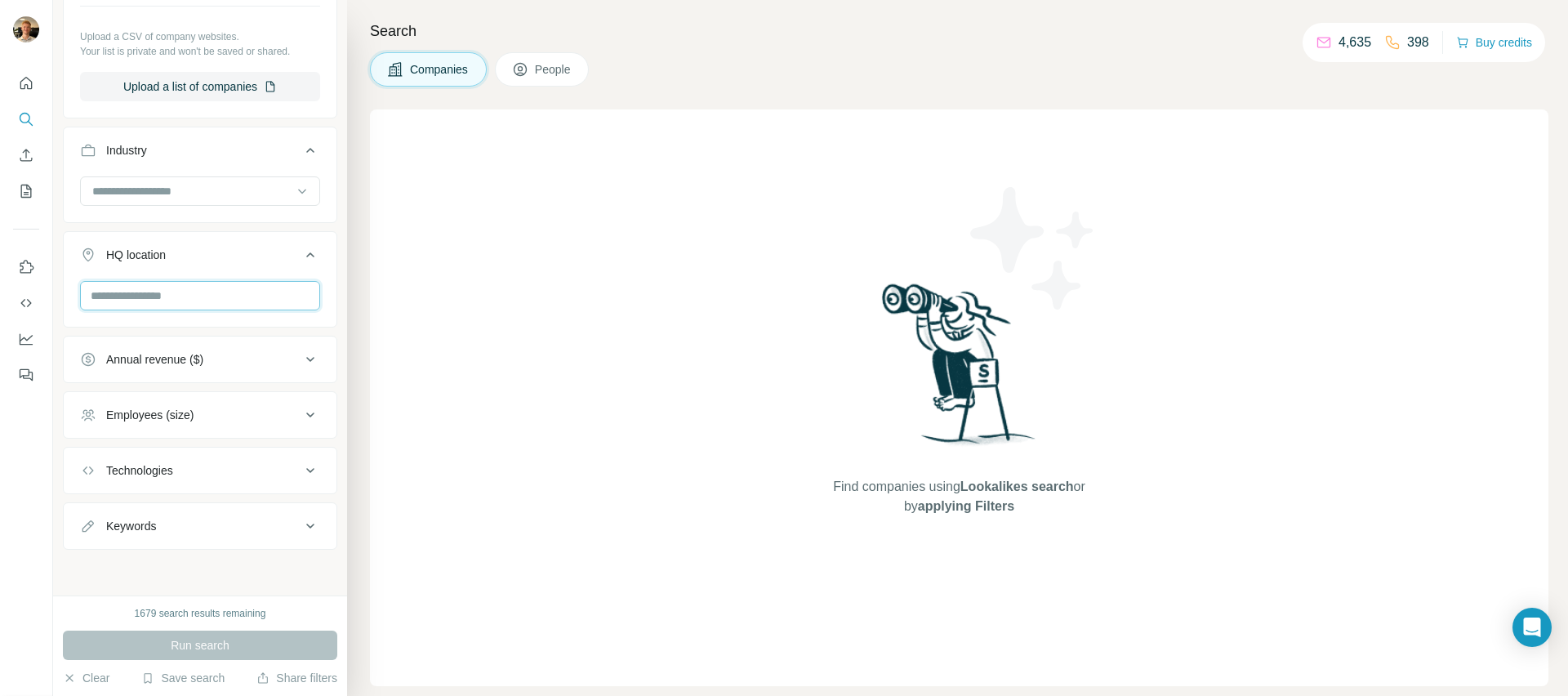
click at [198, 306] on input "text" at bounding box center [199, 296] width 240 height 30
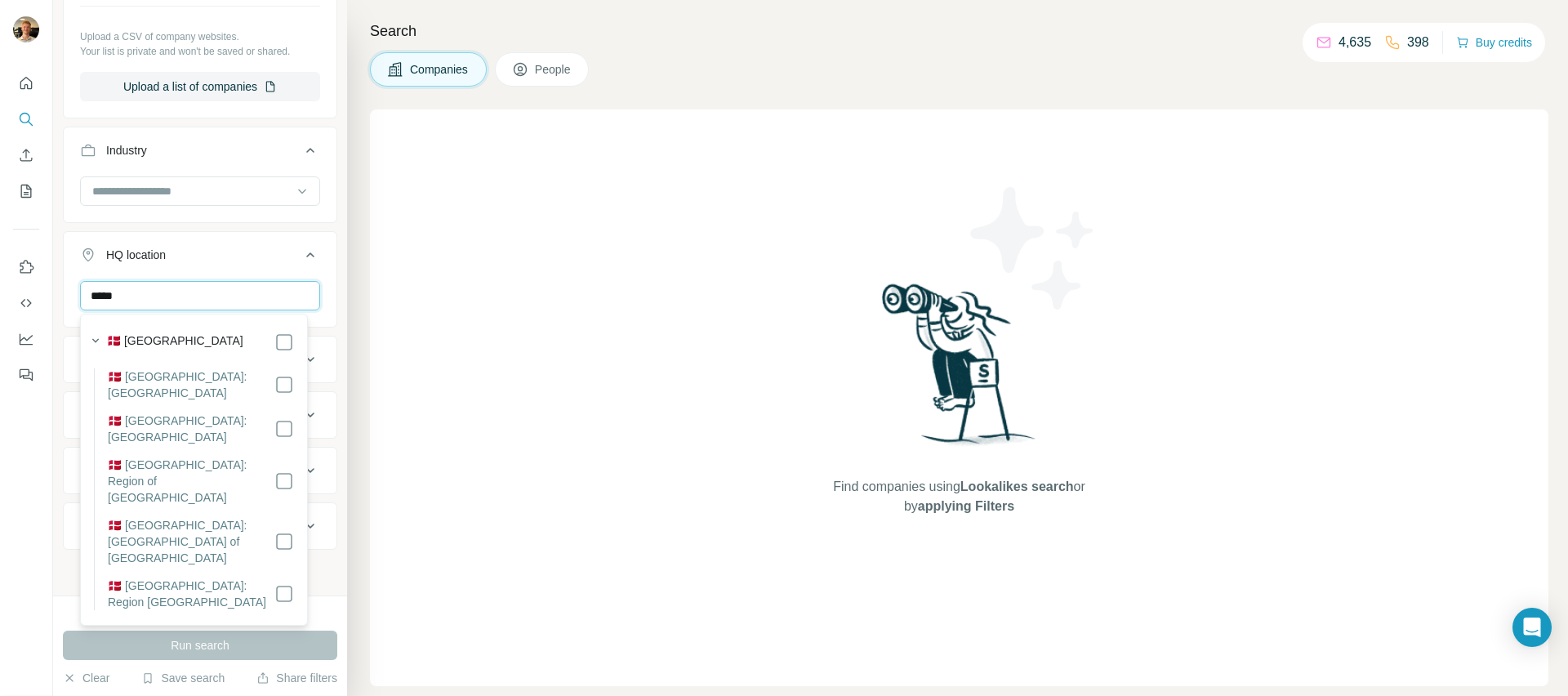
type input "*****"
click at [283, 352] on section "🇩🇰 Denmark 🇩🇰 Denmark: North Denmark Region 🇩🇰 Denmark: Central Denmark Region …" at bounding box center [189, 470] width 210 height 281
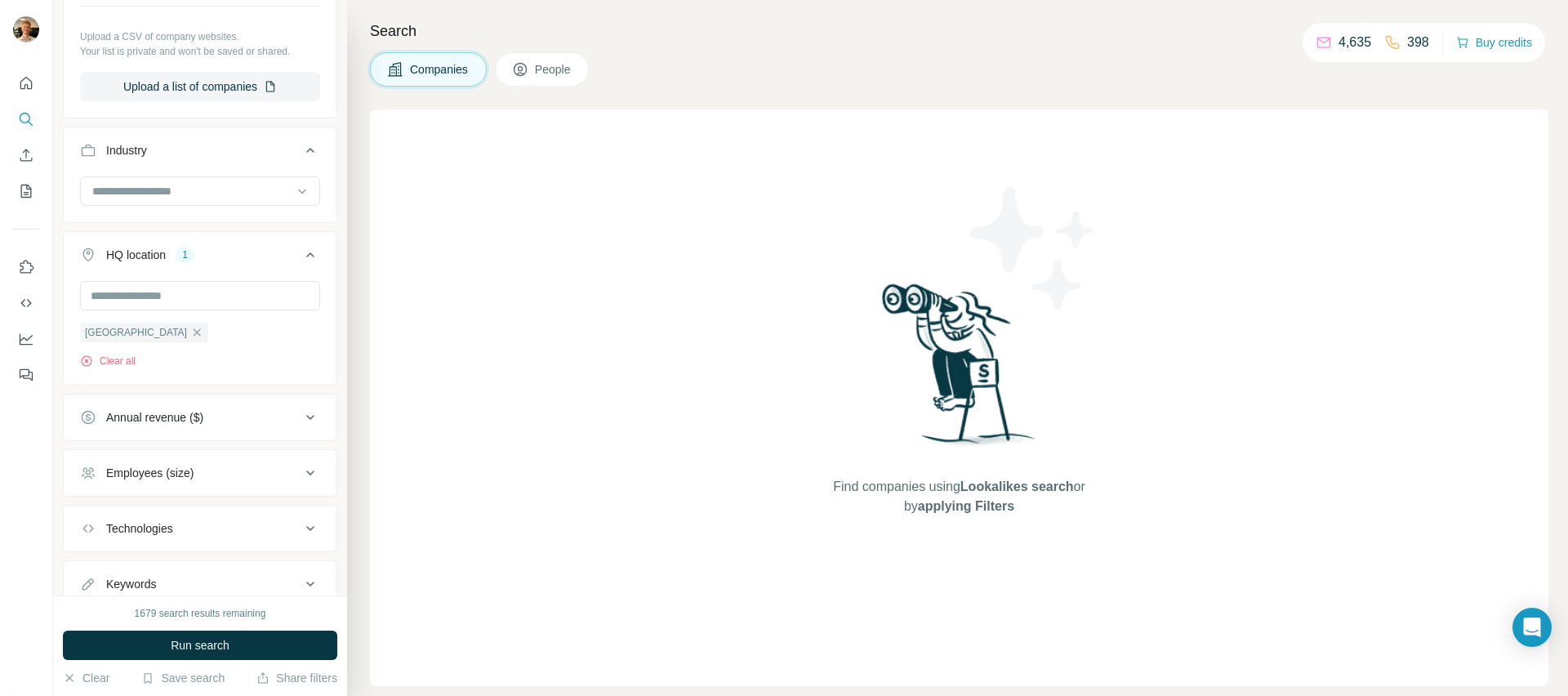
click at [305, 250] on icon at bounding box center [310, 255] width 19 height 19
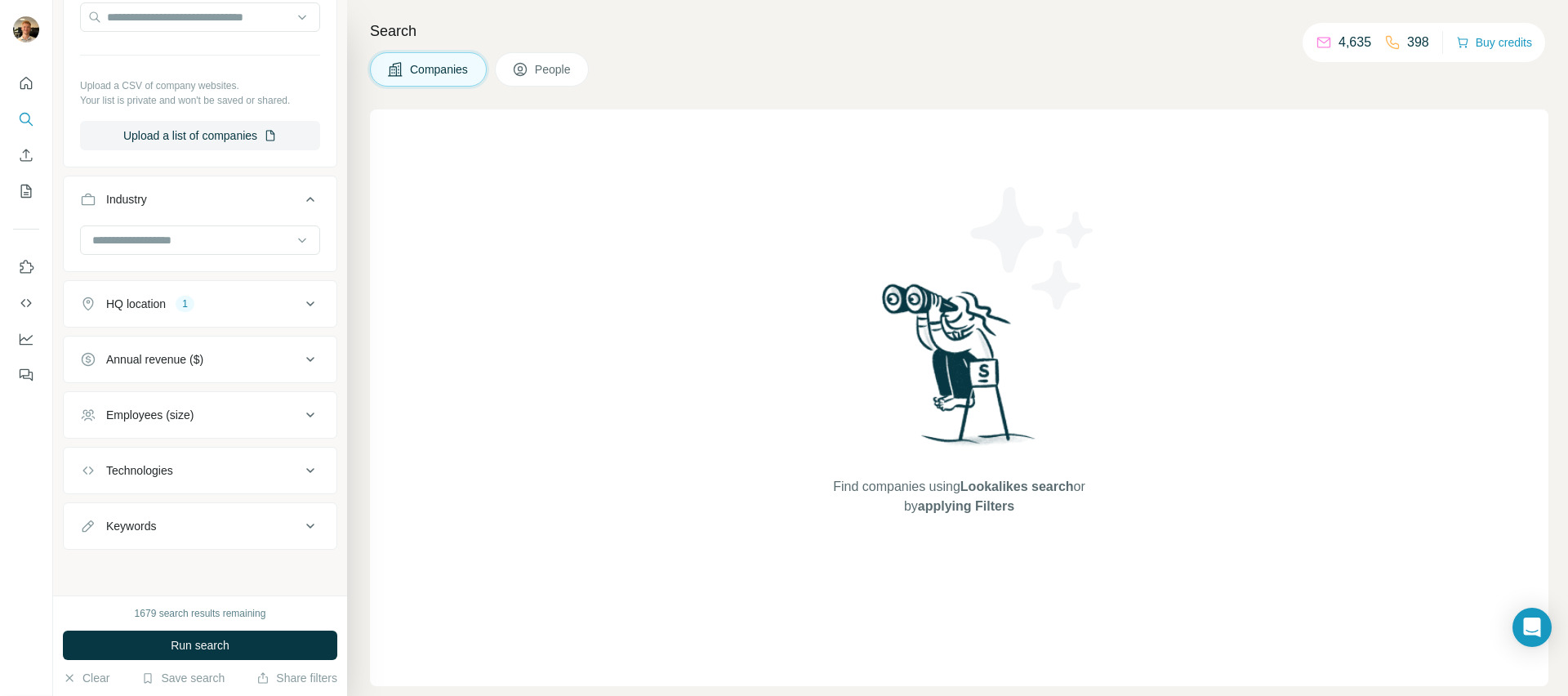
drag, startPoint x: 195, startPoint y: 411, endPoint x: 207, endPoint y: 415, distance: 12.6
click at [193, 411] on div "Employees (size)" at bounding box center [149, 415] width 88 height 16
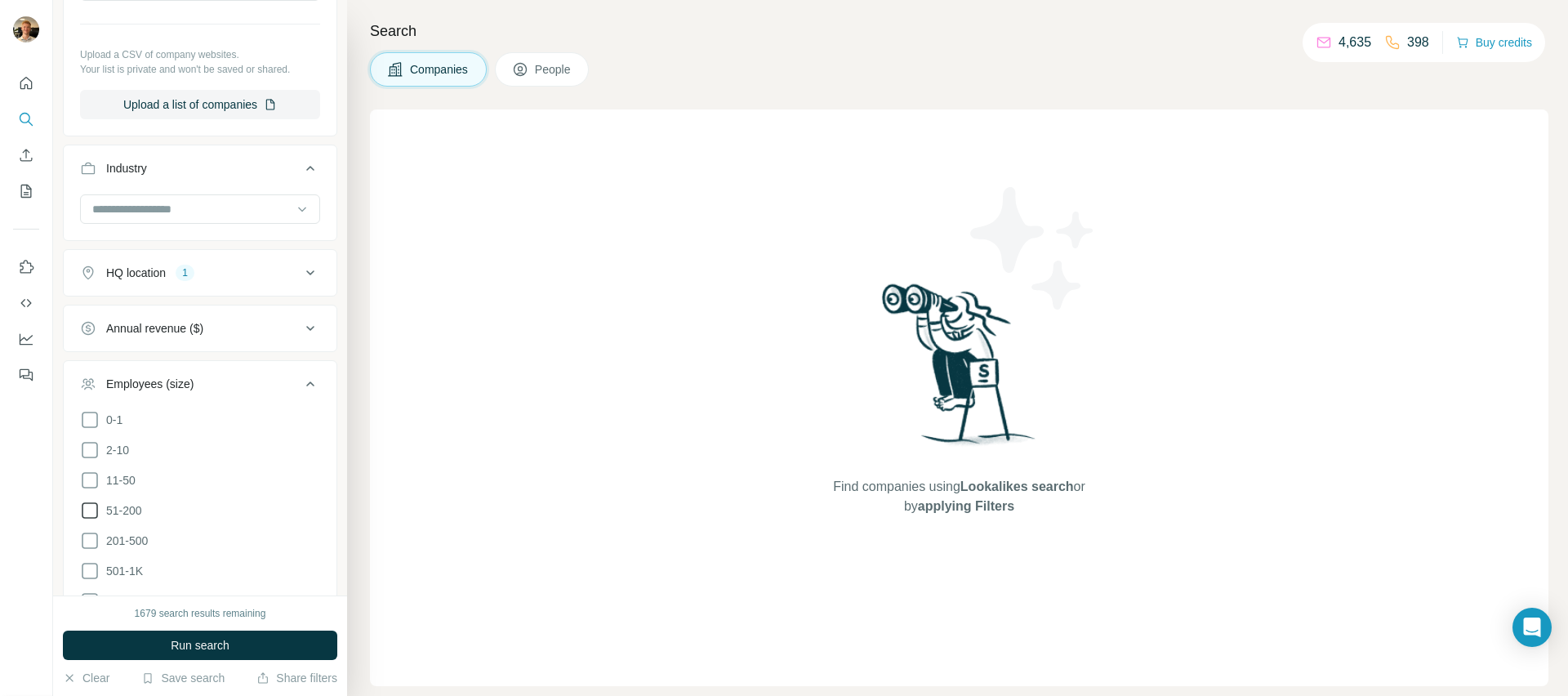
click at [127, 512] on span "51-200" at bounding box center [121, 510] width 42 height 16
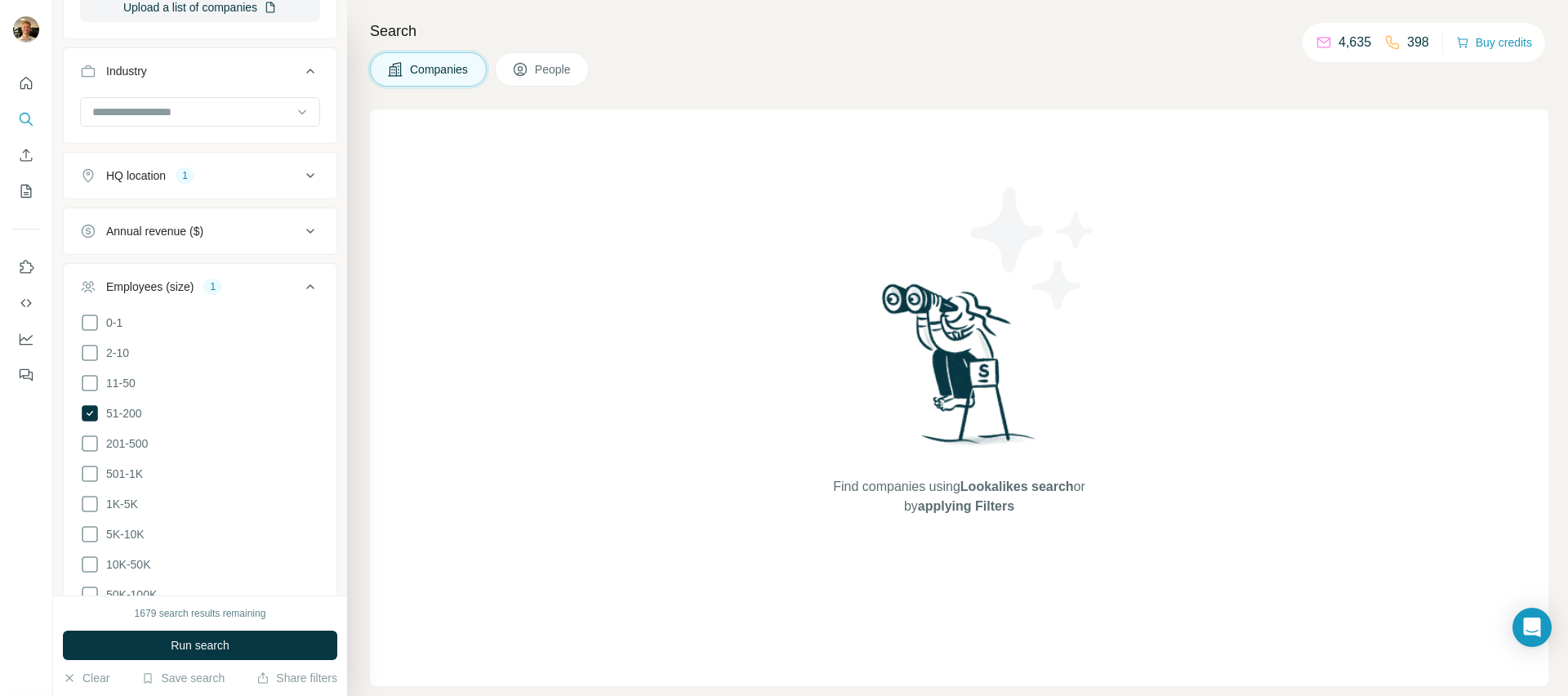
scroll to position [345, 0]
click at [121, 403] on span "51-200" at bounding box center [121, 405] width 42 height 16
click at [124, 409] on span "51-200" at bounding box center [121, 405] width 42 height 16
drag, startPoint x: 123, startPoint y: 466, endPoint x: 124, endPoint y: 474, distance: 8.1
click at [123, 466] on span "501-1K" at bounding box center [121, 466] width 43 height 16
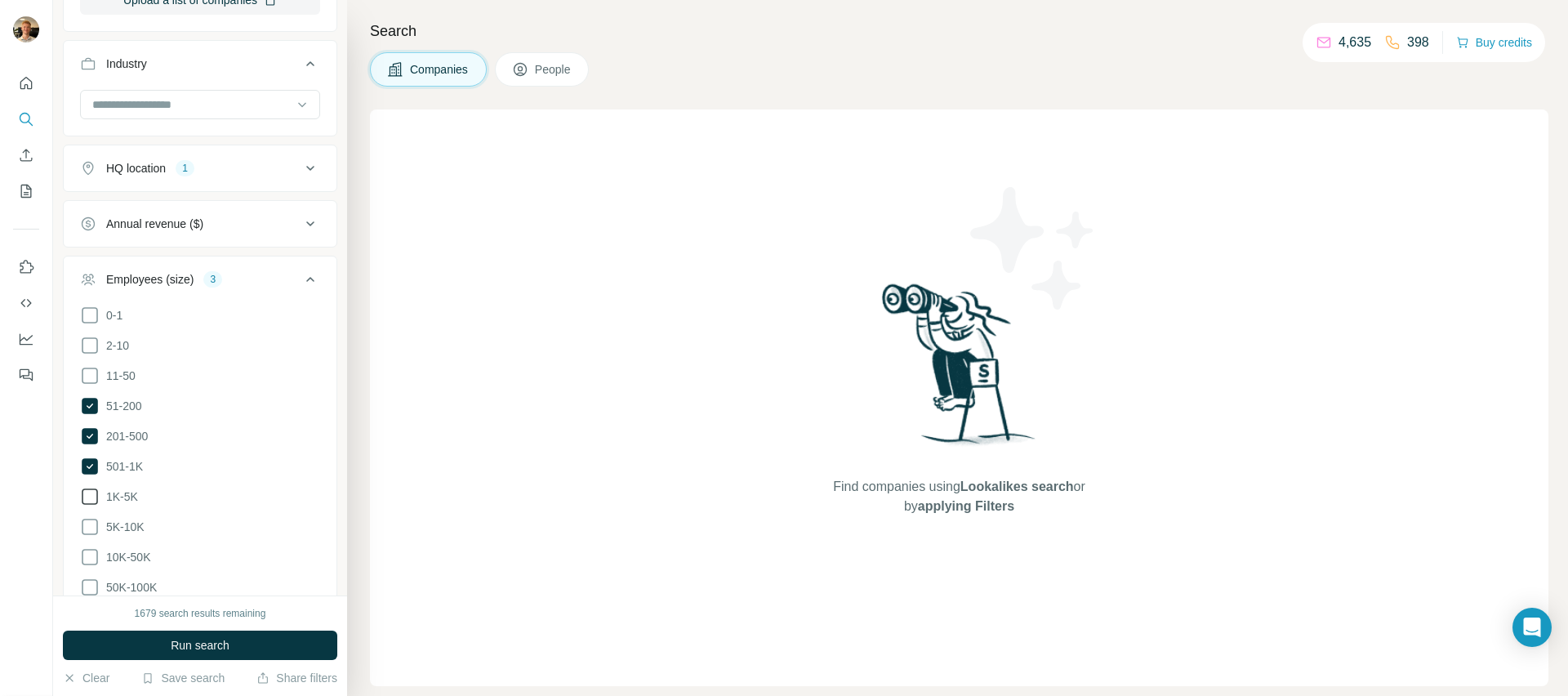
click at [125, 492] on span "1K-5K" at bounding box center [119, 496] width 39 height 16
click at [133, 522] on span "5K-10K" at bounding box center [122, 527] width 45 height 16
click at [127, 508] on ul "0-1 2-10 11-50 51-200 201-500 501-1K 1K-5K 5K-10K 10K-50K 50K-100K 100K-500K 50…" at bounding box center [199, 481] width 240 height 353
click at [130, 519] on span "5K-10K" at bounding box center [122, 527] width 45 height 16
click at [202, 642] on span "Run search" at bounding box center [199, 645] width 59 height 16
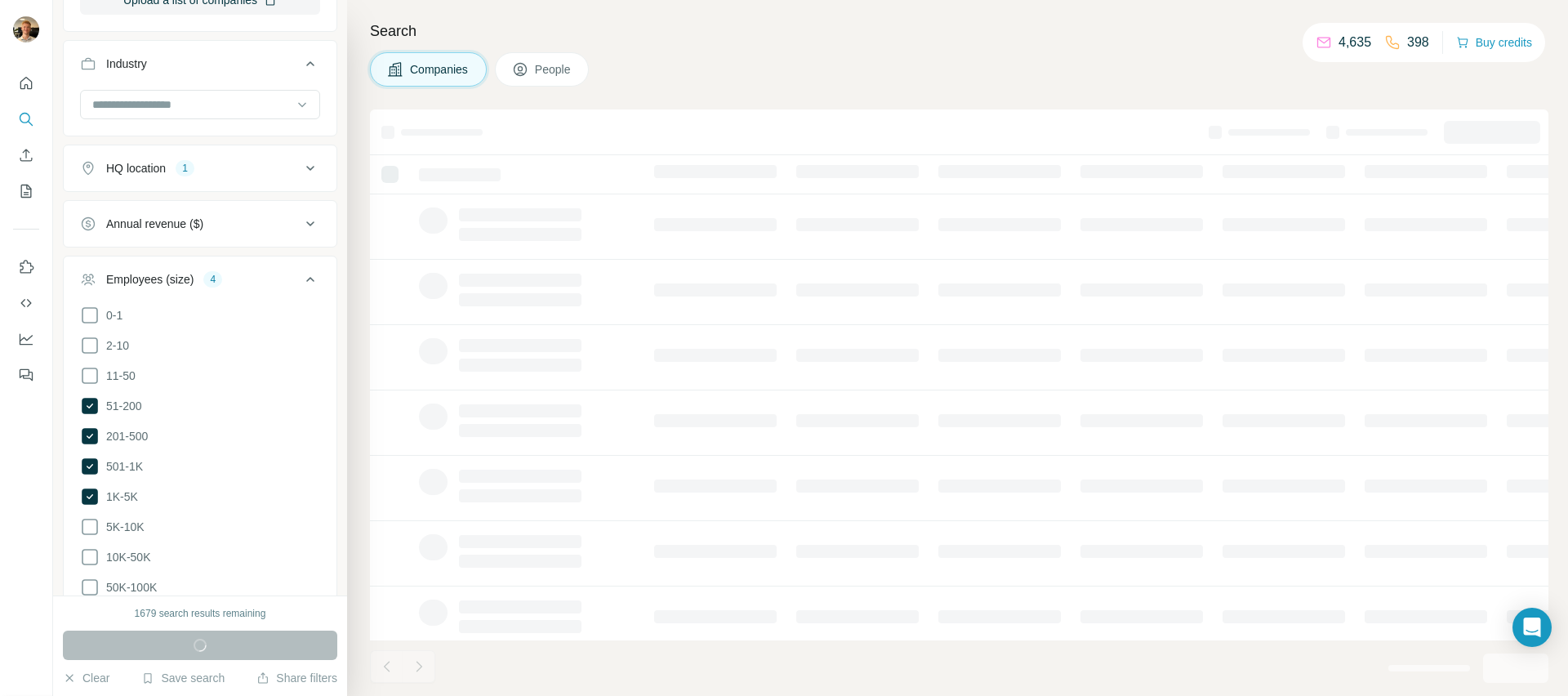
click at [271, 277] on div "Employees (size) 4" at bounding box center [190, 279] width 220 height 16
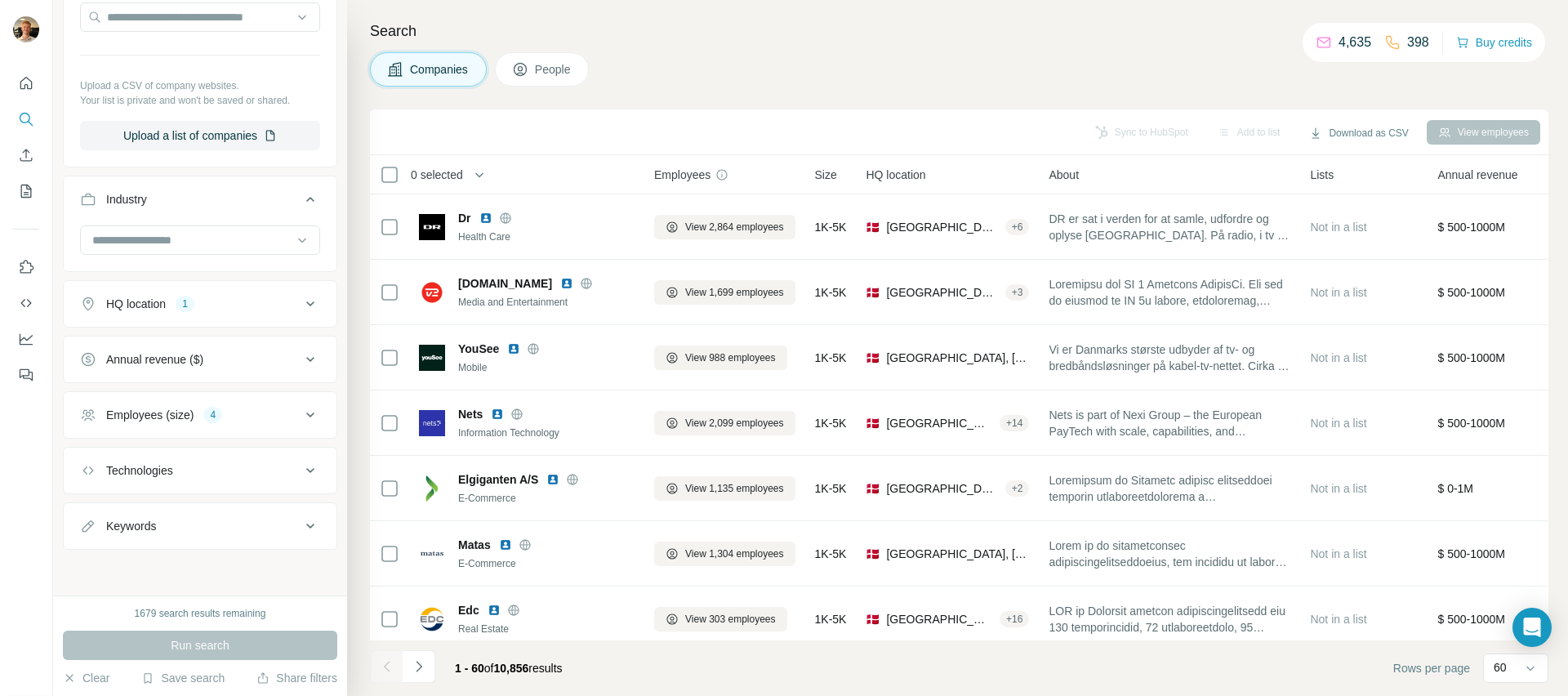
scroll to position [209, 0]
click at [225, 466] on div "Technologies" at bounding box center [190, 470] width 220 height 16
click at [512, 67] on button "People" at bounding box center [542, 69] width 94 height 35
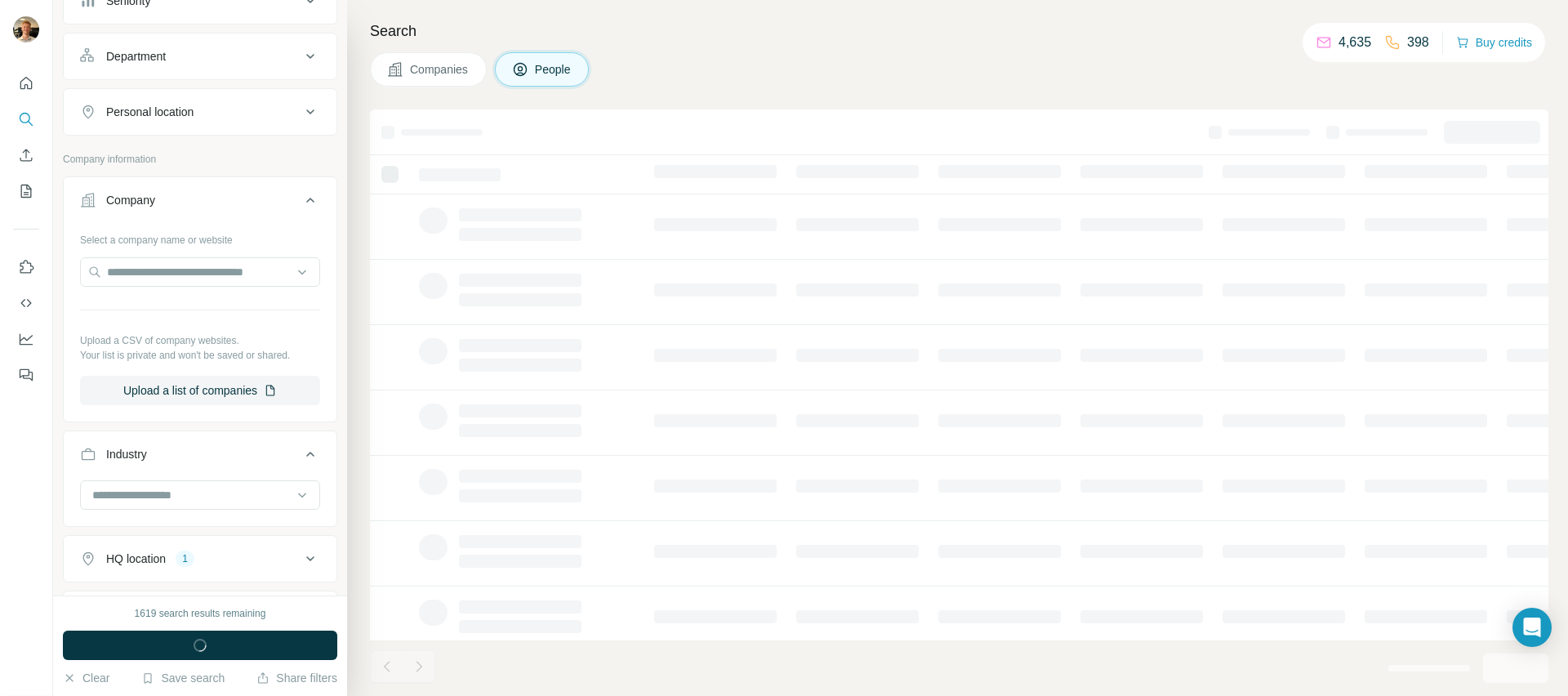
scroll to position [464, 0]
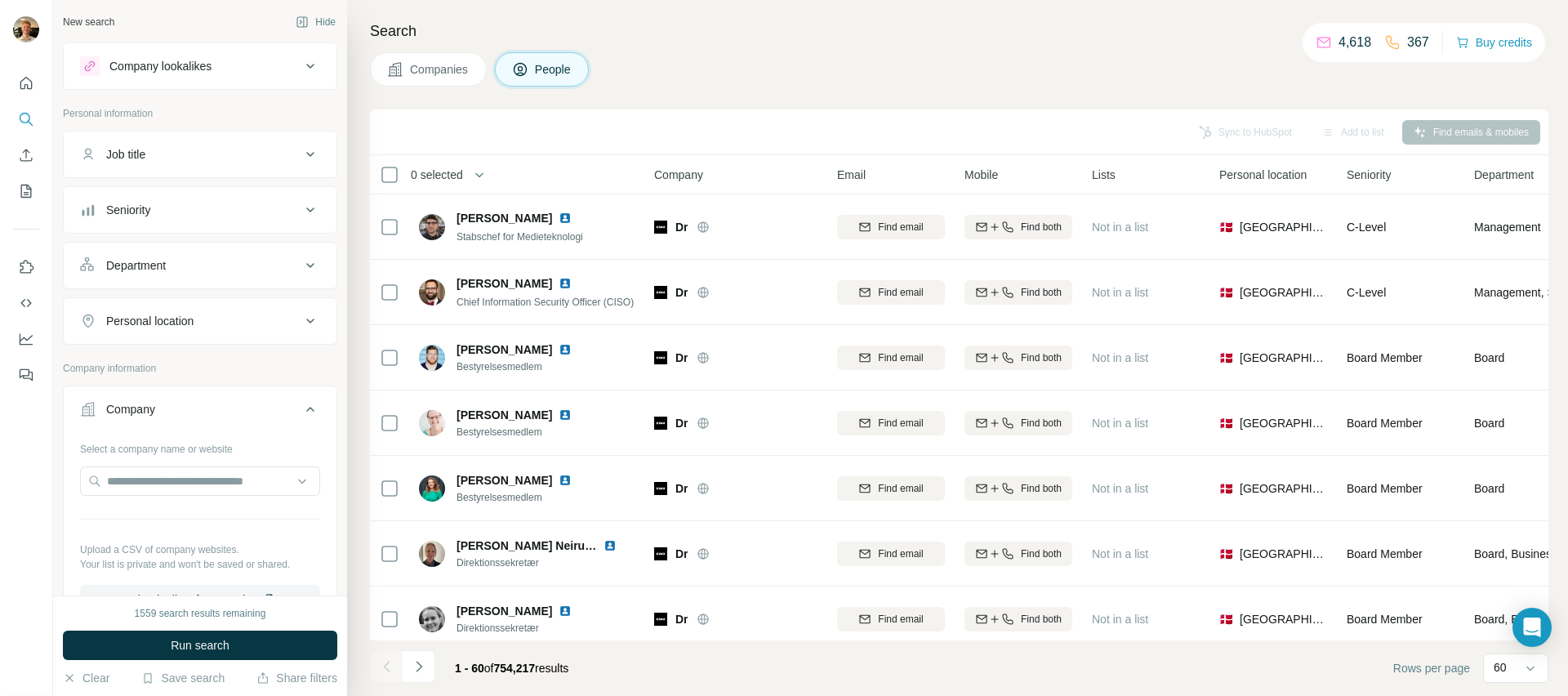
click at [209, 161] on div "Job title" at bounding box center [190, 154] width 220 height 16
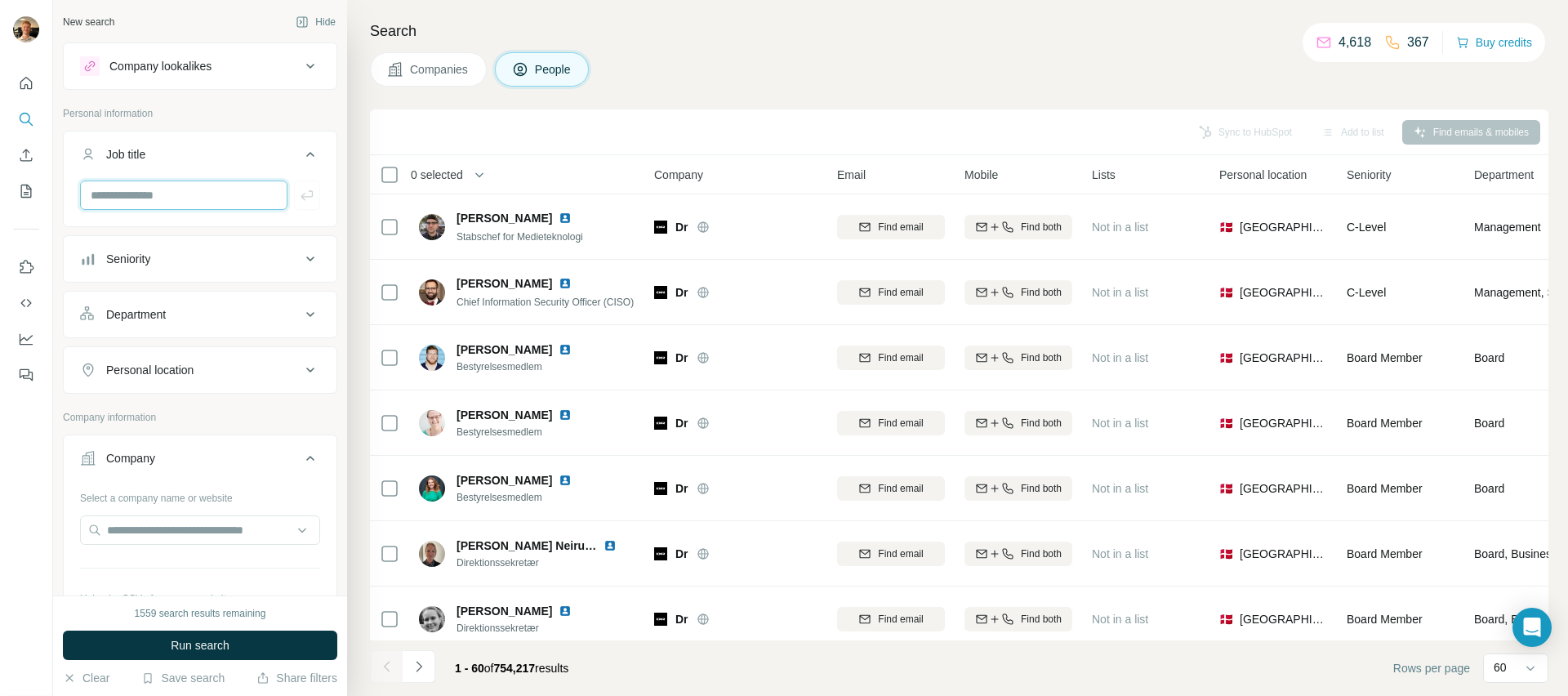
click at [211, 200] on input "text" at bounding box center [183, 194] width 207 height 30
type input "*******"
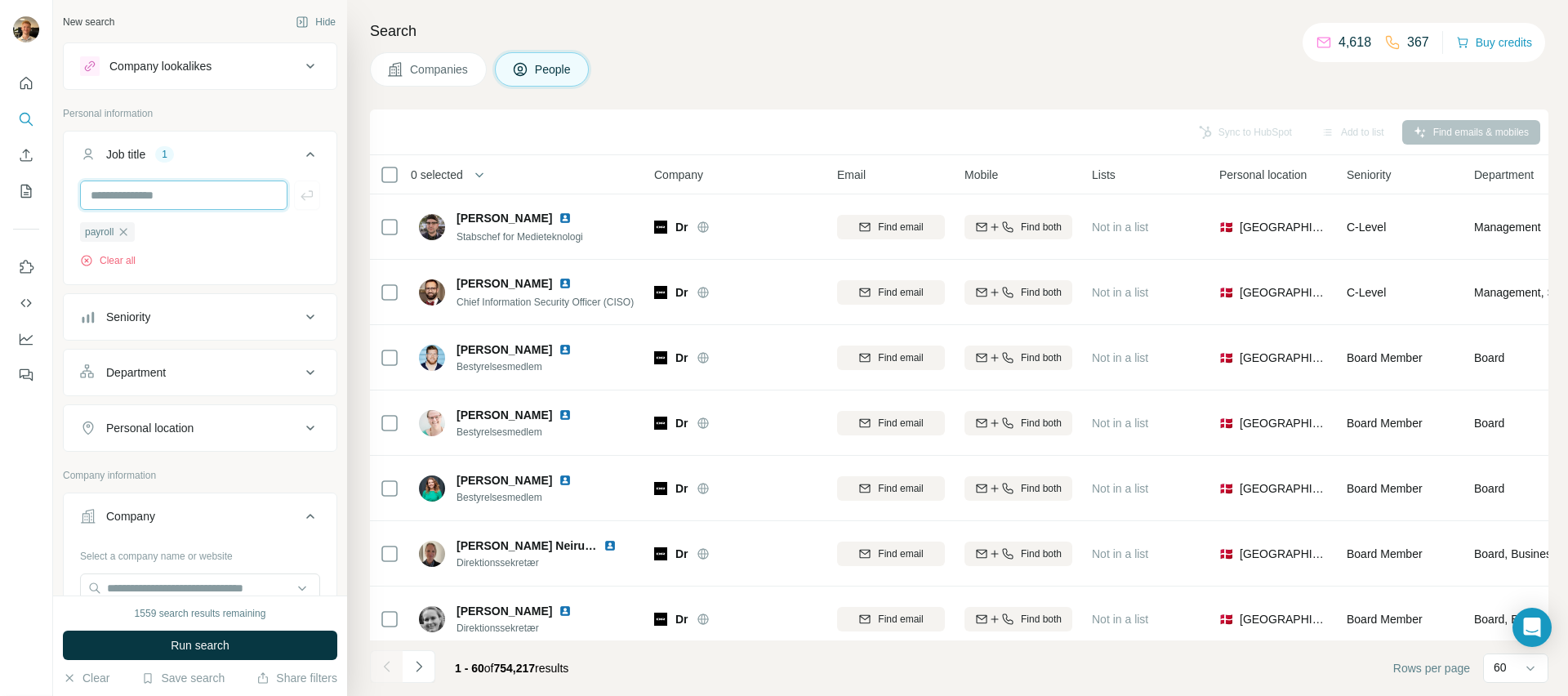
paste input "**********"
type input "**********"
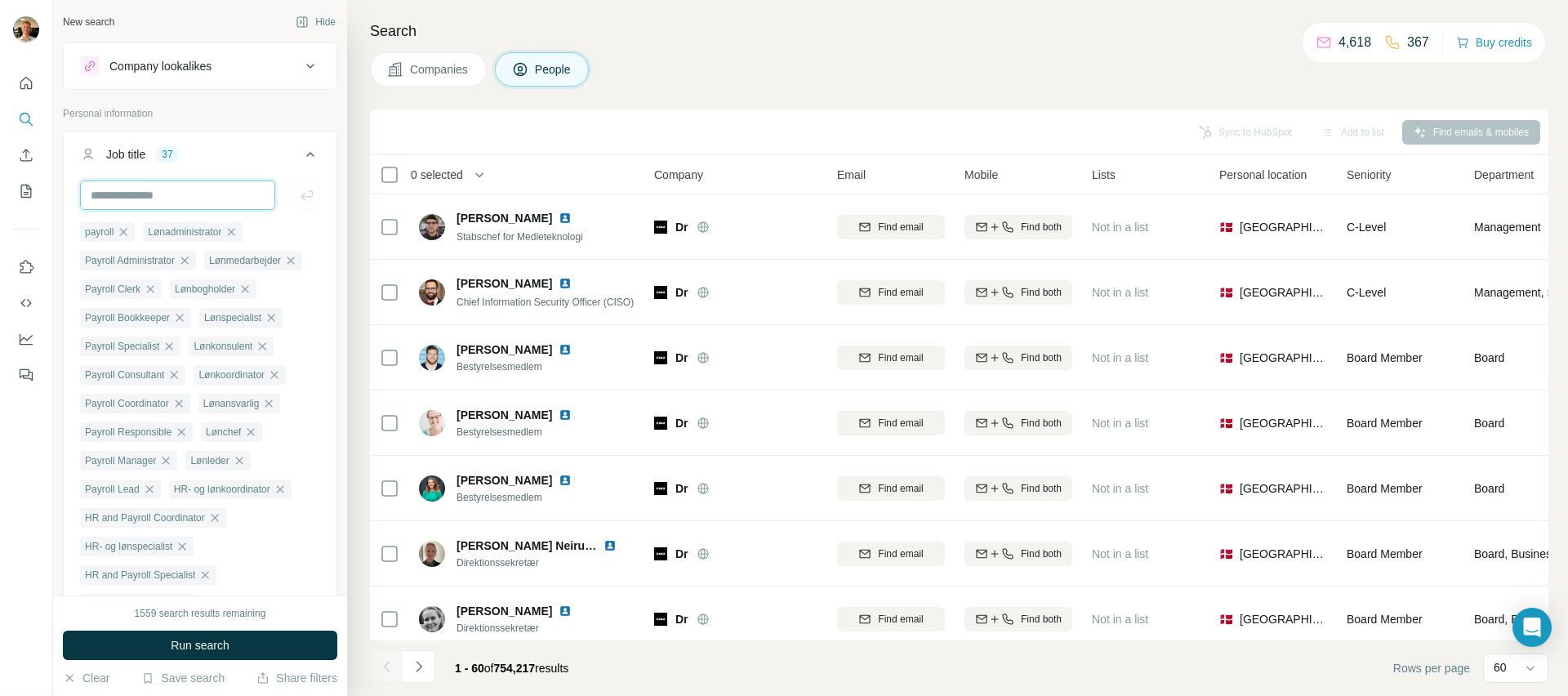
scroll to position [0, 0]
click at [239, 636] on button "Run search" at bounding box center [199, 645] width 274 height 30
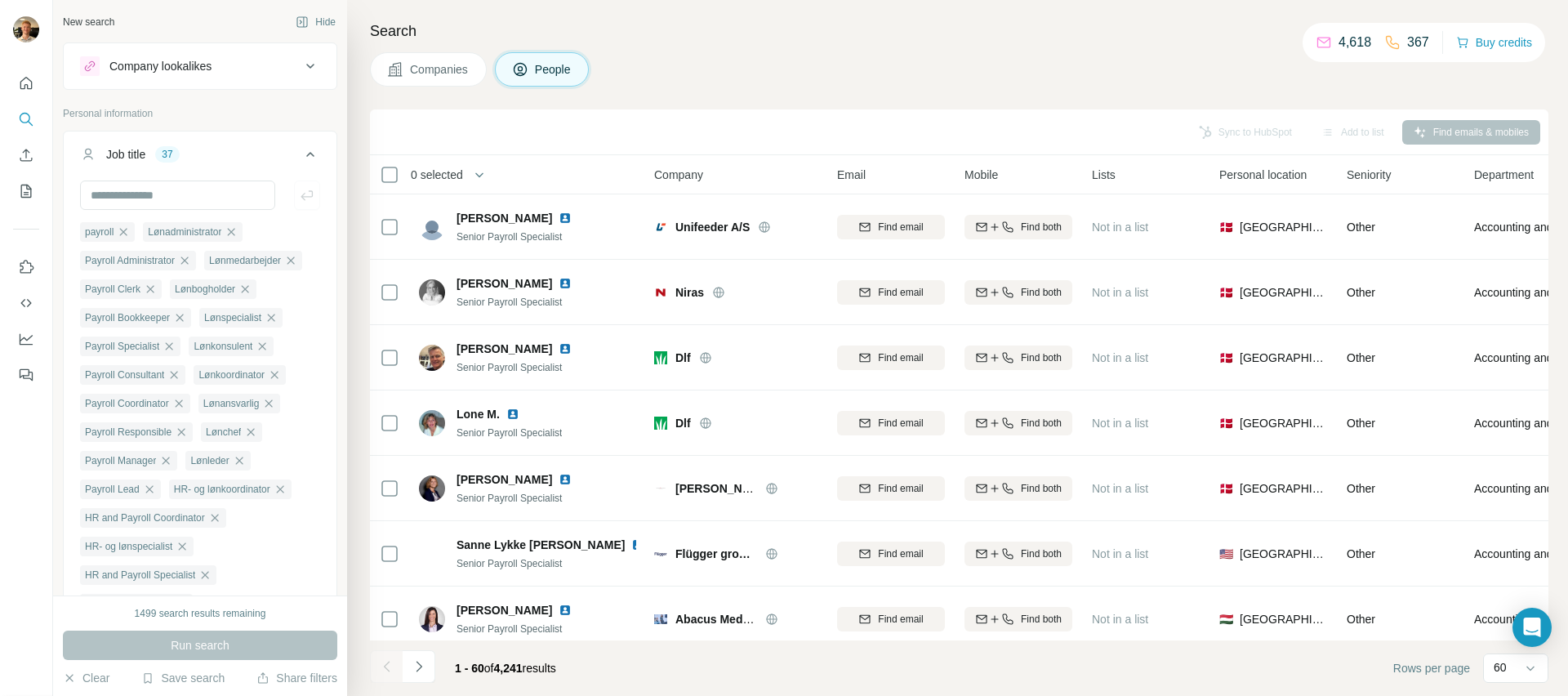
scroll to position [1261, 0]
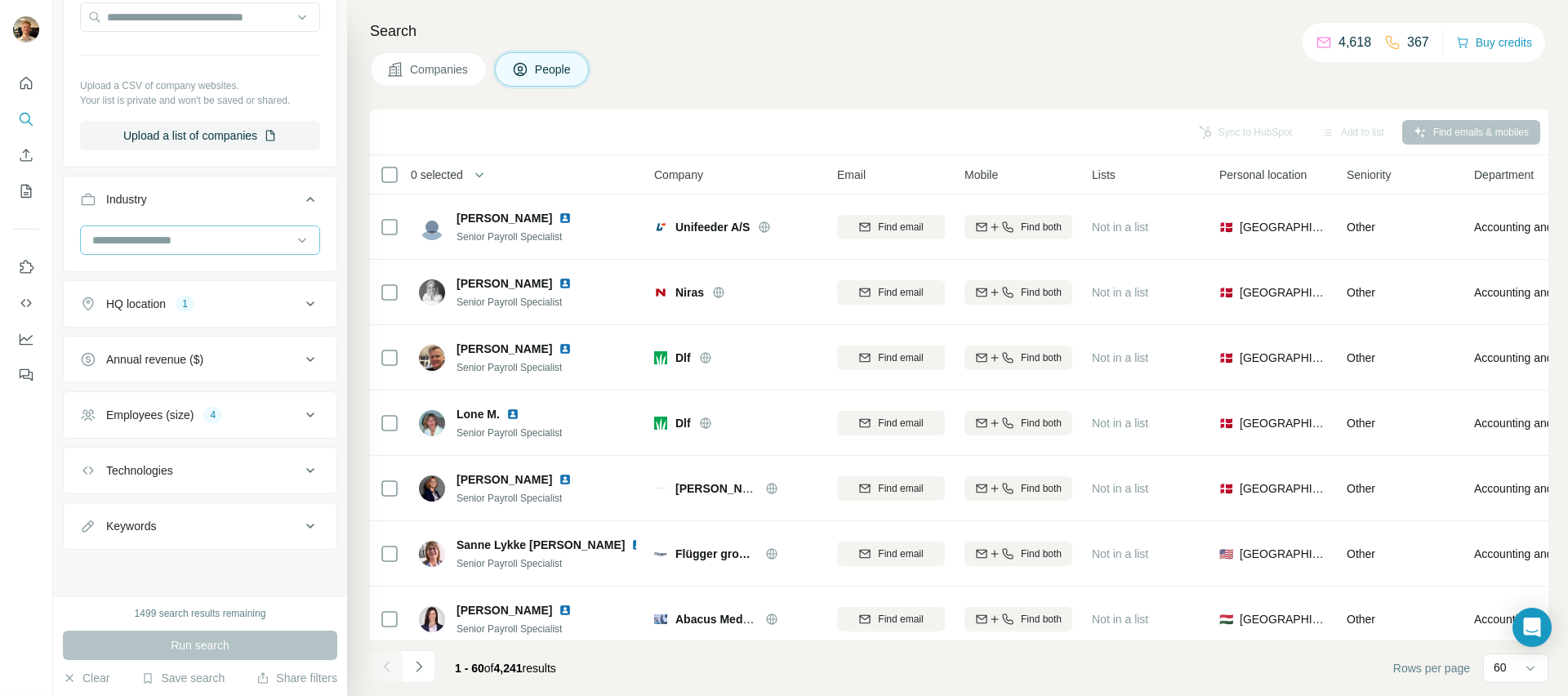
click at [173, 249] on input at bounding box center [192, 240] width 202 height 18
click at [155, 312] on div "HQ location" at bounding box center [136, 303] width 60 height 16
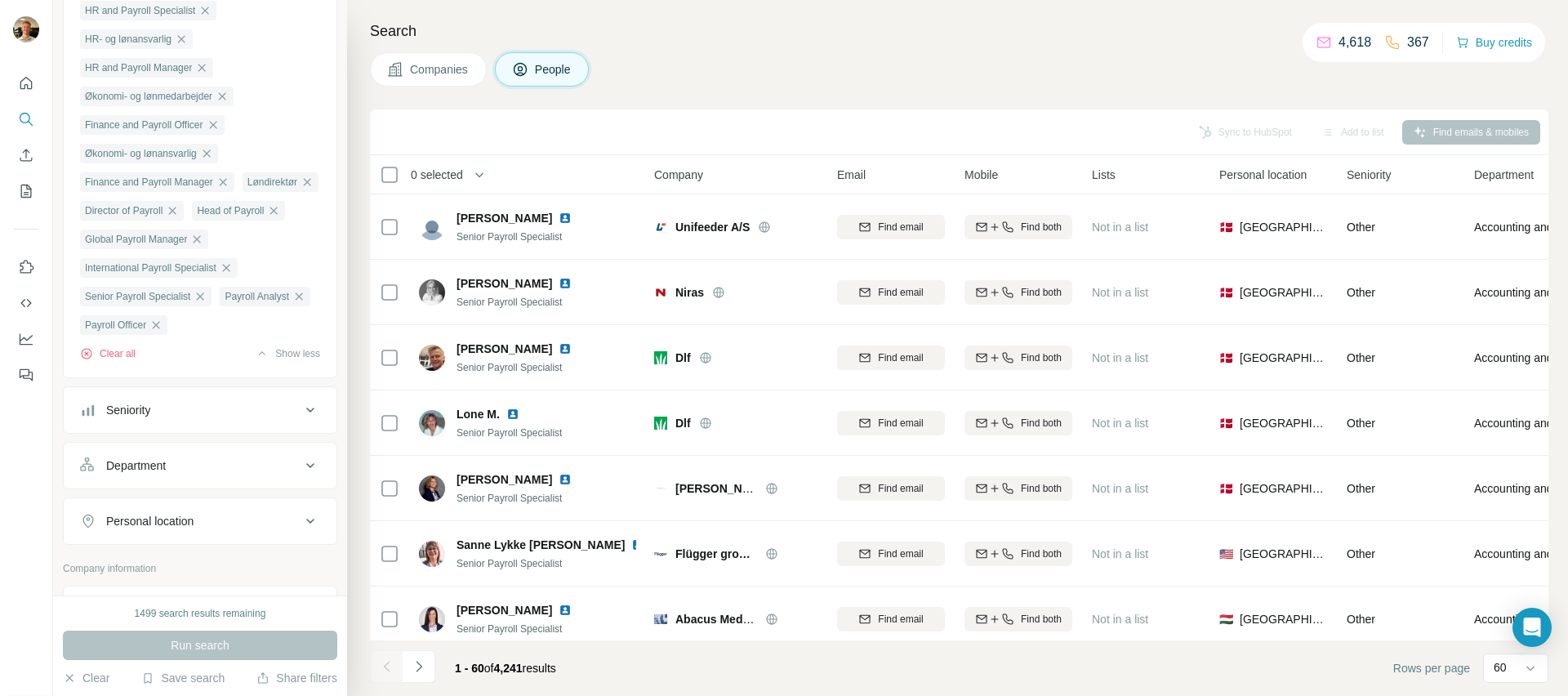
scroll to position [568, 0]
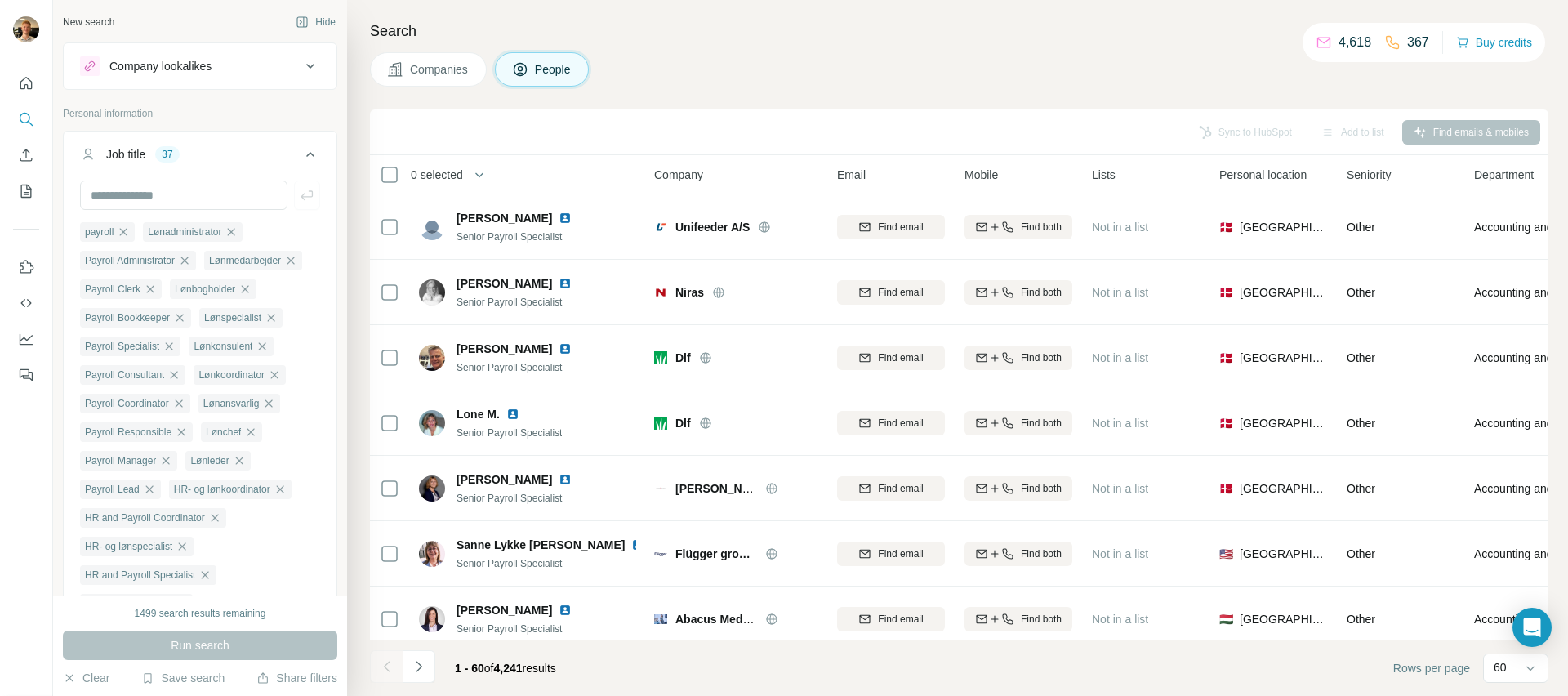
scroll to position [698, 0]
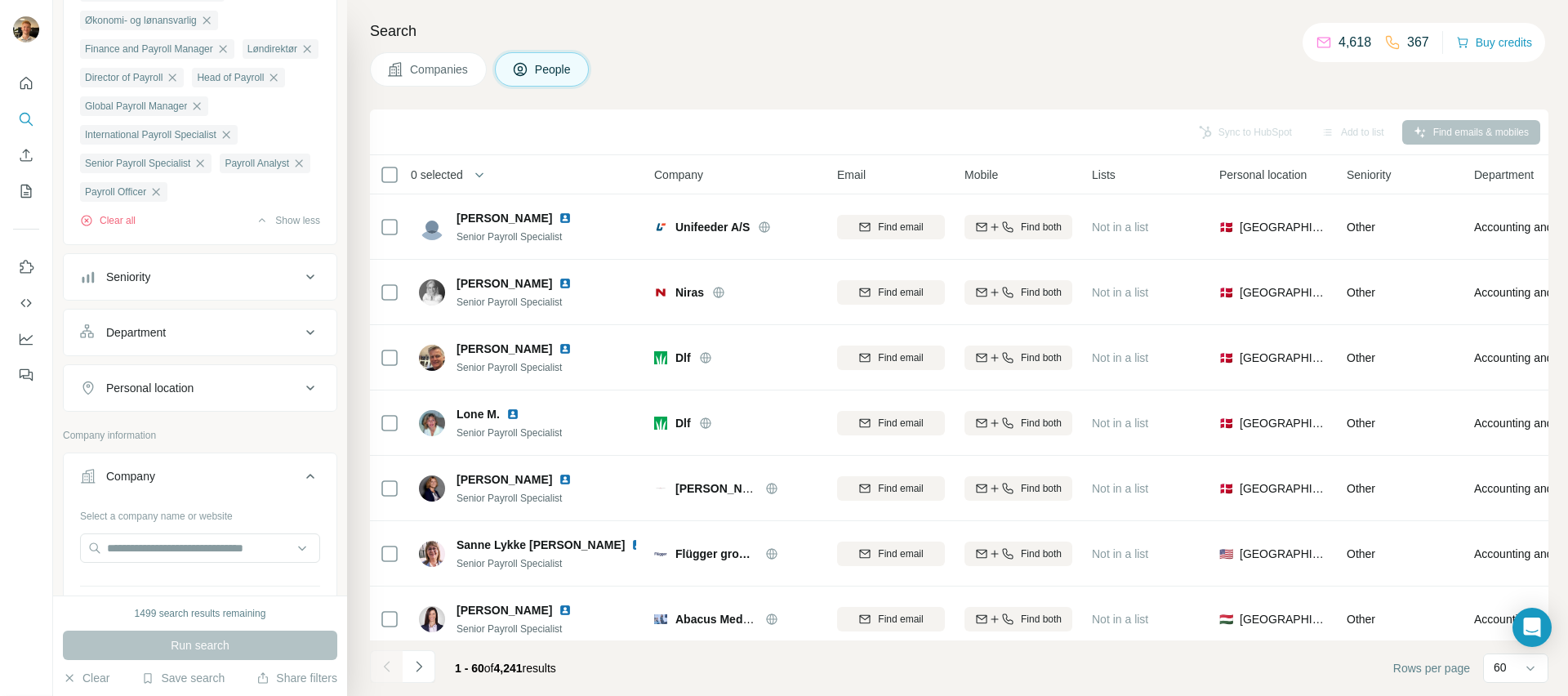
drag, startPoint x: 162, startPoint y: 470, endPoint x: 169, endPoint y: 477, distance: 9.9
click at [162, 396] on div "Personal location" at bounding box center [149, 388] width 88 height 16
click at [180, 444] on input "text" at bounding box center [199, 428] width 240 height 30
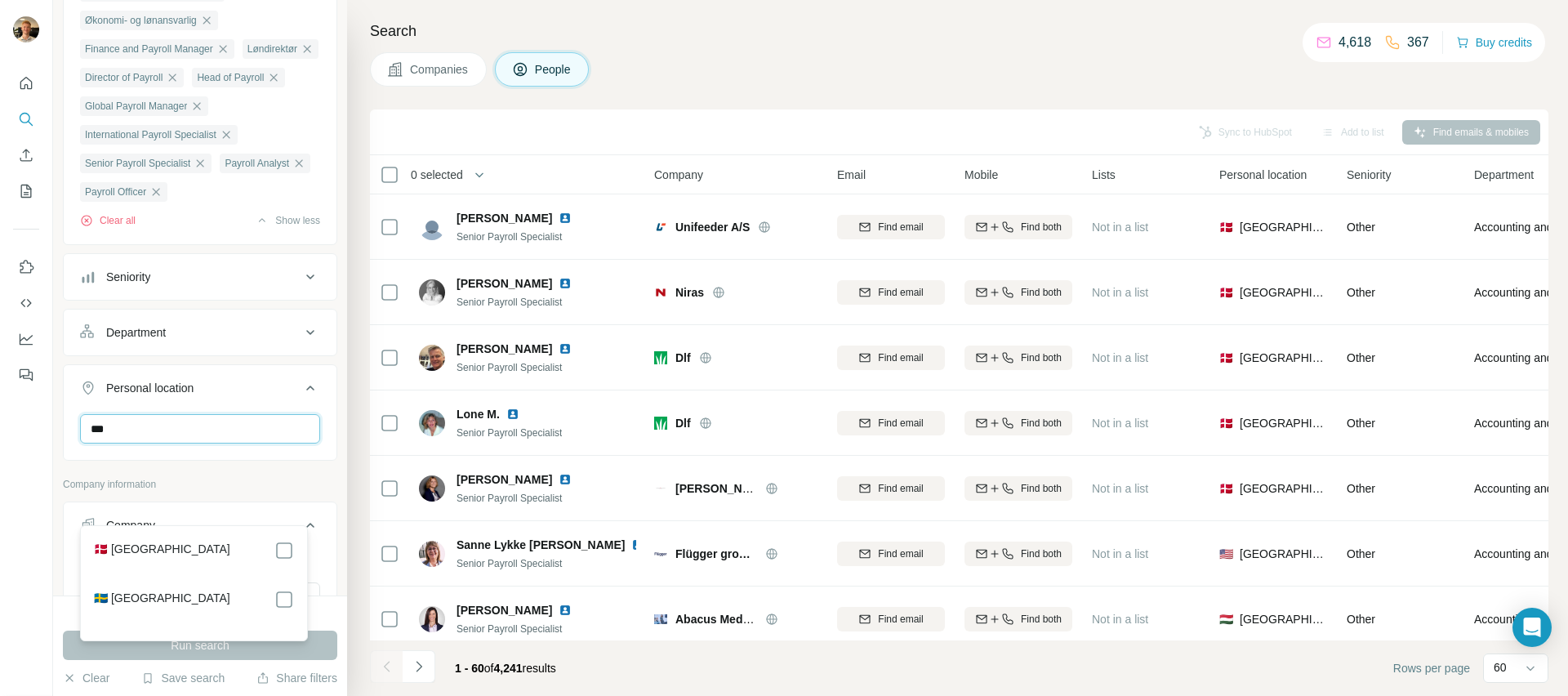
type input "***"
click at [226, 559] on div "🇩🇰 [GEOGRAPHIC_DATA]" at bounding box center [194, 551] width 200 height 19
click at [240, 551] on div "🇩🇰 [GEOGRAPHIC_DATA]" at bounding box center [194, 551] width 200 height 19
click at [295, 547] on div "🇩🇰 [GEOGRAPHIC_DATA] 🇸🇪 [GEOGRAPHIC_DATA]" at bounding box center [193, 583] width 219 height 108
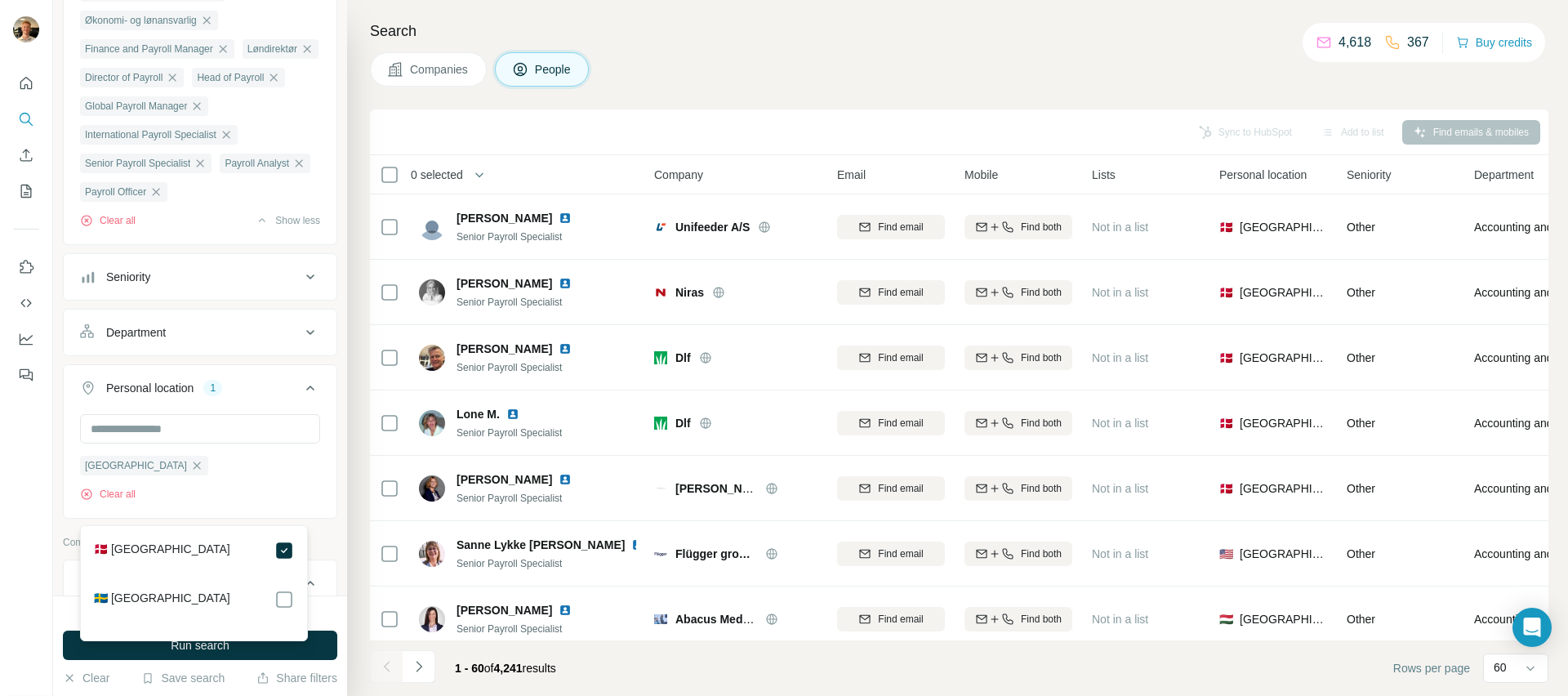
click at [322, 514] on div "Denmark Clear all" at bounding box center [199, 464] width 272 height 100
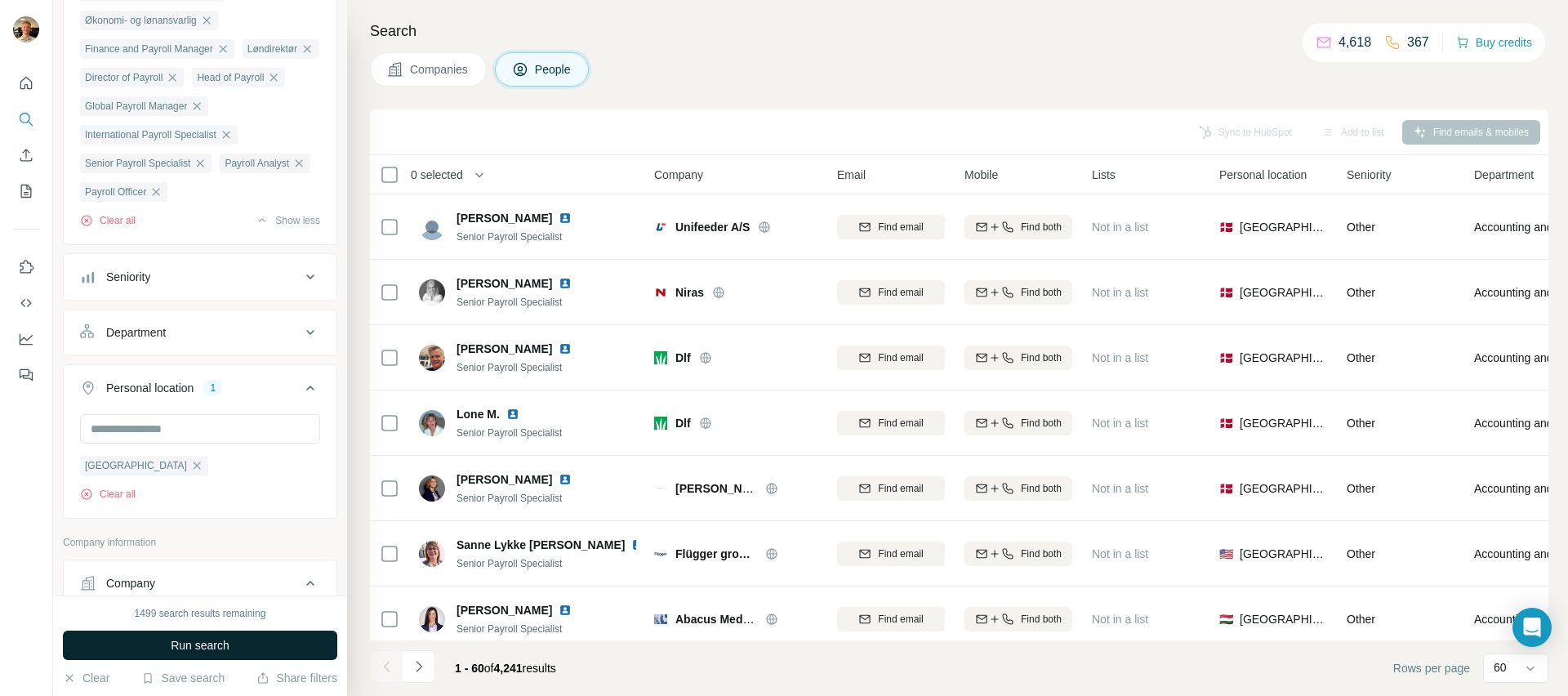
click at [262, 640] on button "Run search" at bounding box center [199, 645] width 274 height 30
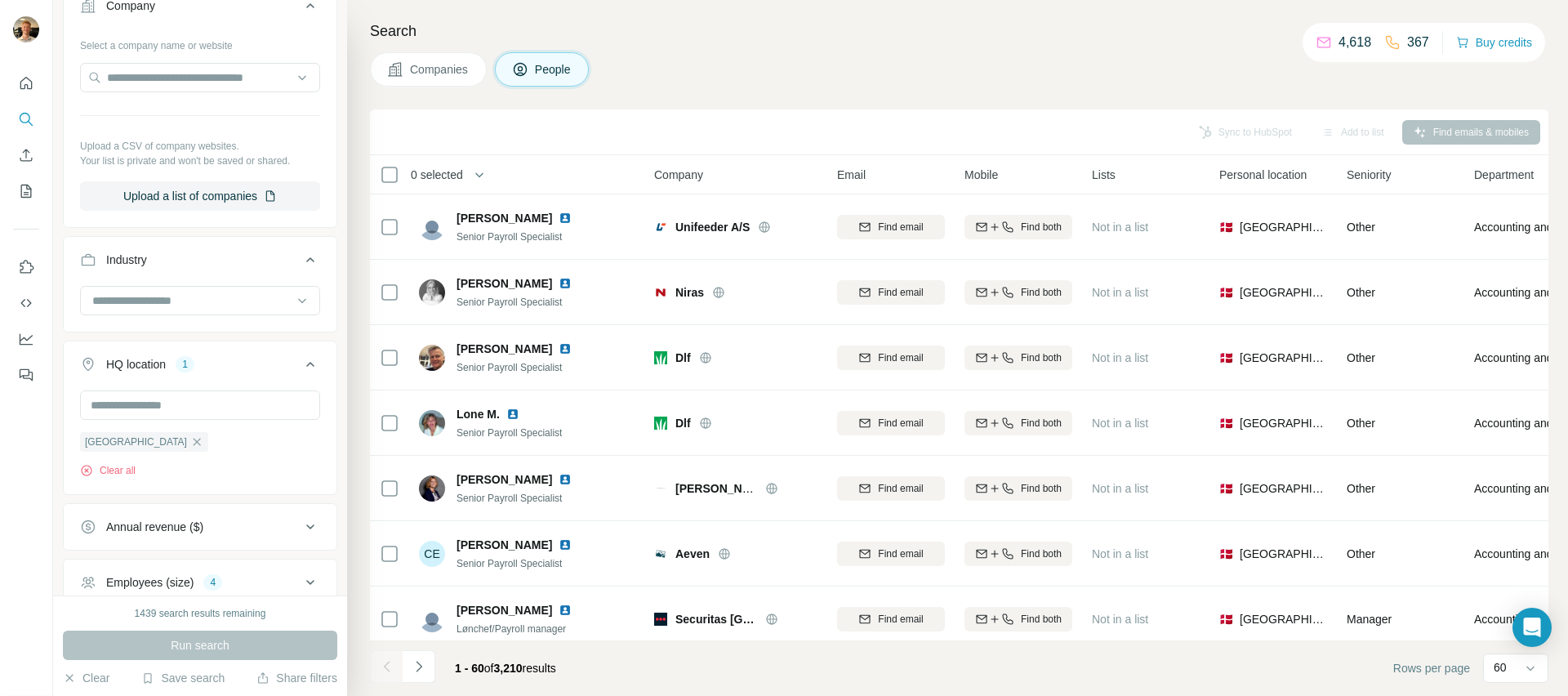
scroll to position [1522, 0]
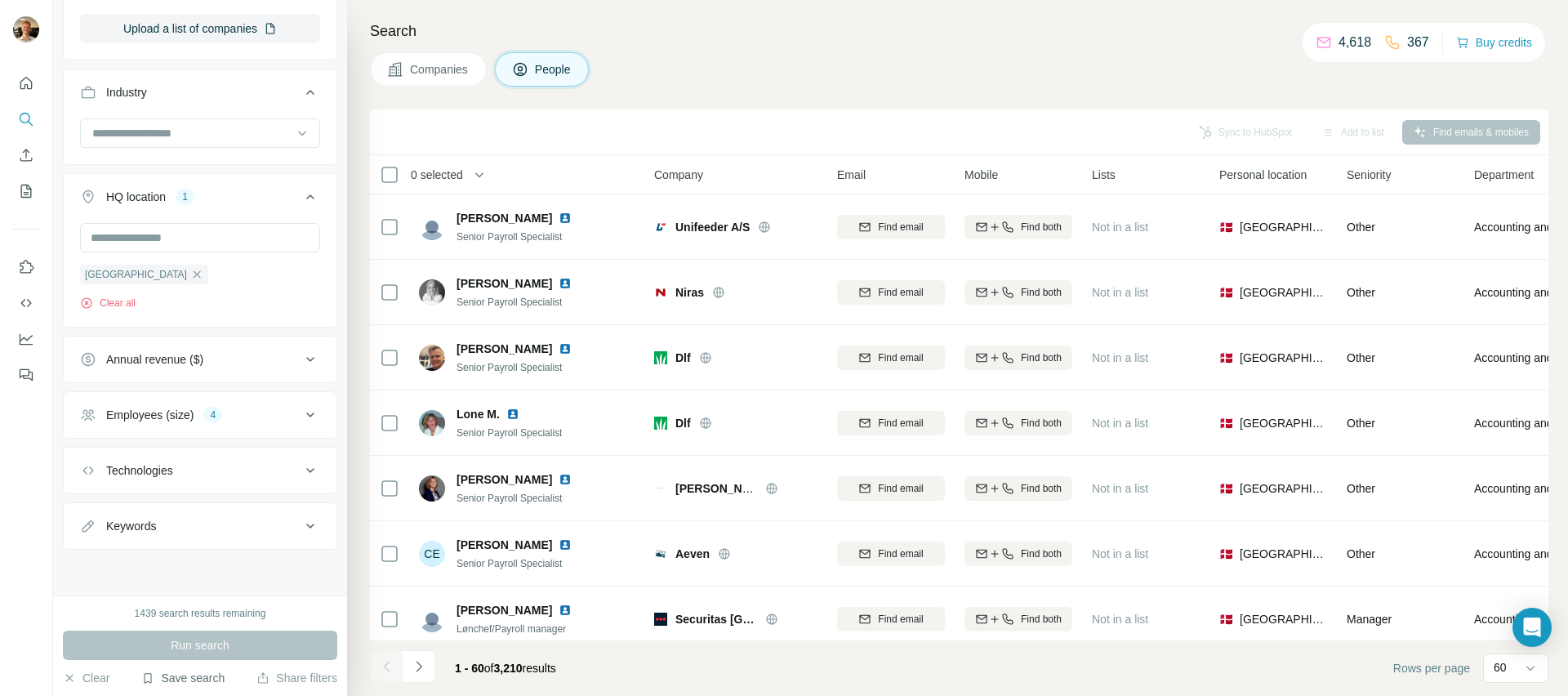
click at [185, 685] on button "Save search" at bounding box center [183, 678] width 84 height 16
click at [270, 618] on div "Save search" at bounding box center [228, 617] width 172 height 33
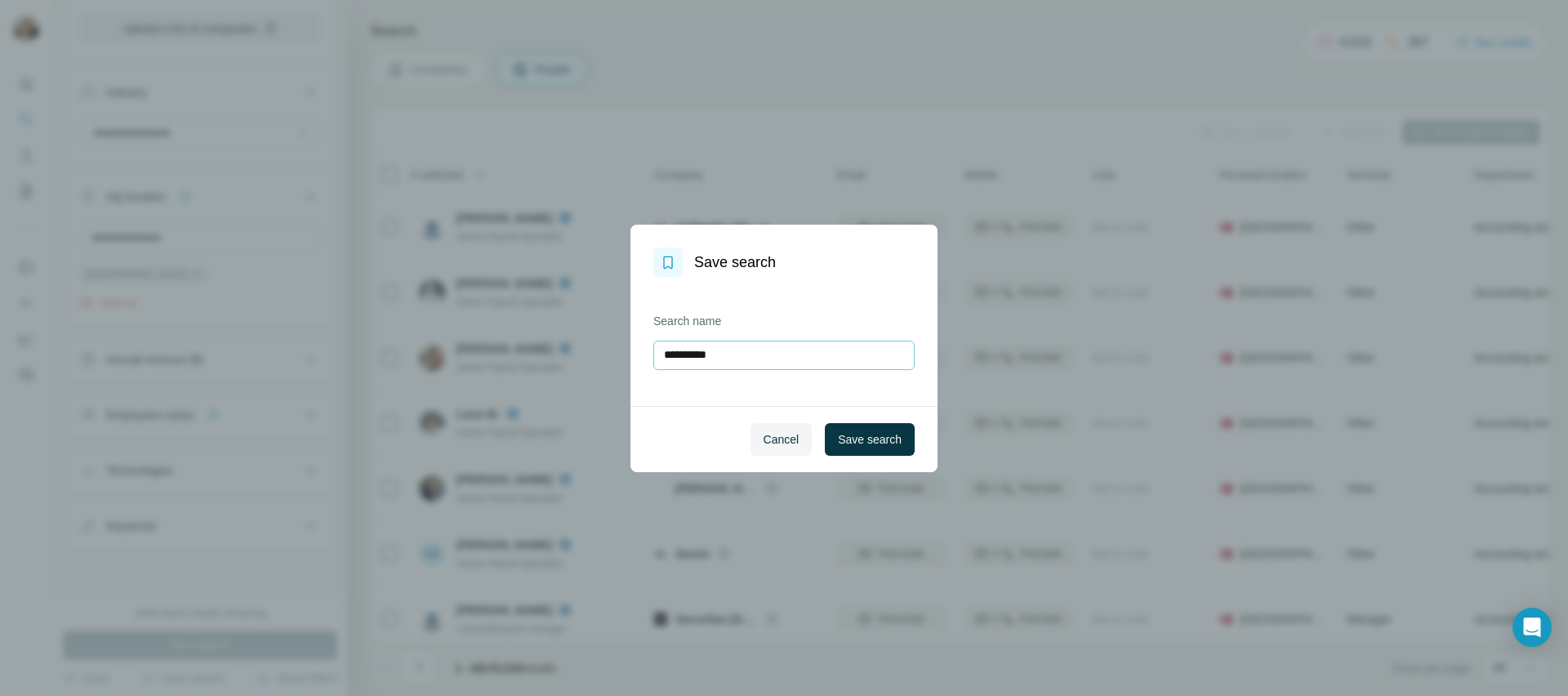
click at [864, 353] on input "**********" at bounding box center [784, 355] width 261 height 30
click at [863, 353] on input "**********" at bounding box center [784, 355] width 261 height 30
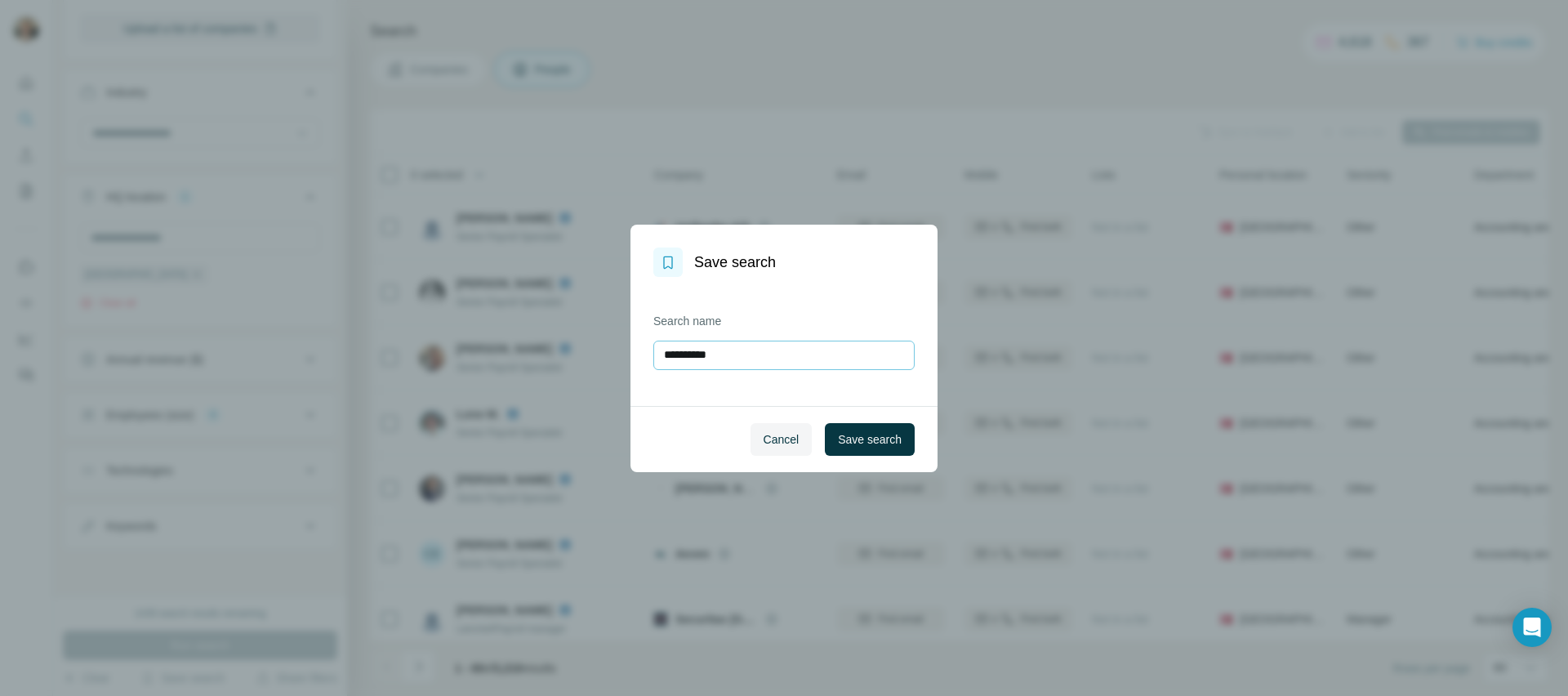
click at [863, 353] on input "**********" at bounding box center [784, 355] width 261 height 30
type input "**********"
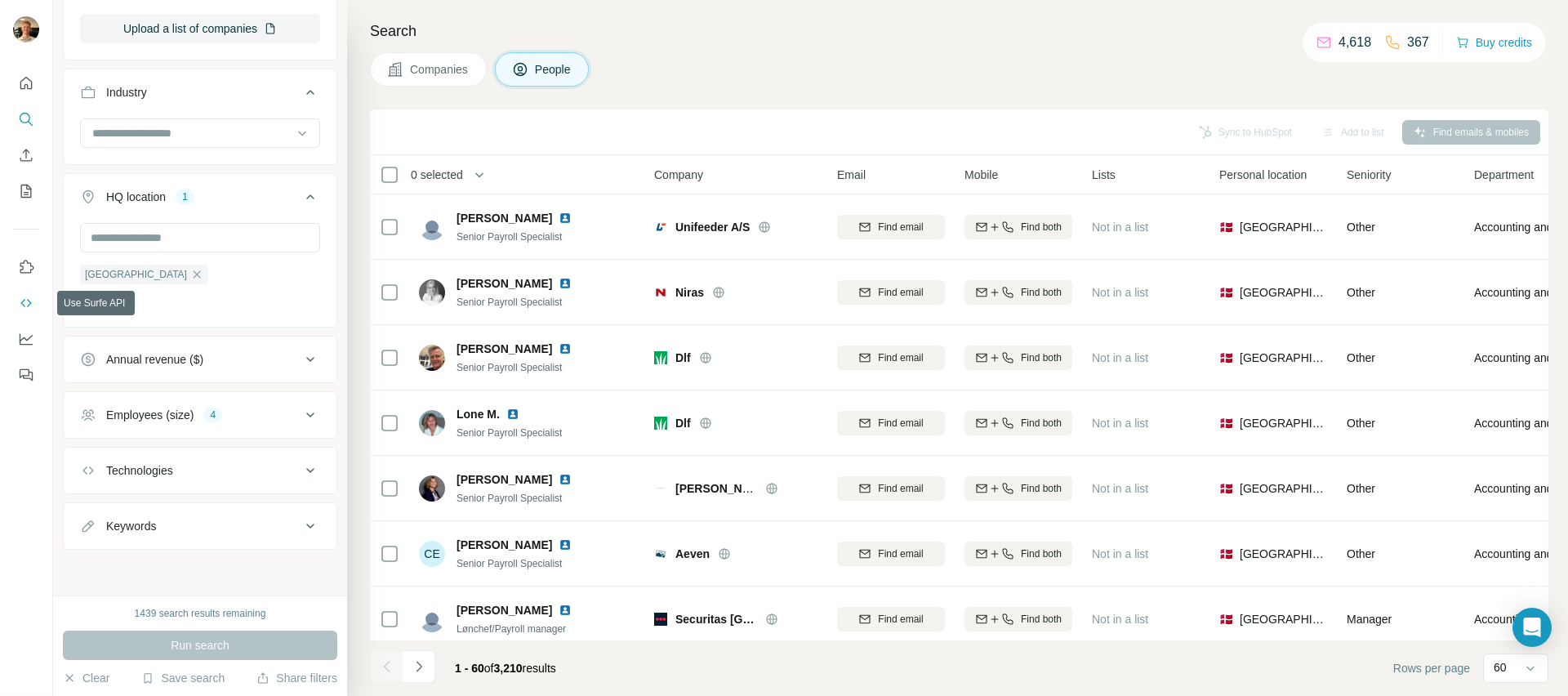
click at [25, 301] on icon "Use Surfe API" at bounding box center [26, 302] width 16 height 16
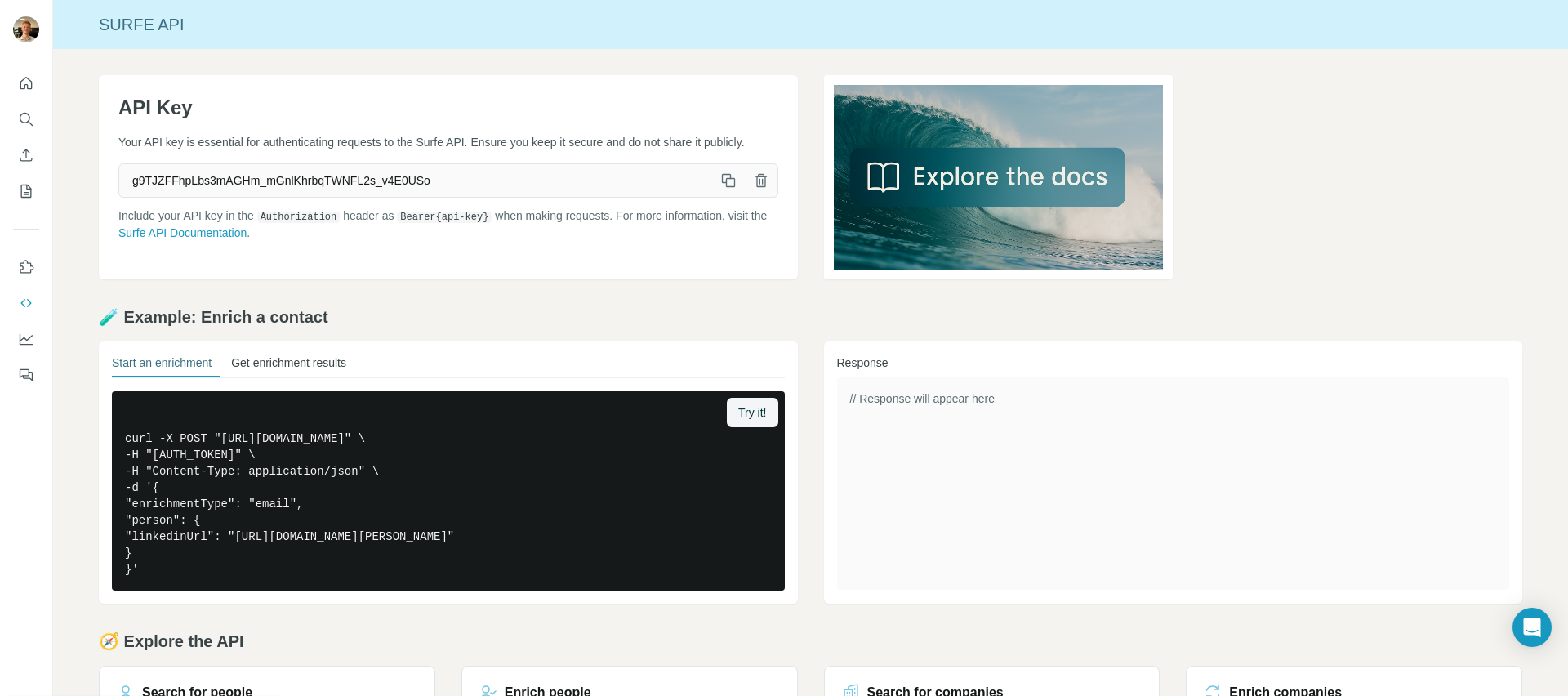
click at [347, 360] on button "Get enrichment results" at bounding box center [289, 366] width 116 height 23
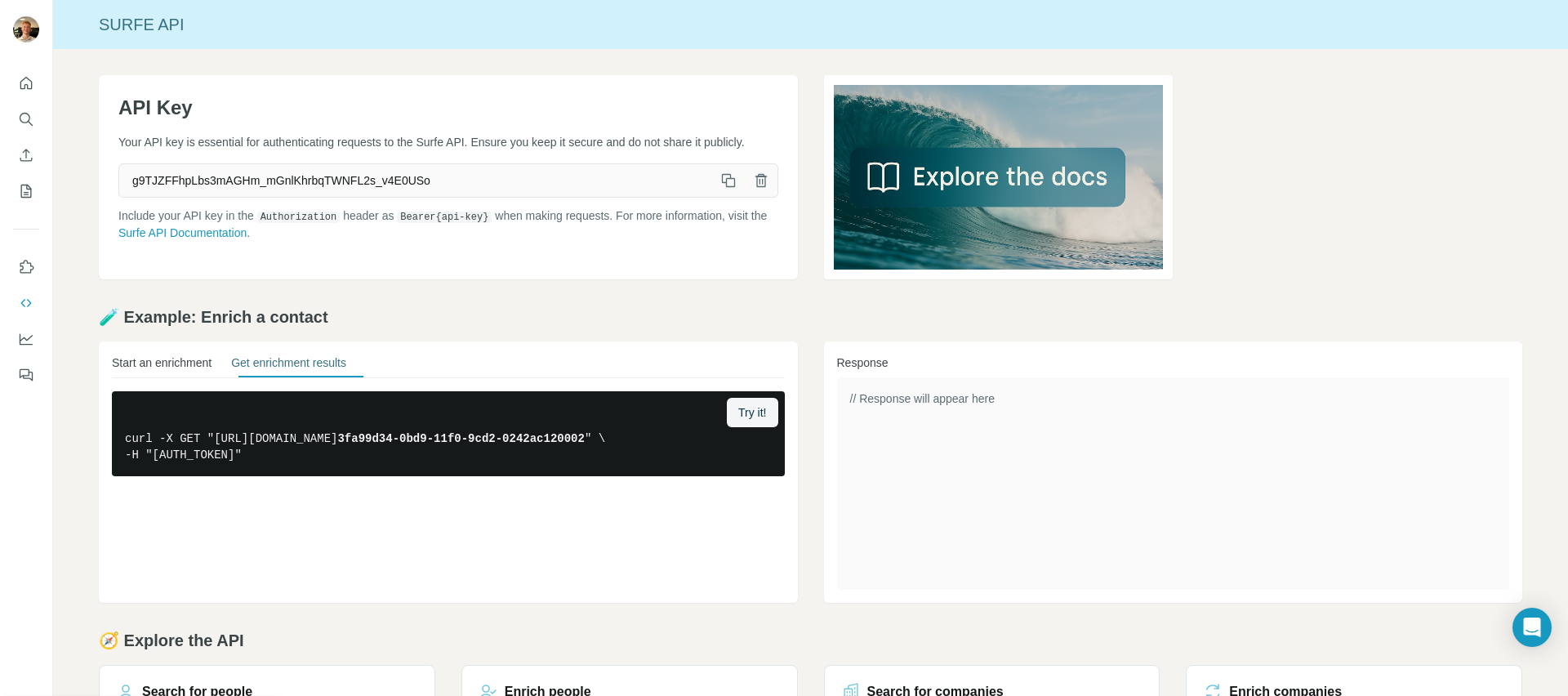
click at [188, 374] on button "Start an enrichment" at bounding box center [162, 366] width 100 height 23
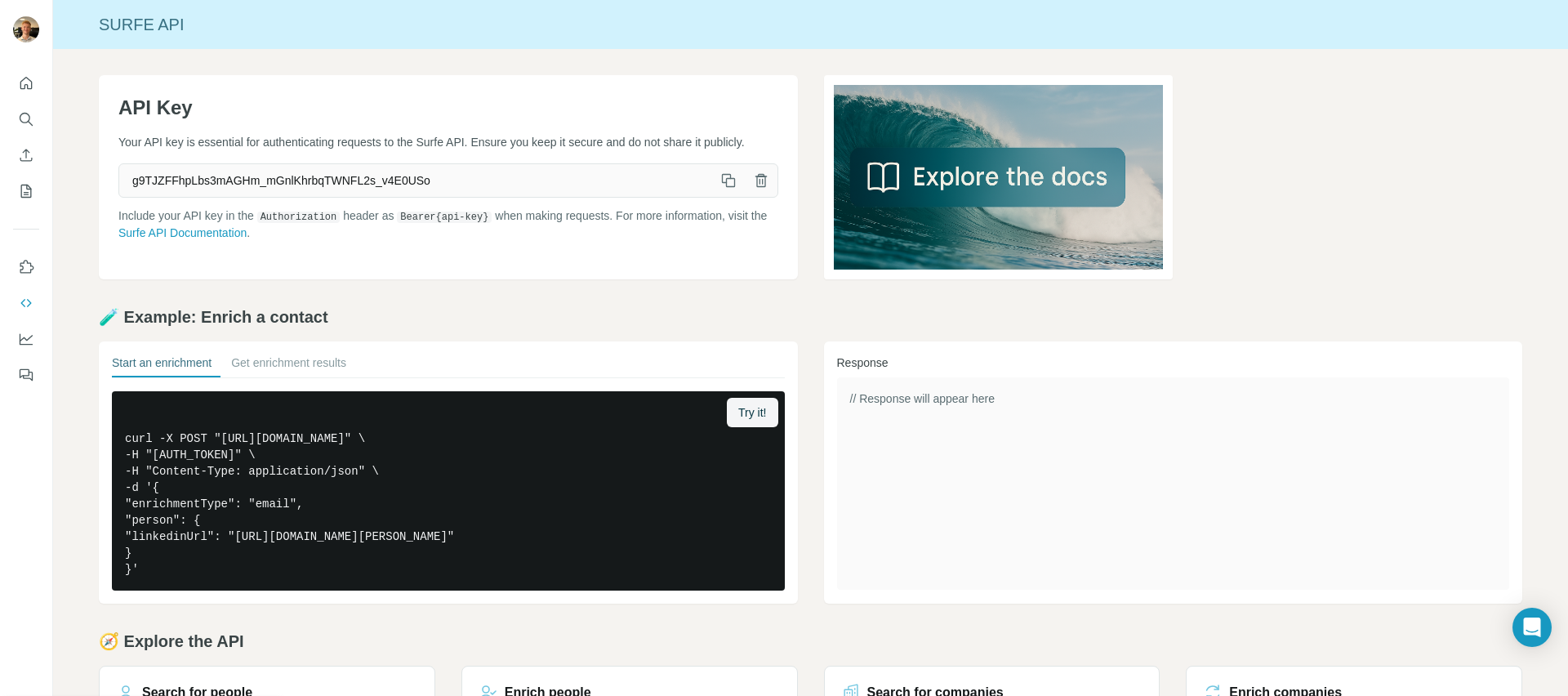
scroll to position [128, 0]
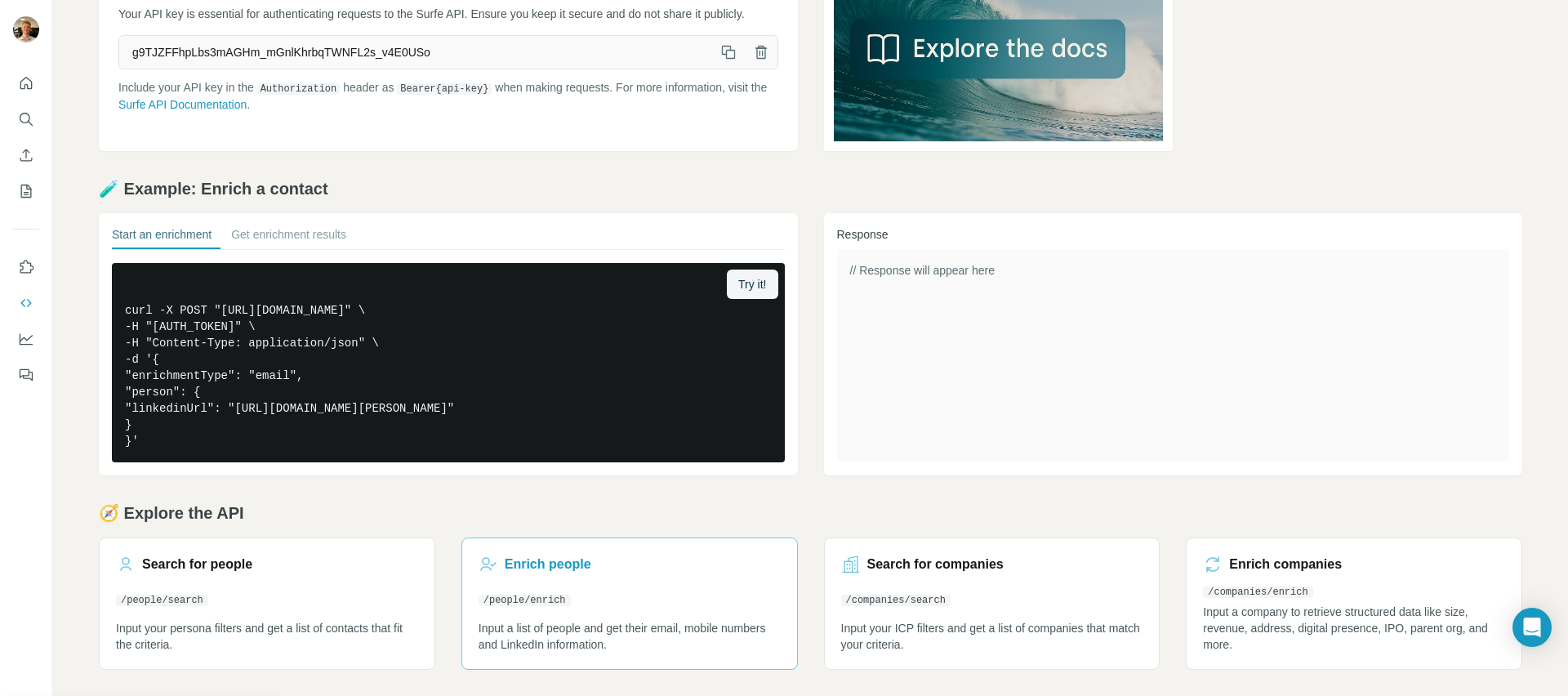
click at [590, 622] on p "Input a list of people and get their email, mobile numbers and LinkedIn informa…" at bounding box center [630, 636] width 302 height 33
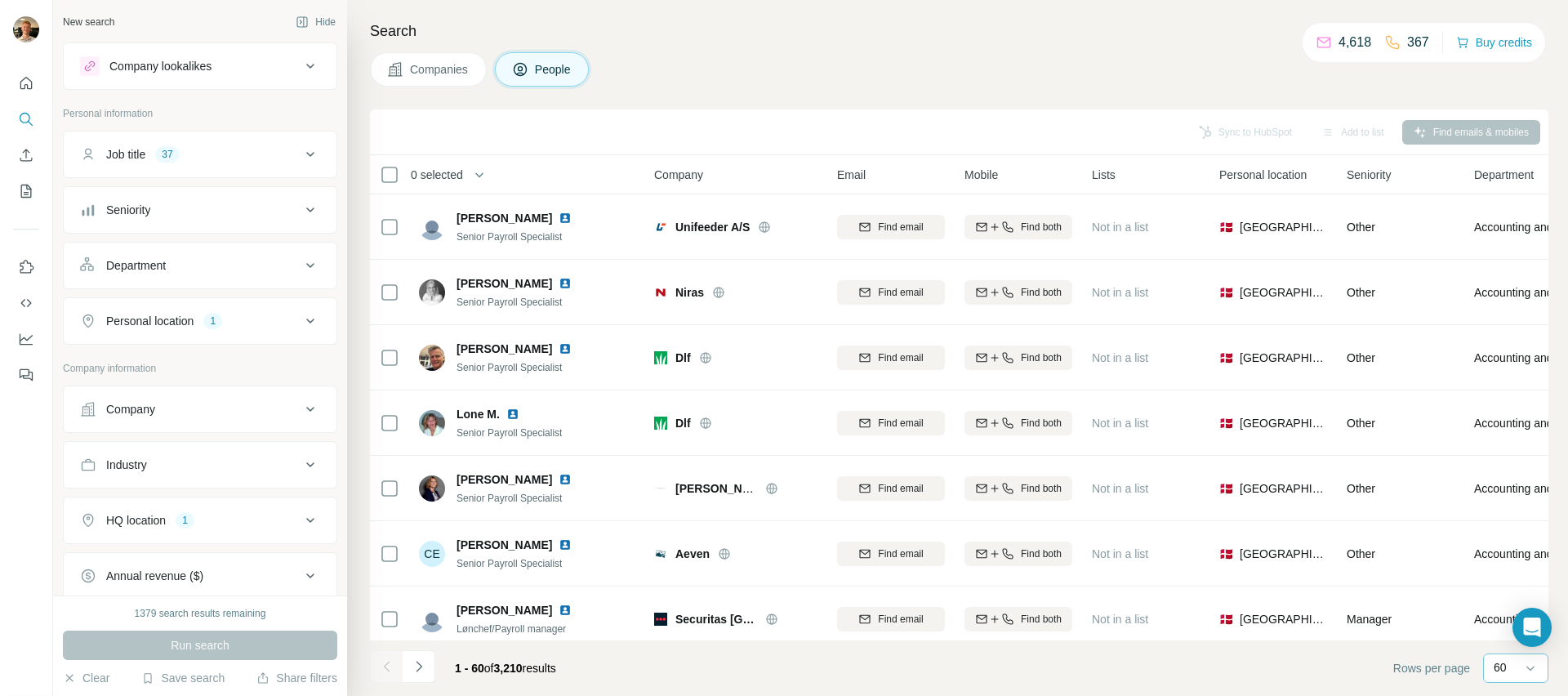
click at [1505, 657] on div "60" at bounding box center [1514, 668] width 40 height 28
click at [1504, 665] on input at bounding box center [1518, 668] width 49 height 18
click at [31, 188] on icon "My lists" at bounding box center [26, 191] width 16 height 16
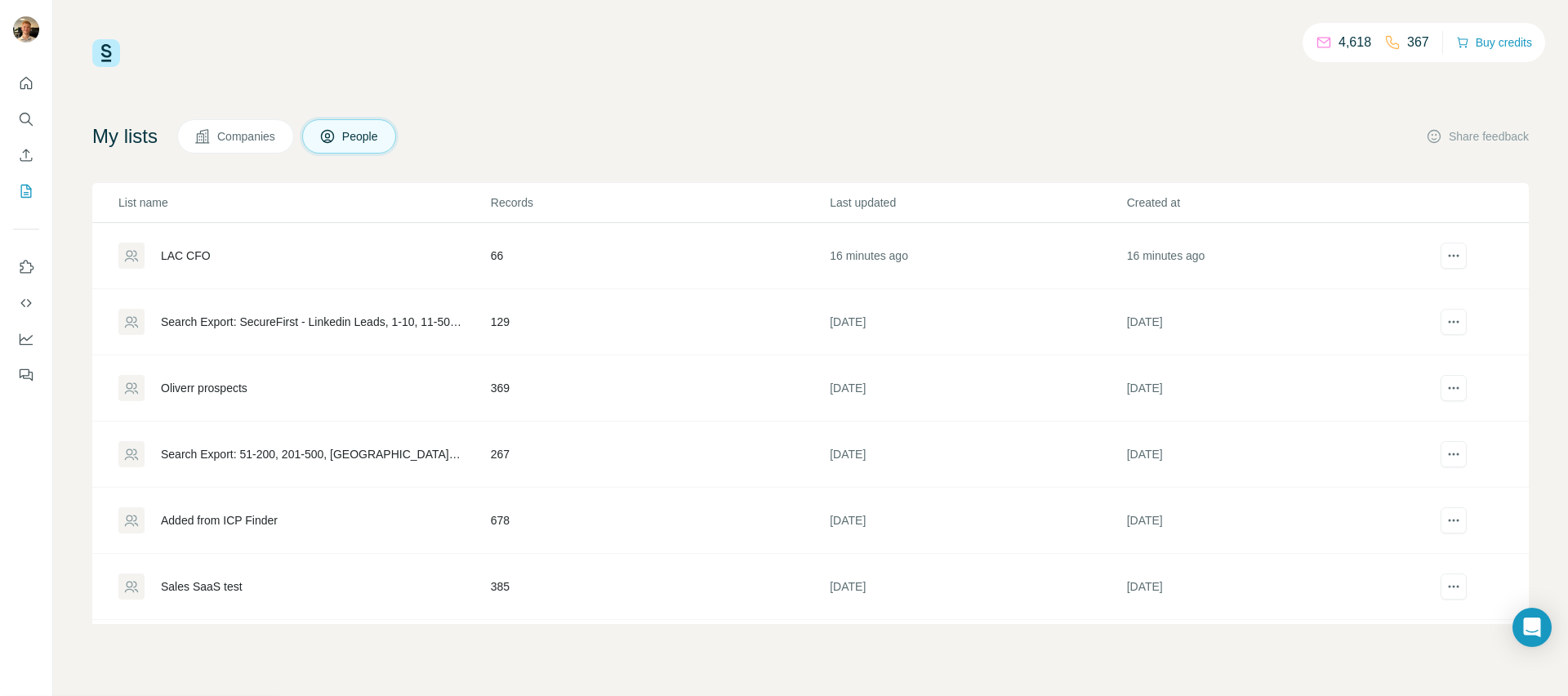
click at [256, 267] on div "LAC CFO" at bounding box center [303, 255] width 371 height 26
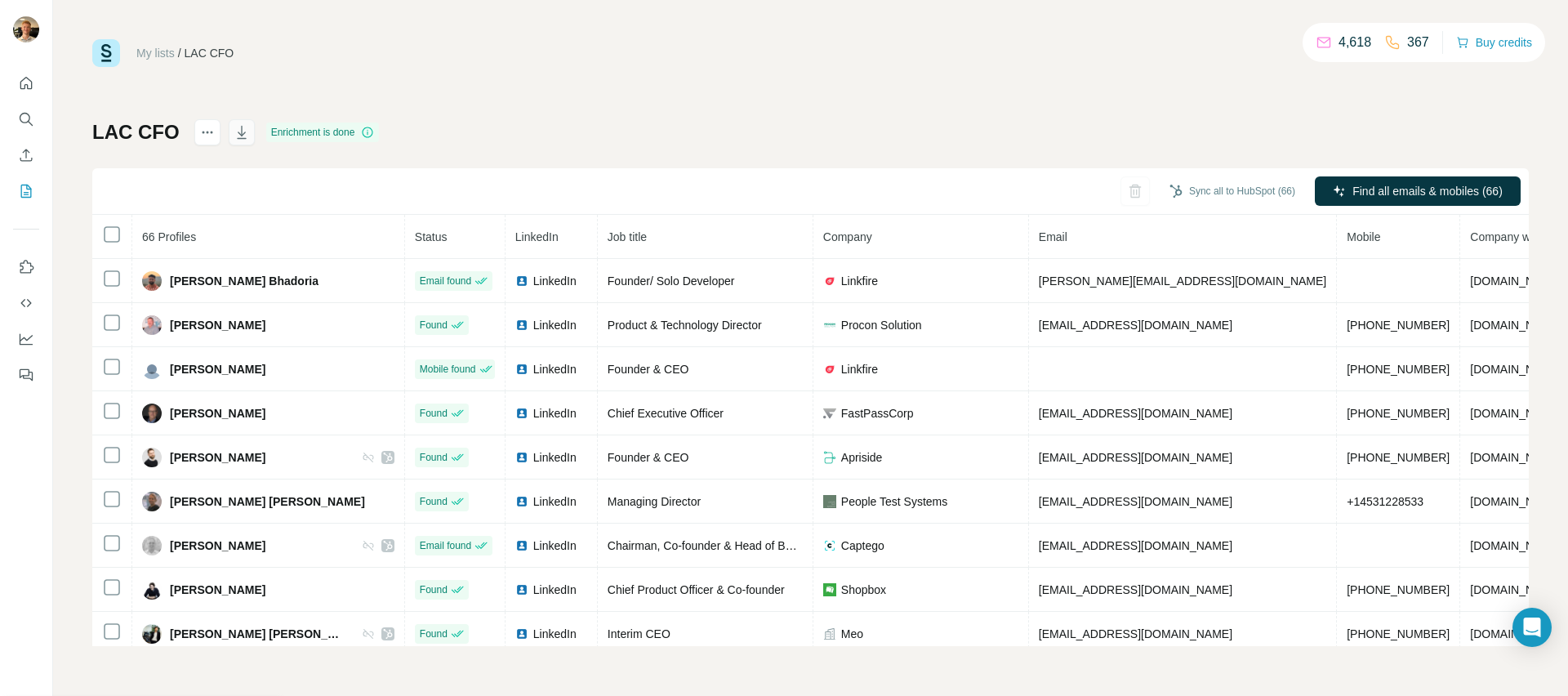
click at [243, 132] on icon "button" at bounding box center [242, 132] width 16 height 16
